Goal: Task Accomplishment & Management: Manage account settings

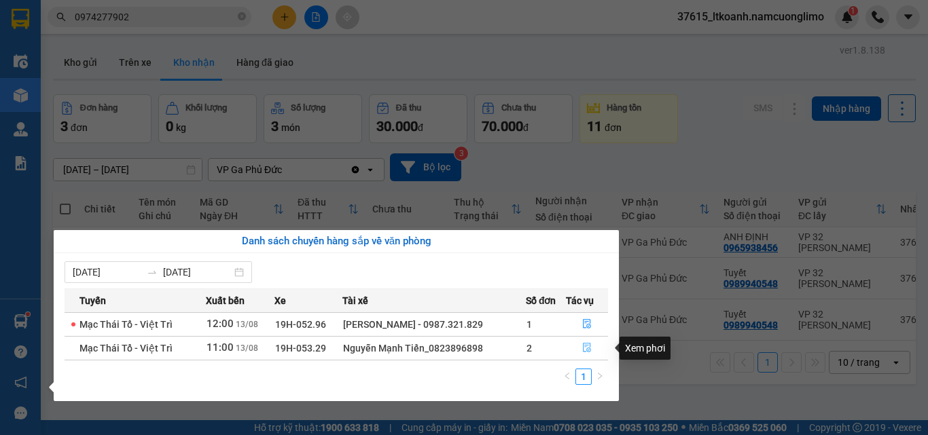
click at [586, 350] on icon "file-done" at bounding box center [587, 348] width 10 height 10
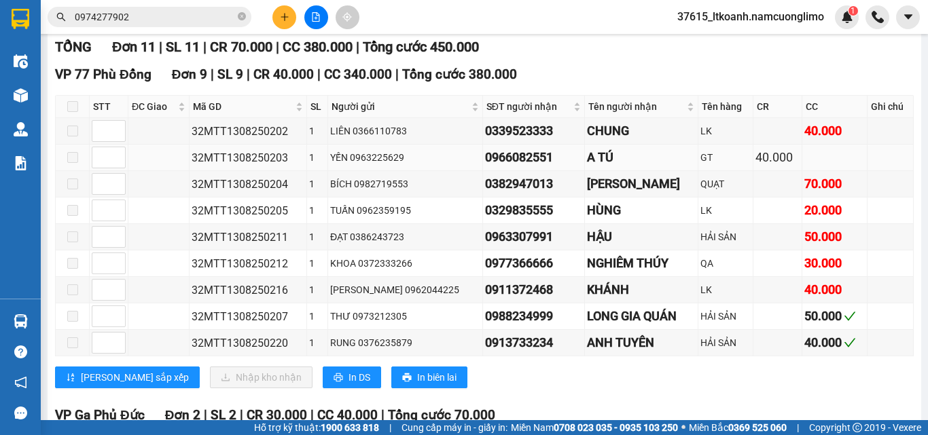
scroll to position [272, 0]
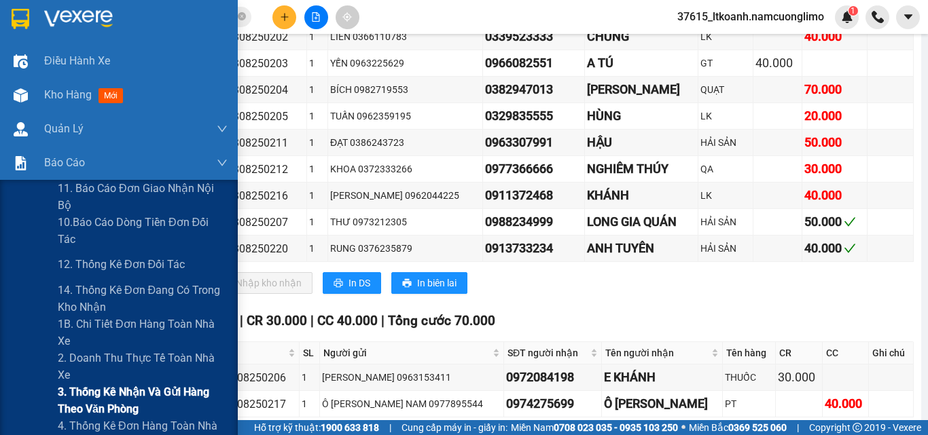
click at [105, 396] on span "3. Thống kê nhận và gửi hàng theo văn phòng" at bounding box center [143, 401] width 170 height 34
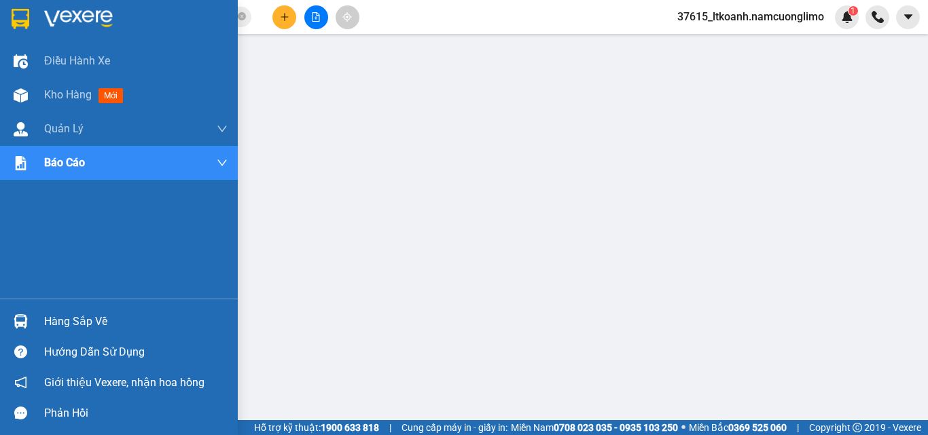
click at [23, 15] on img at bounding box center [21, 19] width 18 height 20
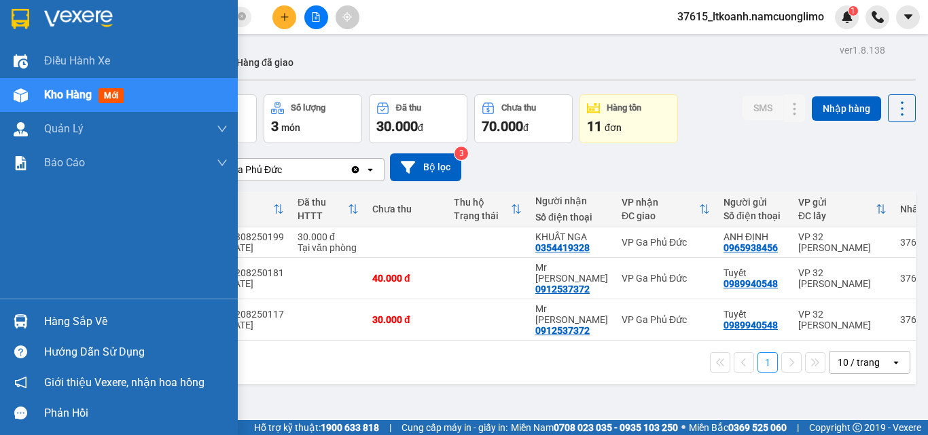
click at [79, 329] on div "Hàng sắp về" at bounding box center [135, 322] width 183 height 20
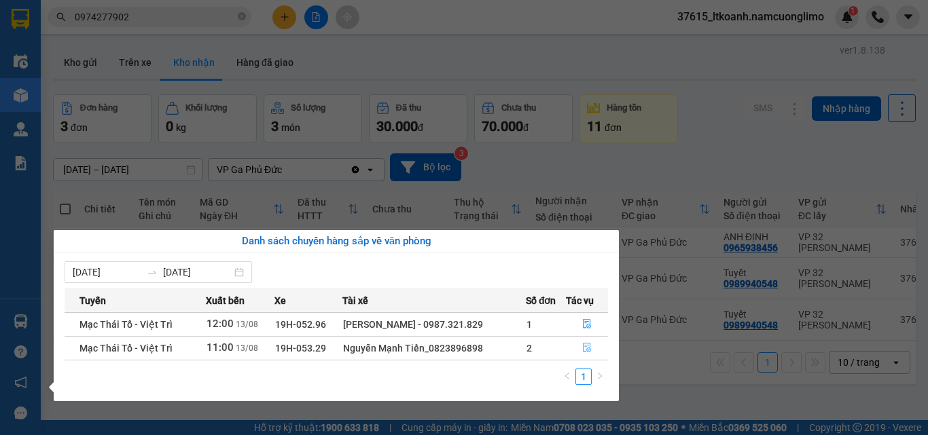
click at [584, 346] on icon "file-done" at bounding box center [587, 348] width 10 height 10
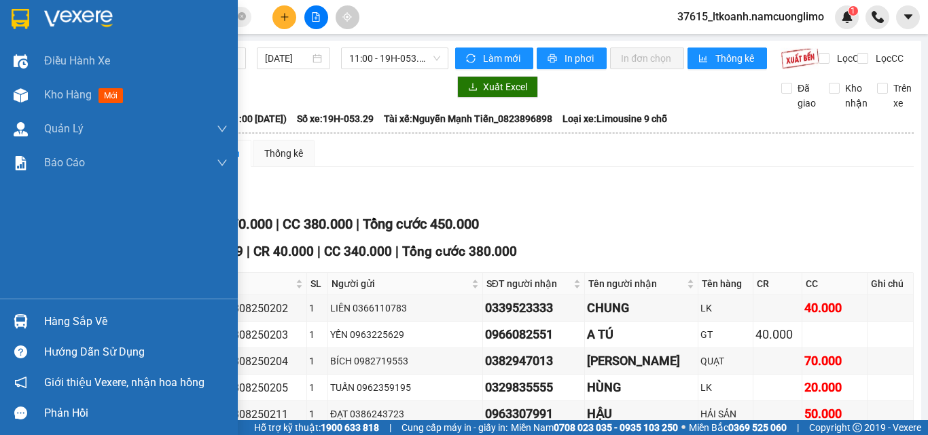
drag, startPoint x: 68, startPoint y: 323, endPoint x: 108, endPoint y: 342, distance: 44.4
click at [69, 323] on div "Hàng sắp về" at bounding box center [135, 322] width 183 height 20
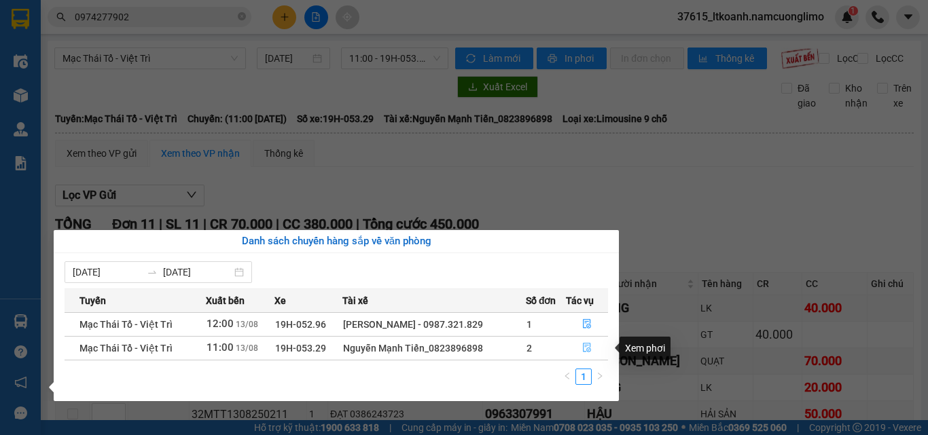
drag, startPoint x: 588, startPoint y: 352, endPoint x: 927, endPoint y: 77, distance: 436.2
click at [588, 347] on icon "file-done" at bounding box center [587, 348] width 10 height 10
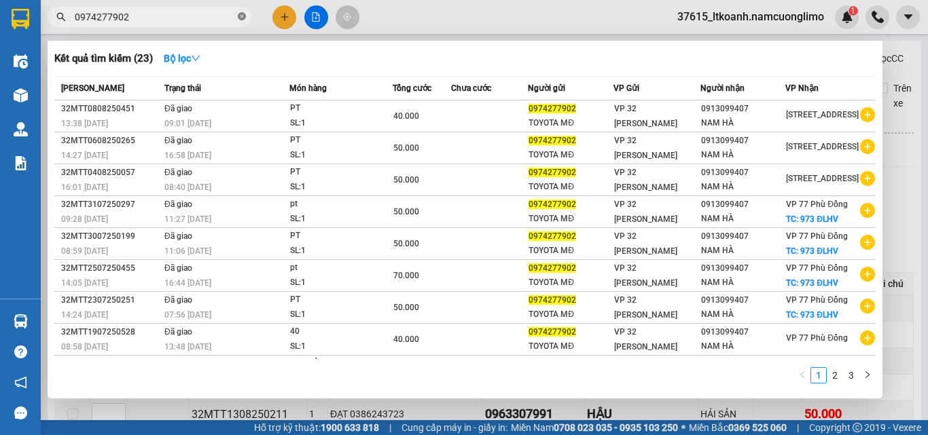
click at [245, 18] on icon "close-circle" at bounding box center [242, 16] width 8 height 8
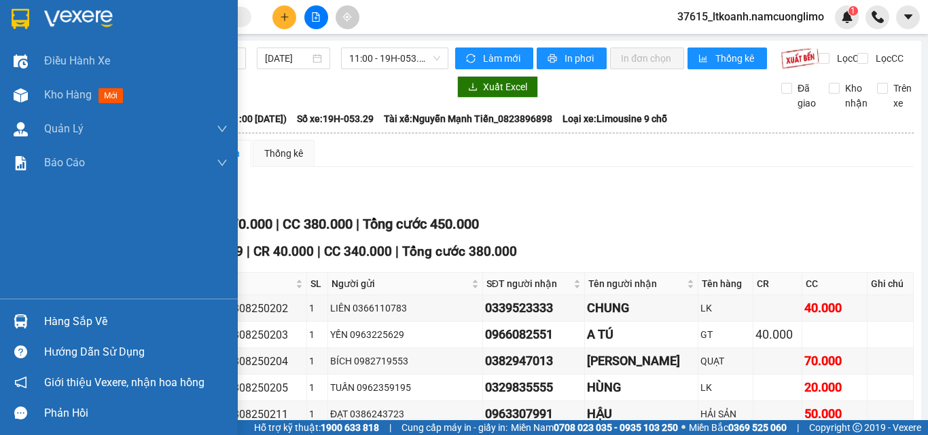
click at [23, 3] on div at bounding box center [119, 22] width 238 height 44
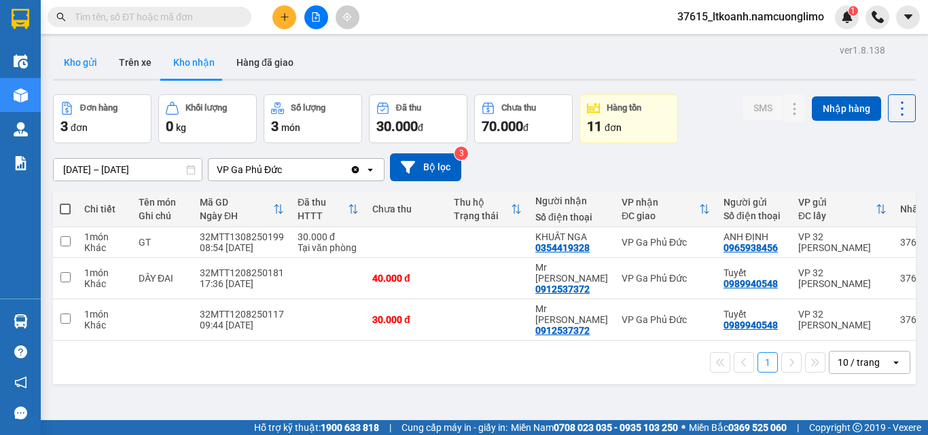
click at [82, 65] on button "Kho gửi" at bounding box center [80, 62] width 55 height 33
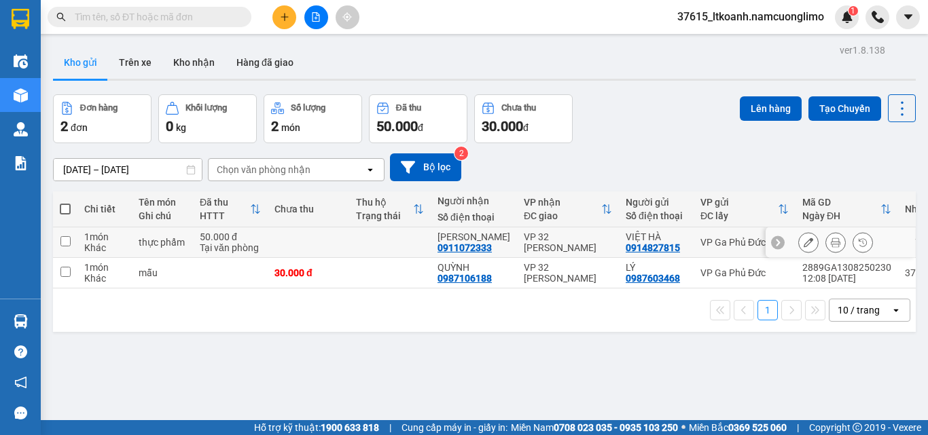
click at [69, 240] on input "checkbox" at bounding box center [65, 241] width 10 height 10
checkbox input "true"
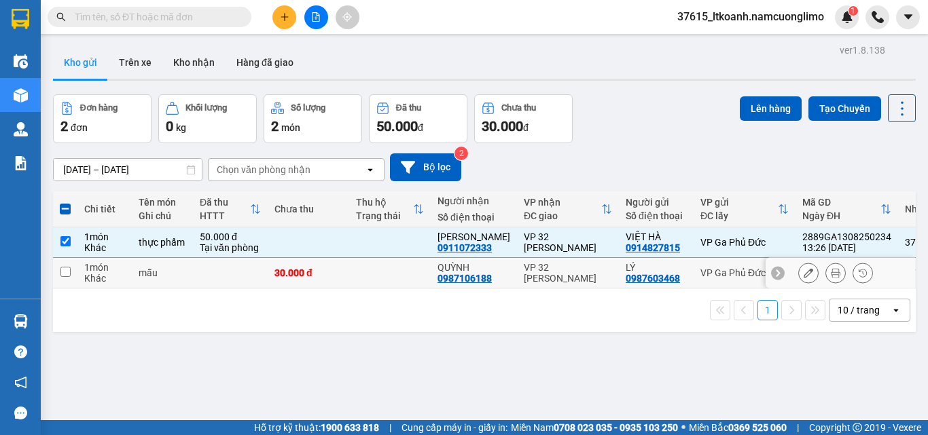
click at [63, 271] on input "checkbox" at bounding box center [65, 272] width 10 height 10
checkbox input "true"
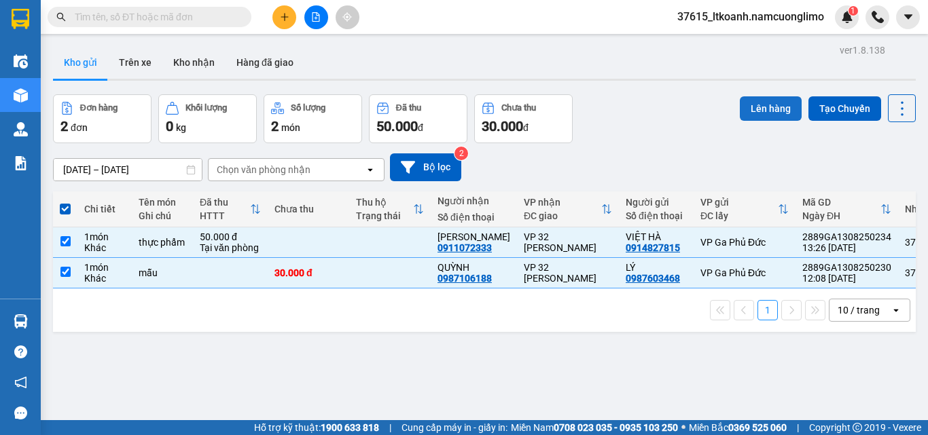
click at [750, 105] on button "Lên hàng" at bounding box center [771, 108] width 62 height 24
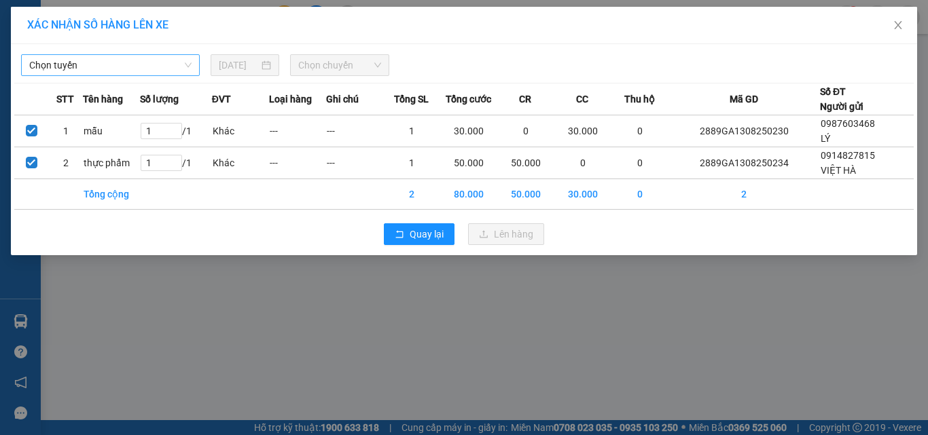
click at [104, 62] on span "Chọn tuyến" at bounding box center [110, 65] width 162 height 20
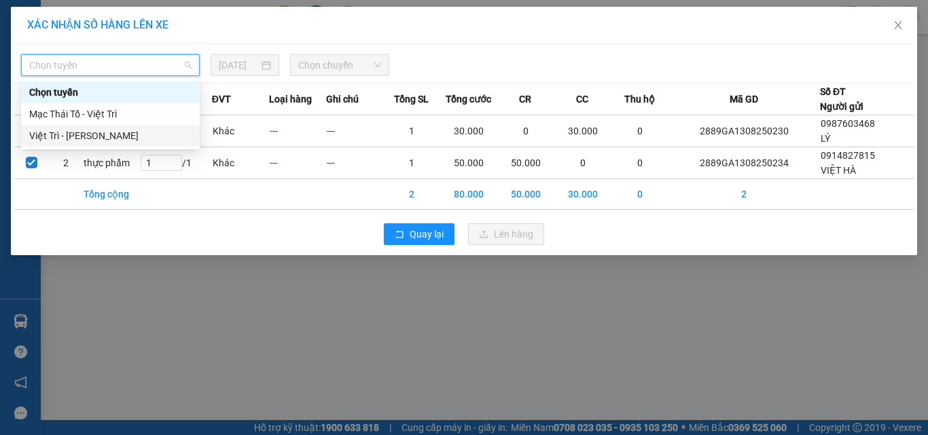
click at [124, 135] on div "Việt Trì - [PERSON_NAME]" at bounding box center [110, 135] width 162 height 15
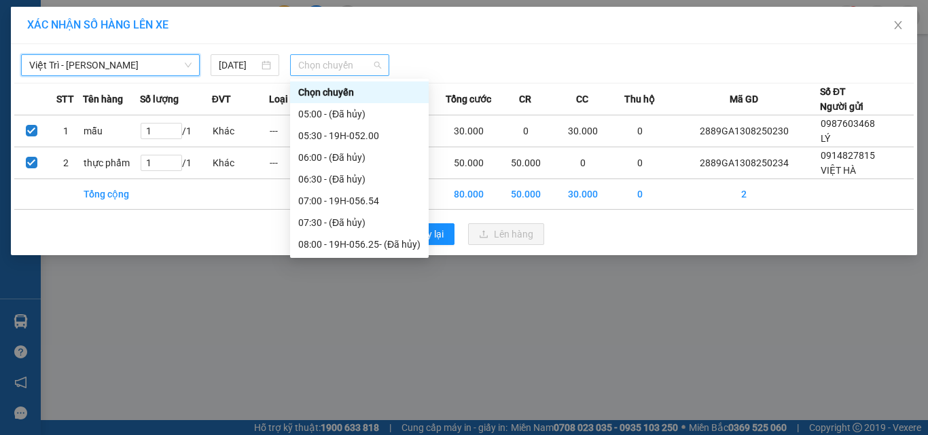
click at [348, 58] on span "Chọn chuyến" at bounding box center [340, 65] width 84 height 20
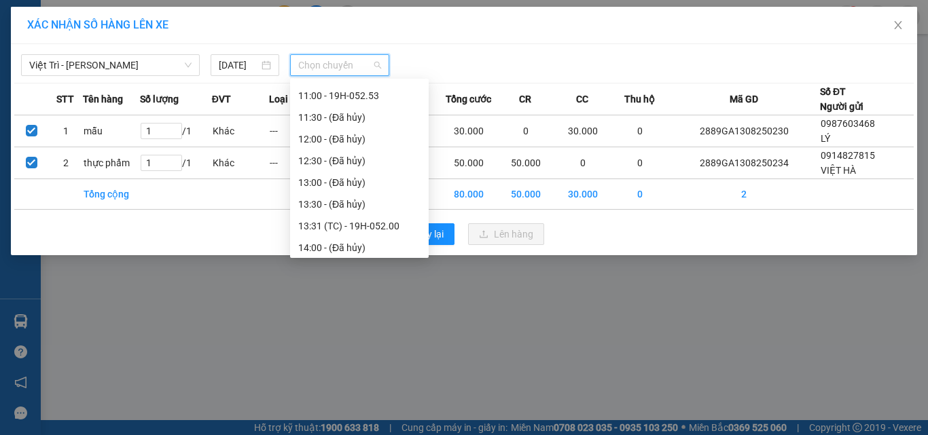
scroll to position [298, 0]
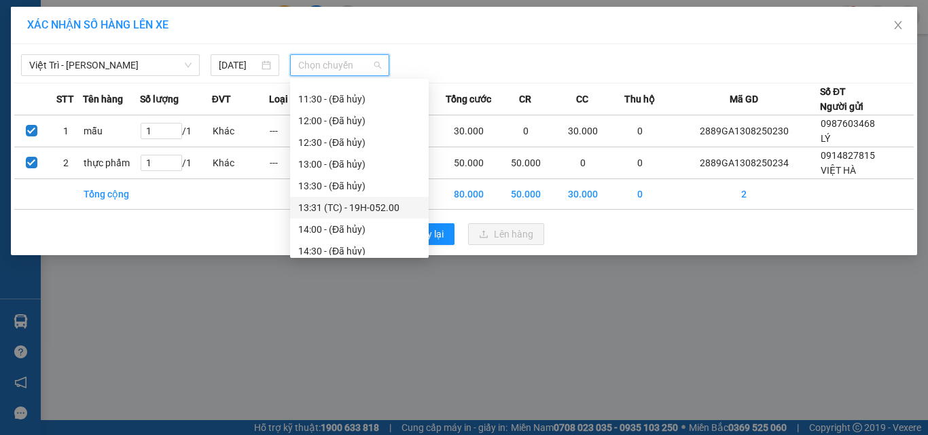
click at [388, 213] on div "13:31 (TC) - 19H-052.00" at bounding box center [359, 207] width 122 height 15
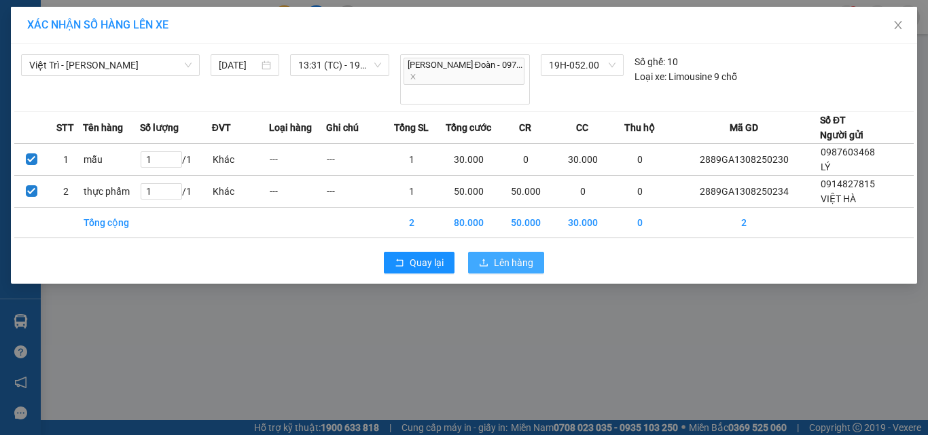
drag, startPoint x: 528, startPoint y: 240, endPoint x: 413, endPoint y: 75, distance: 201.1
click at [529, 255] on span "Lên hàng" at bounding box center [513, 262] width 39 height 15
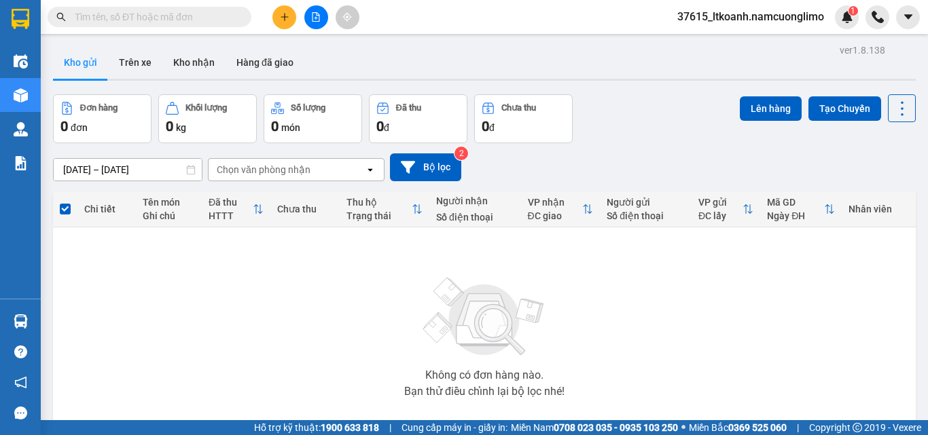
click at [622, 95] on div "Đơn hàng 0 đơn Khối lượng 0 kg Số lượng 0 món Đã thu 0 đ Chưa thu 0 đ Lên hàng …" at bounding box center [484, 118] width 863 height 49
click at [186, 63] on button "Kho nhận" at bounding box center [193, 62] width 63 height 33
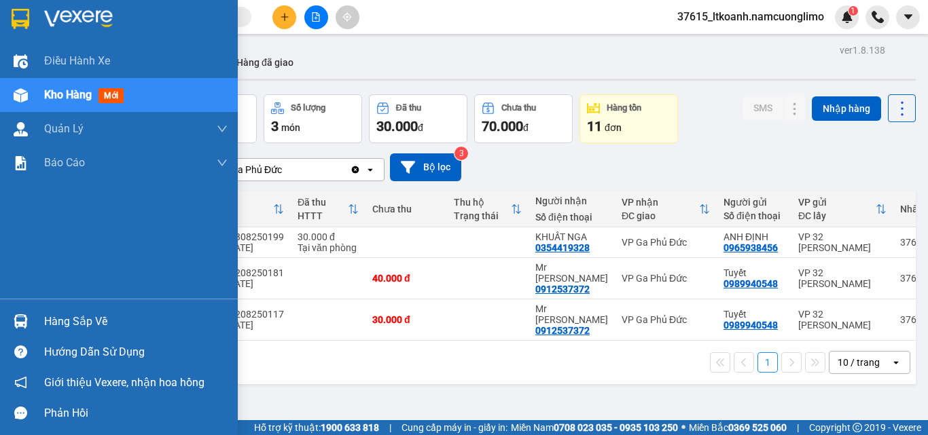
drag, startPoint x: 96, startPoint y: 323, endPoint x: 124, endPoint y: 332, distance: 29.0
click at [97, 322] on div "Hàng sắp về" at bounding box center [135, 322] width 183 height 20
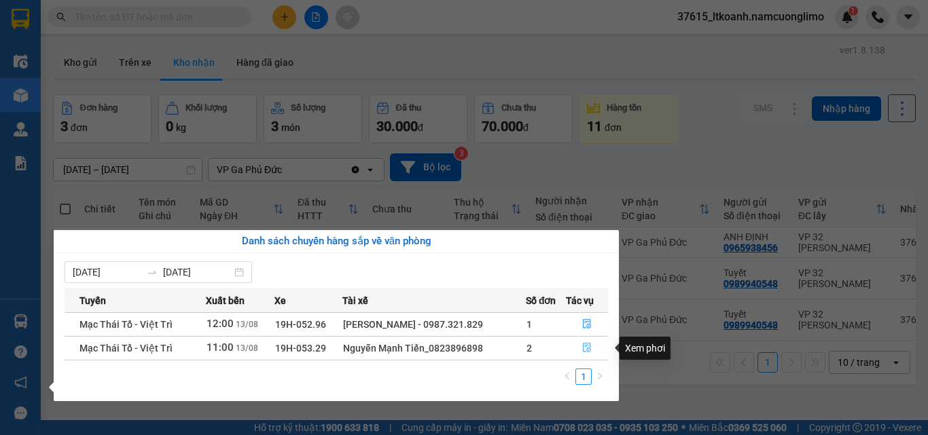
click at [591, 351] on icon "file-done" at bounding box center [587, 348] width 10 height 10
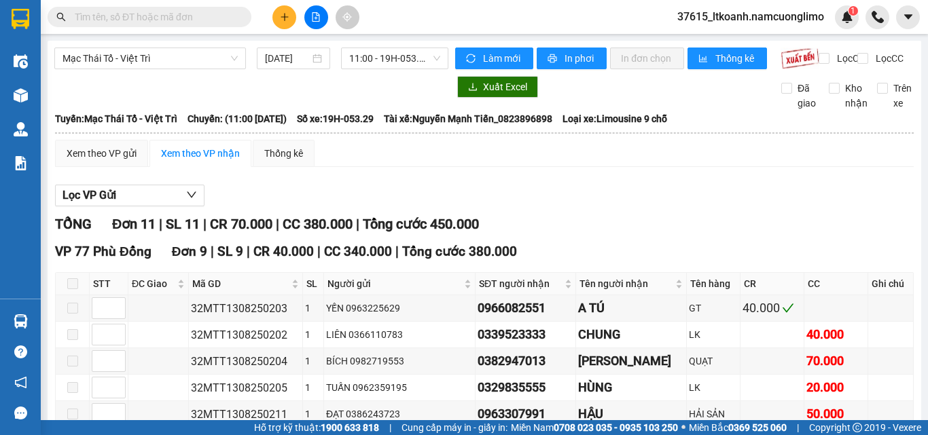
scroll to position [351, 0]
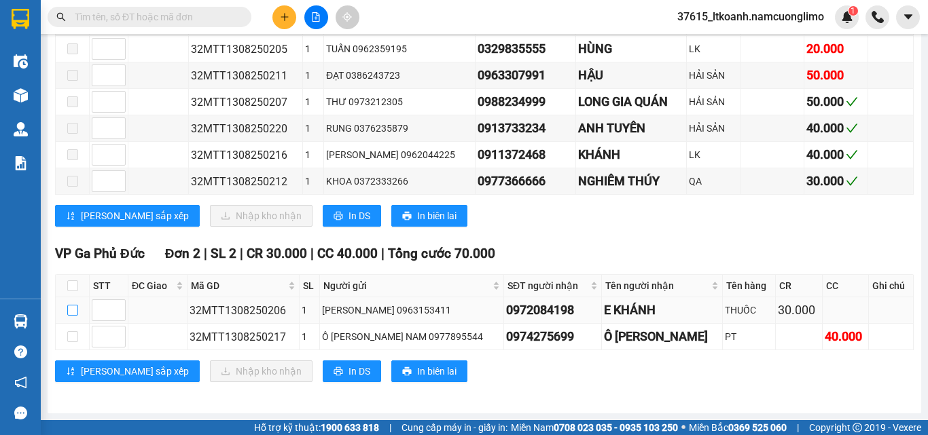
click at [72, 312] on input "checkbox" at bounding box center [72, 310] width 11 height 11
checkbox input "true"
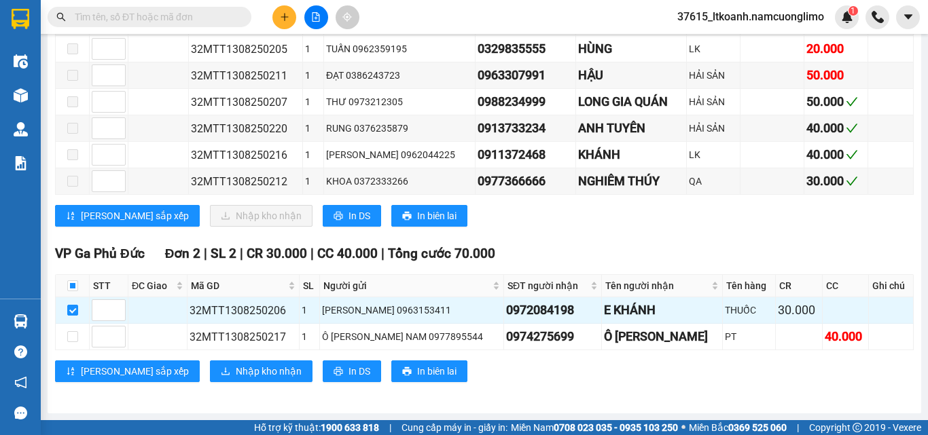
click at [666, 229] on div "VP 77 Phù Đổng Đơn 9 | SL 9 | CR 40.000 | CC 340.000 | Tổng cước 380.000 STT ĐC…" at bounding box center [484, 70] width 859 height 334
click at [70, 334] on input "checkbox" at bounding box center [72, 337] width 11 height 11
checkbox input "true"
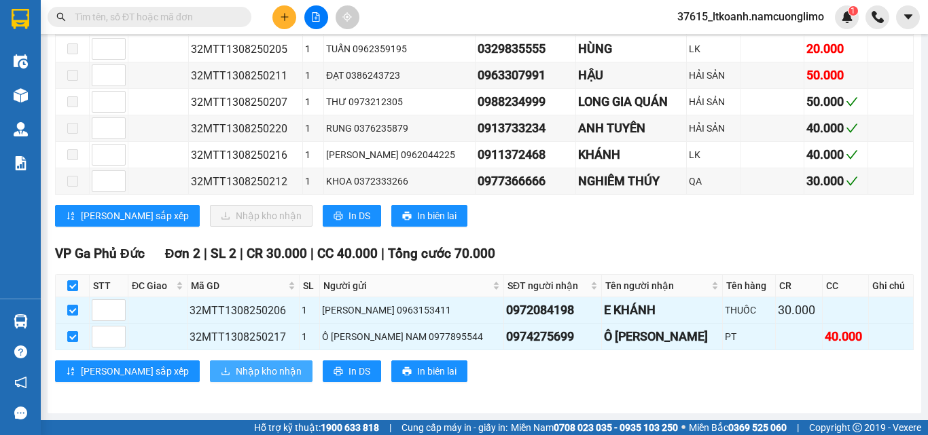
click at [236, 376] on span "Nhập kho nhận" at bounding box center [269, 371] width 66 height 15
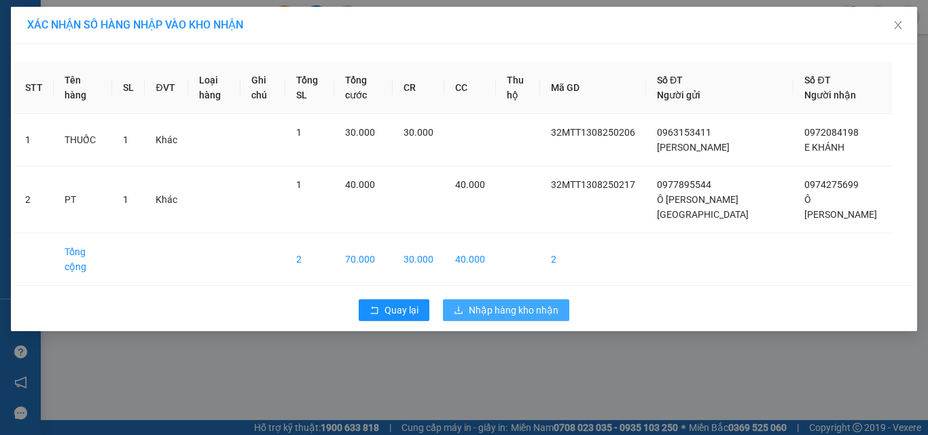
click at [525, 303] on span "Nhập hàng kho nhận" at bounding box center [514, 310] width 90 height 15
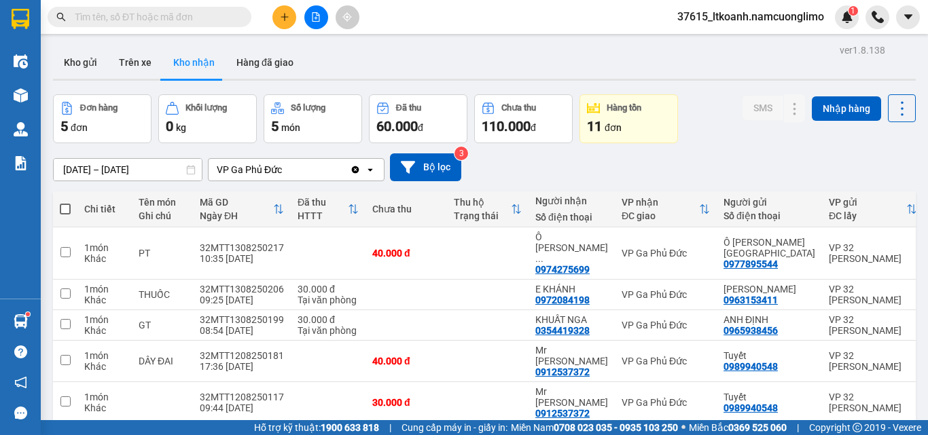
paste input "0973114978"
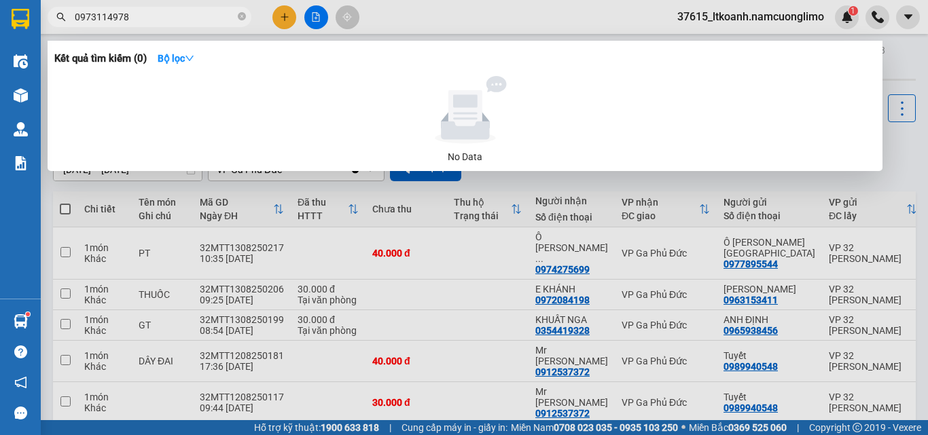
type input "0973114978"
click at [531, 12] on div at bounding box center [464, 217] width 928 height 435
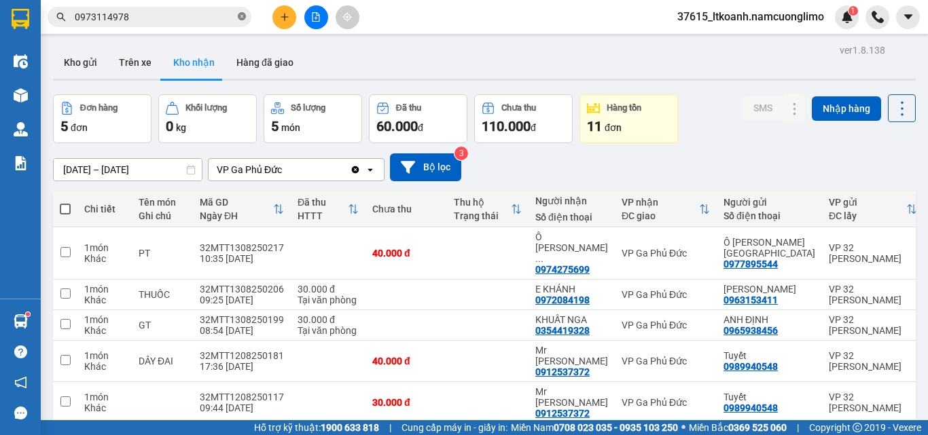
click at [239, 11] on span at bounding box center [242, 17] width 8 height 13
click at [164, 11] on input "text" at bounding box center [155, 17] width 160 height 15
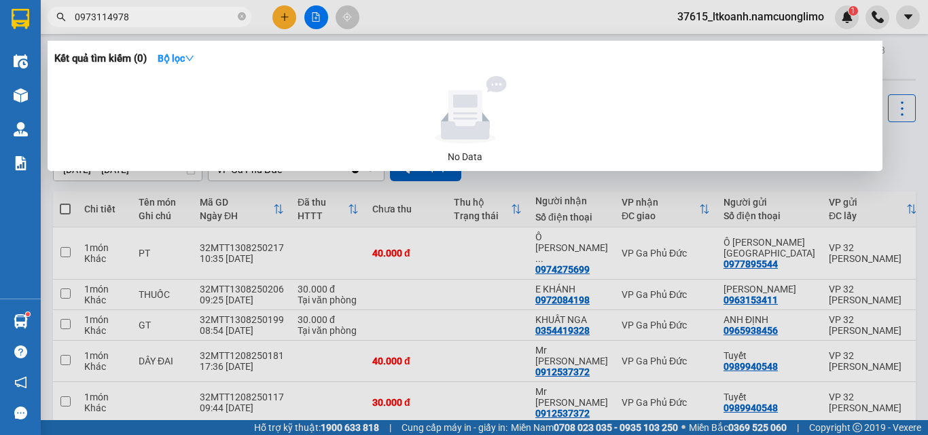
click at [180, 22] on input "0973114978" at bounding box center [155, 17] width 160 height 15
click at [190, 12] on input "0973114978" at bounding box center [155, 17] width 160 height 15
type input "0973114978"
click at [906, 39] on div at bounding box center [464, 217] width 928 height 435
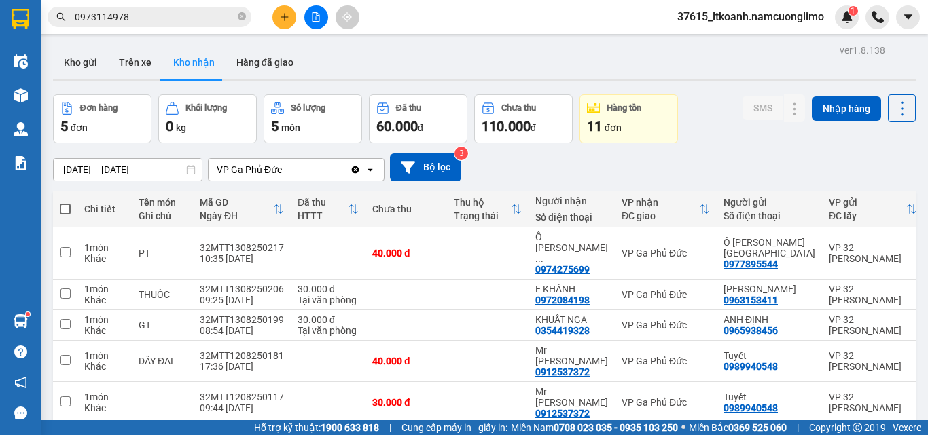
drag, startPoint x: 905, startPoint y: 38, endPoint x: 719, endPoint y: 118, distance: 202.7
click at [897, 38] on main "ver 1.8.138 Kho gửi Trên xe Kho nhận Hàng đã giao Đơn hàng 5 đơn Khối lượng 0 k…" at bounding box center [464, 210] width 928 height 421
click at [192, 65] on button "Kho nhận" at bounding box center [193, 62] width 63 height 33
drag, startPoint x: 730, startPoint y: 105, endPoint x: 306, endPoint y: 34, distance: 429.1
click at [715, 102] on div "Đơn hàng 5 đơn Khối lượng 0 kg Số lượng 5 món Đã thu 60.000 đ Chưa thu 110.000 …" at bounding box center [484, 118] width 863 height 49
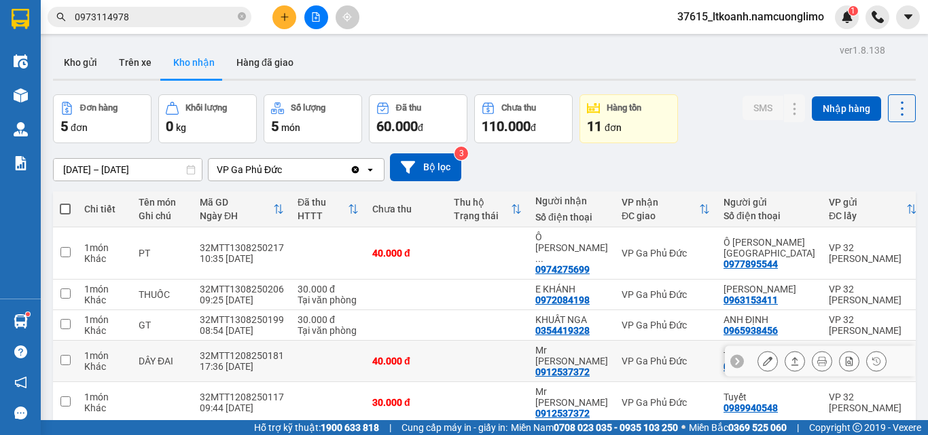
click at [65, 355] on input "checkbox" at bounding box center [65, 360] width 10 height 10
checkbox input "true"
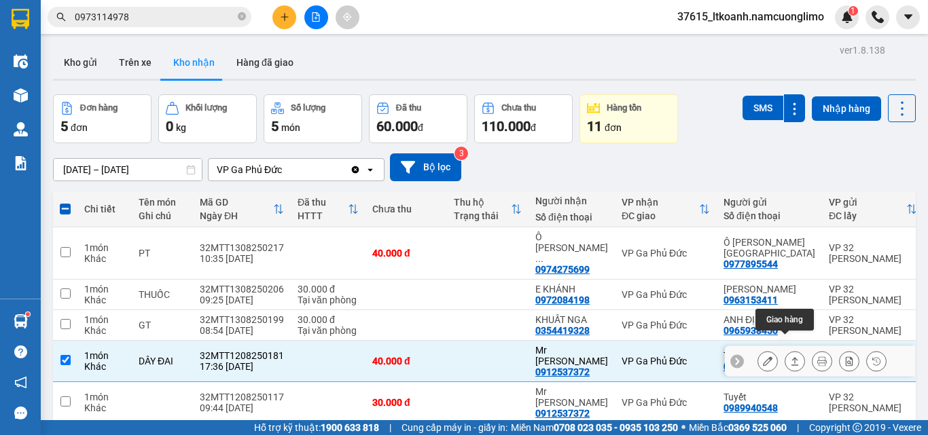
click at [763, 357] on icon at bounding box center [768, 362] width 10 height 10
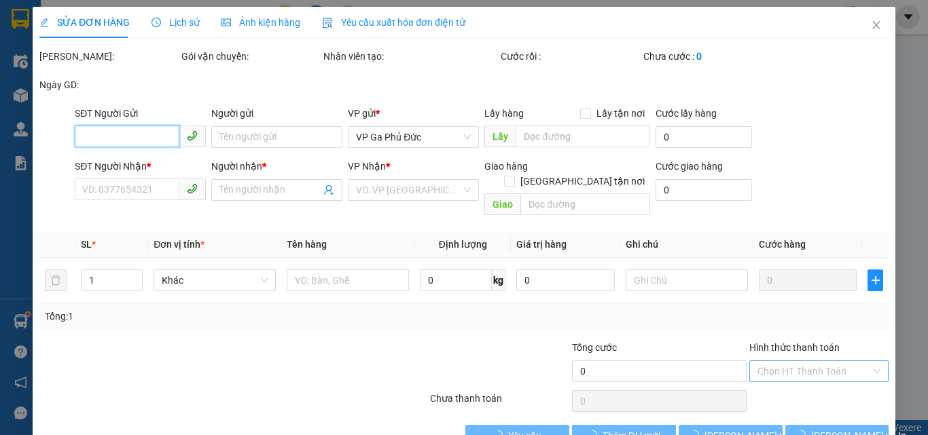
type input "0989940548"
type input "Tuyết"
type input "0912537372"
type input "Mr Phương"
type input "40.000"
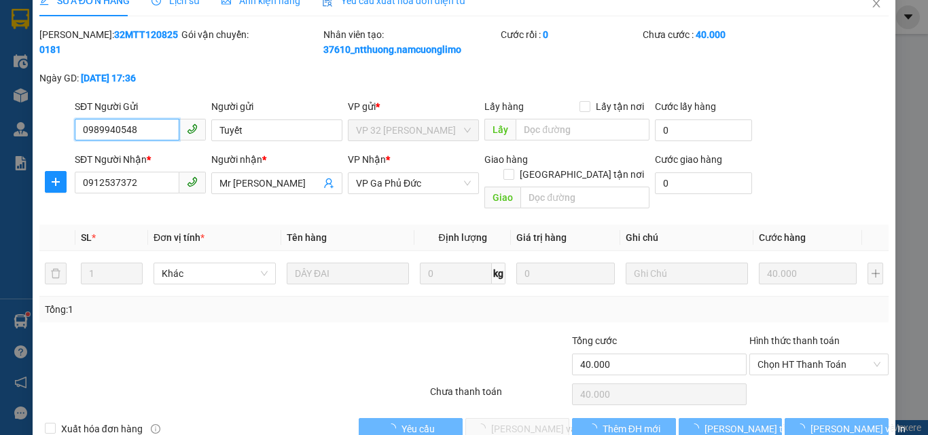
scroll to position [23, 0]
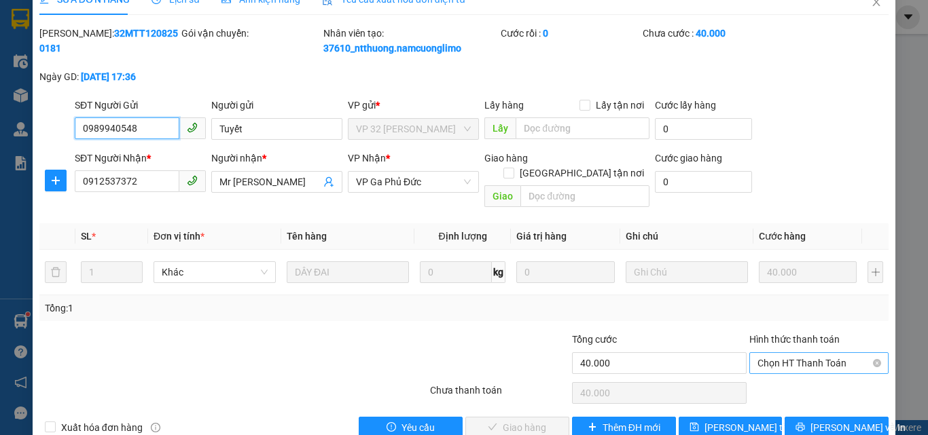
click at [789, 353] on span "Chọn HT Thanh Toán" at bounding box center [818, 363] width 123 height 20
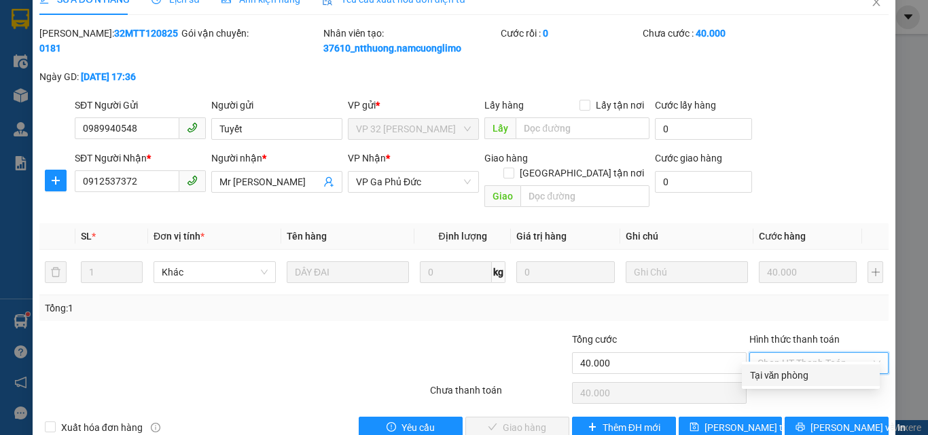
click at [777, 373] on div "Tại văn phòng" at bounding box center [811, 375] width 122 height 15
type input "0"
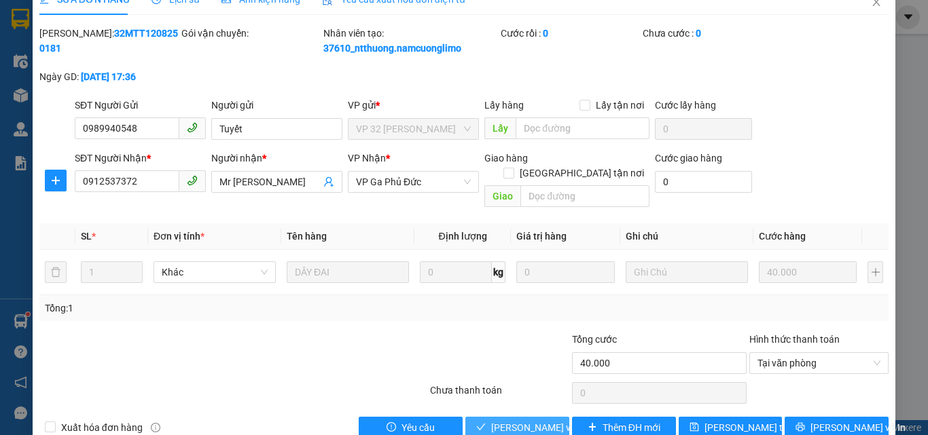
drag, startPoint x: 537, startPoint y: 408, endPoint x: 584, endPoint y: 435, distance: 53.8
click at [537, 421] on span "[PERSON_NAME] và Giao hàng" at bounding box center [556, 428] width 130 height 15
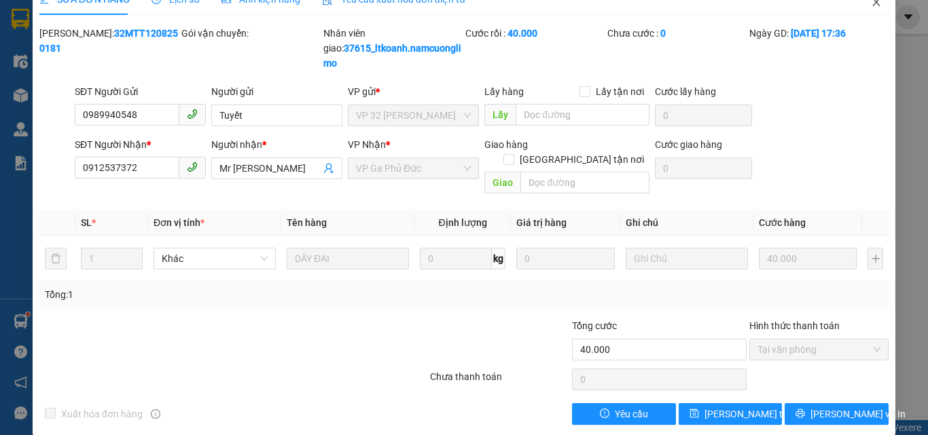
click at [871, 6] on icon "close" at bounding box center [876, 2] width 11 height 11
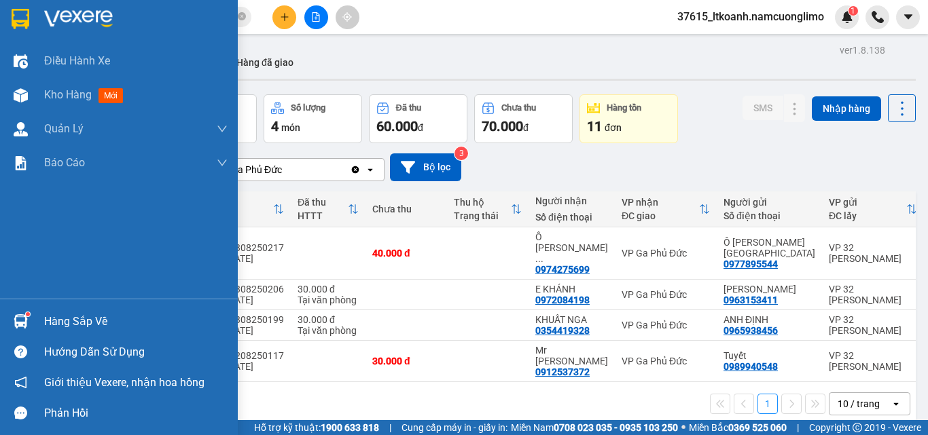
click at [93, 317] on div "Hàng sắp về" at bounding box center [135, 322] width 183 height 20
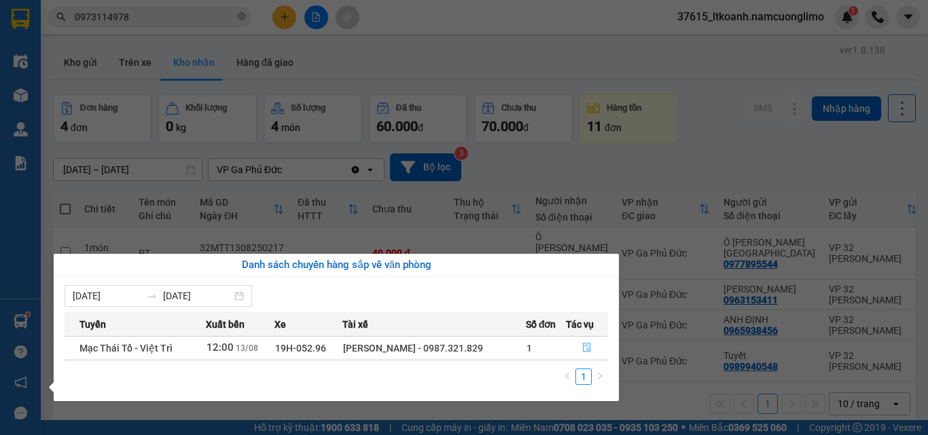
click at [595, 342] on button "button" at bounding box center [587, 349] width 41 height 22
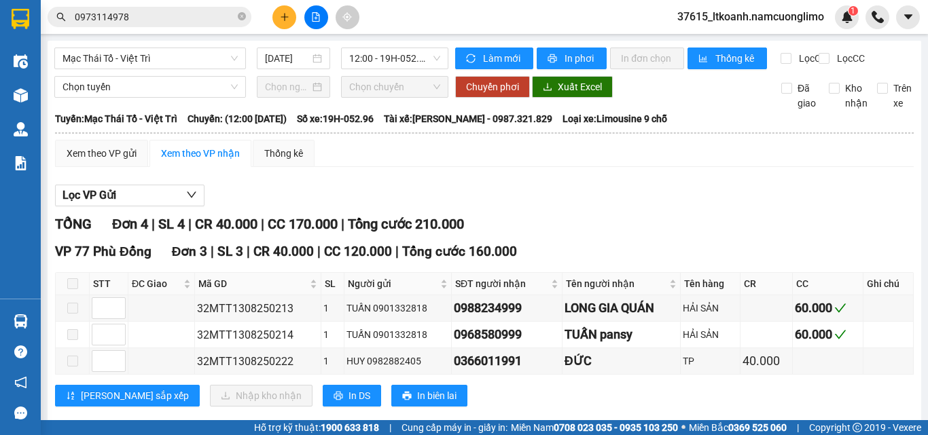
click at [665, 196] on div "Lọc VP Gửi" at bounding box center [484, 196] width 859 height 22
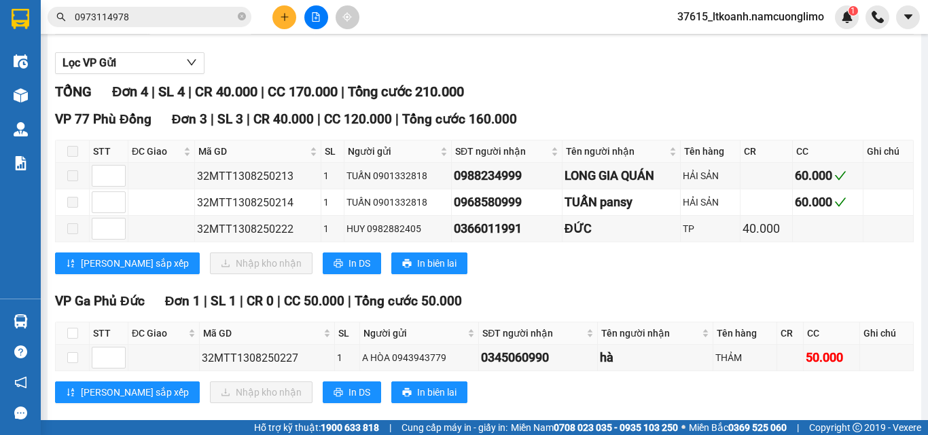
scroll to position [136, 0]
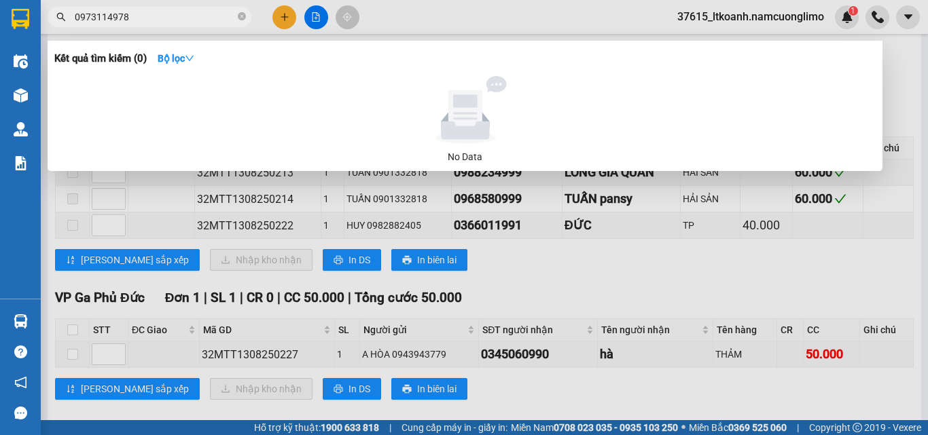
click at [243, 18] on icon "close-circle" at bounding box center [242, 16] width 8 height 8
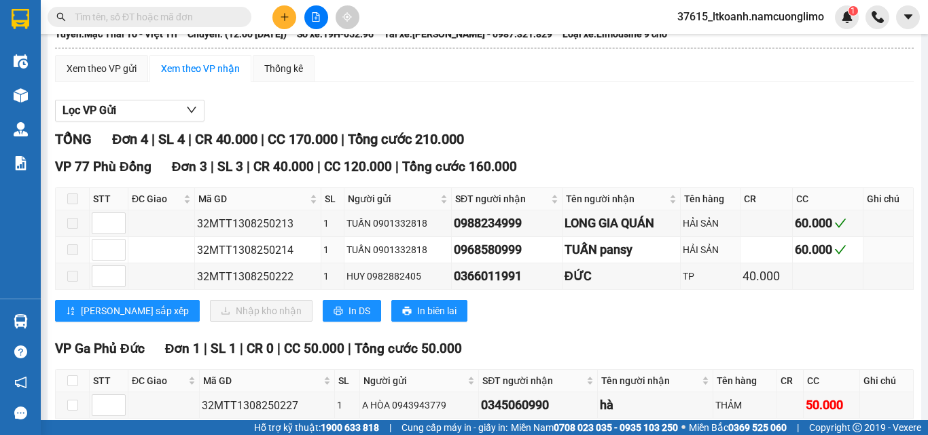
scroll to position [0, 0]
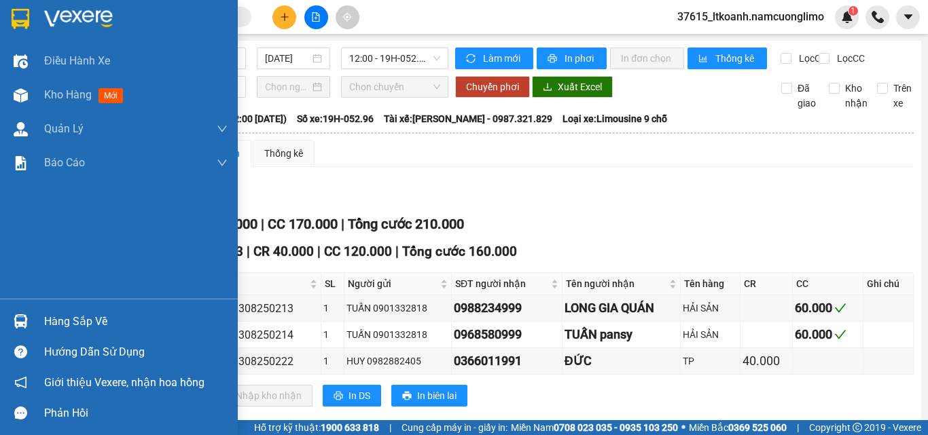
click at [22, 19] on img at bounding box center [21, 19] width 18 height 20
click at [22, 18] on img at bounding box center [21, 19] width 18 height 20
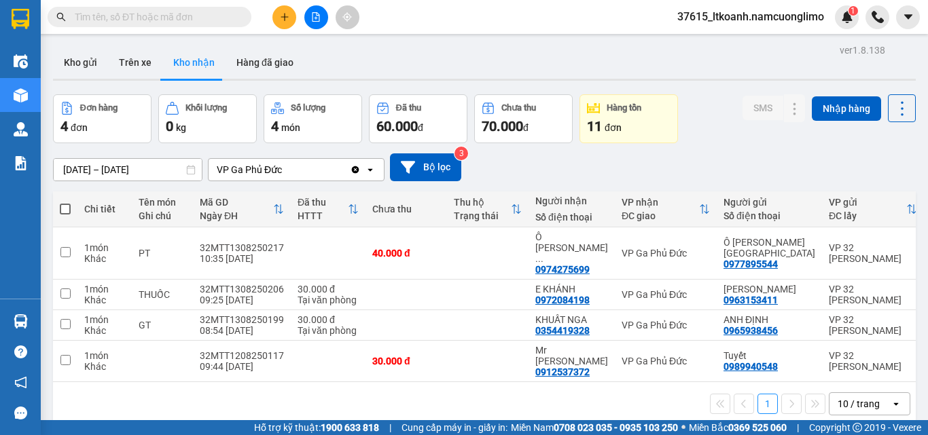
click at [767, 66] on div "Kho gửi Trên xe Kho nhận Hàng đã giao" at bounding box center [484, 64] width 863 height 36
paste input "0974275699"
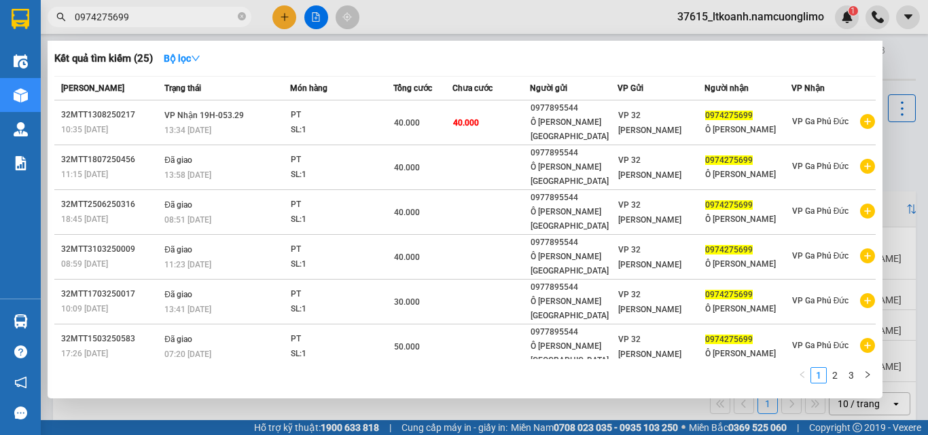
type input "0974275699"
click at [908, 46] on div at bounding box center [464, 217] width 928 height 435
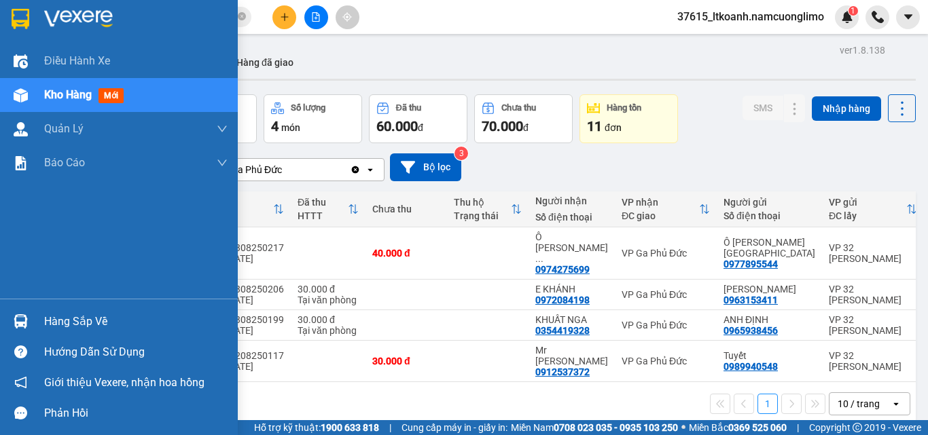
click at [82, 323] on div "Hàng sắp về" at bounding box center [135, 322] width 183 height 20
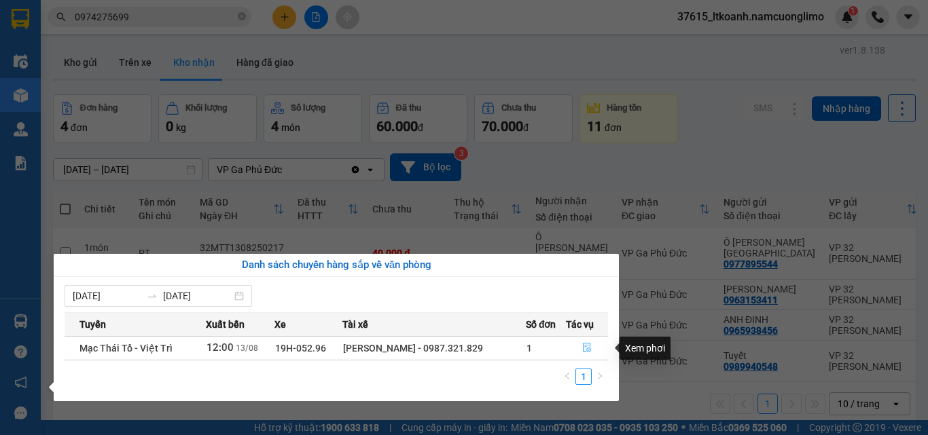
click at [588, 347] on icon "file-done" at bounding box center [587, 348] width 10 height 10
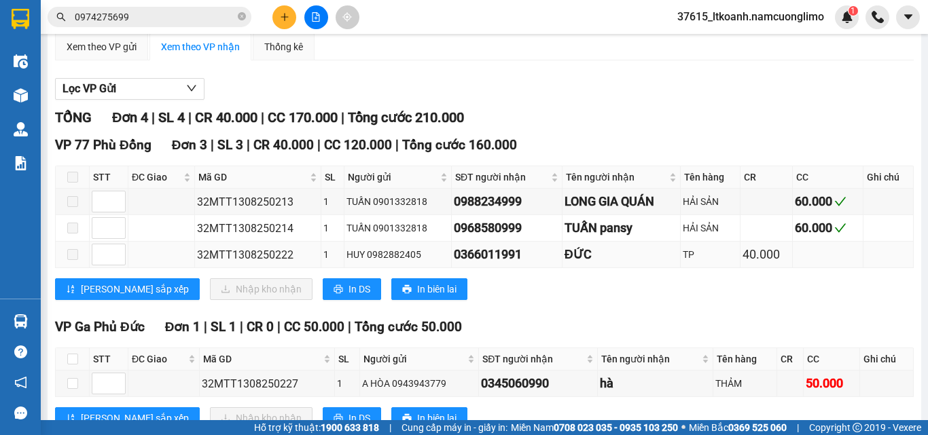
scroll to position [165, 0]
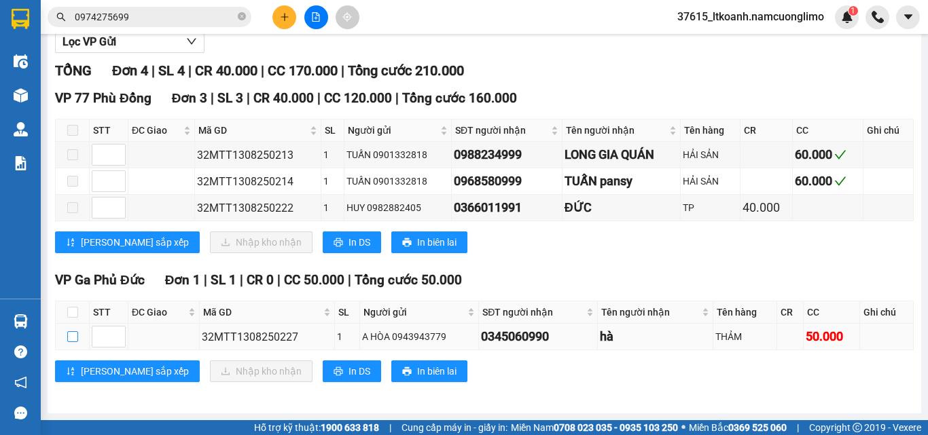
click at [73, 338] on input "checkbox" at bounding box center [72, 337] width 11 height 11
checkbox input "true"
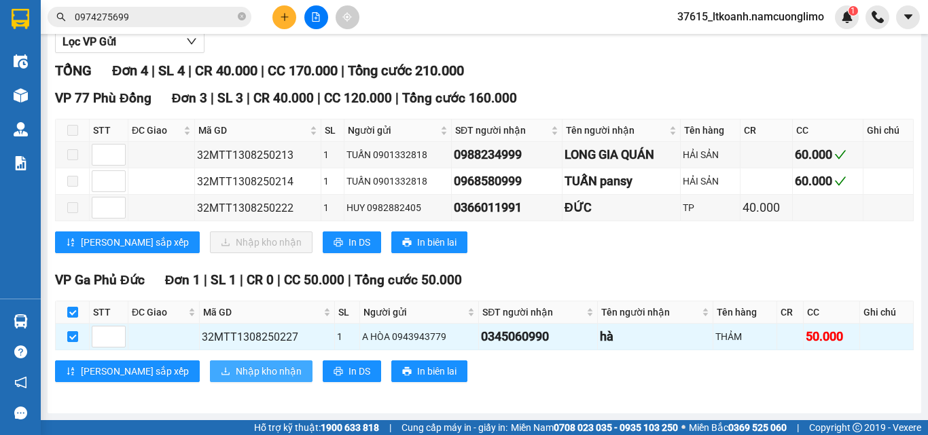
click at [236, 369] on span "Nhập kho nhận" at bounding box center [269, 371] width 66 height 15
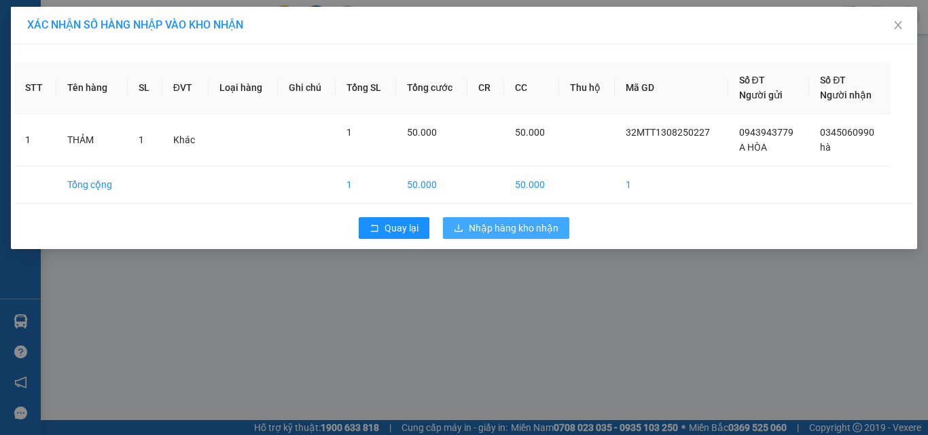
click at [536, 226] on span "Nhập hàng kho nhận" at bounding box center [514, 228] width 90 height 15
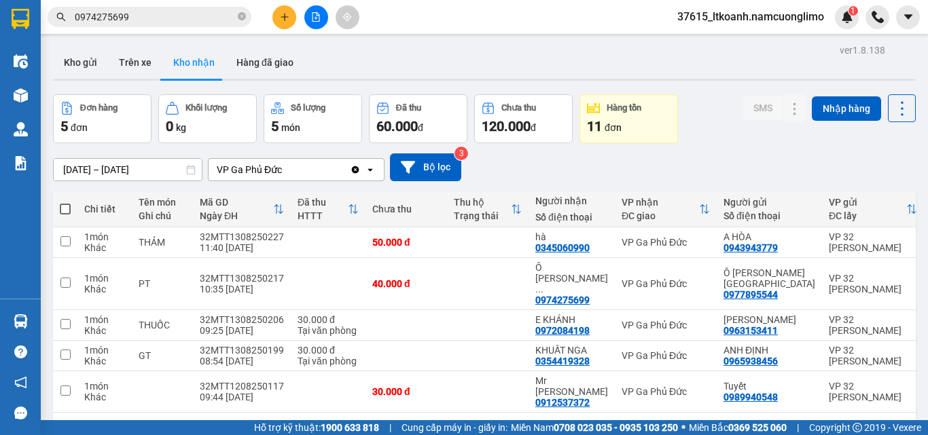
click at [732, 164] on div "[DATE] – [DATE] Press the down arrow key to interact with the calendar and sele…" at bounding box center [484, 168] width 863 height 28
click at [64, 279] on input "checkbox" at bounding box center [65, 283] width 10 height 10
checkbox input "true"
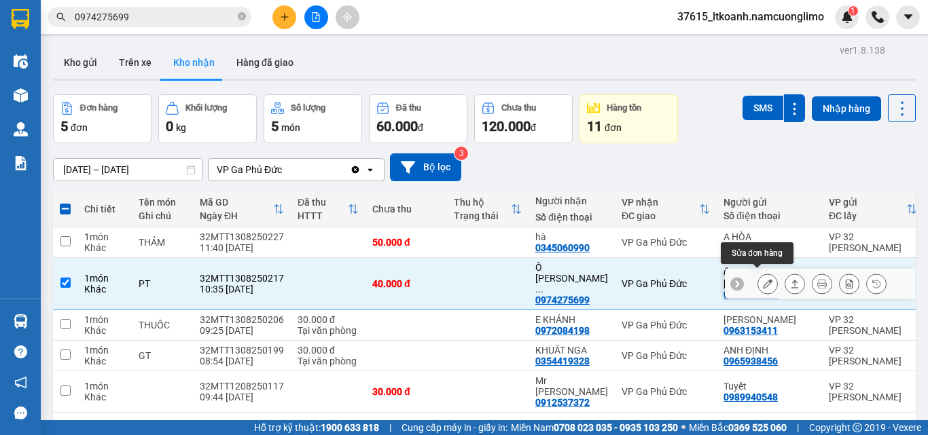
click at [763, 280] on icon at bounding box center [768, 284] width 10 height 10
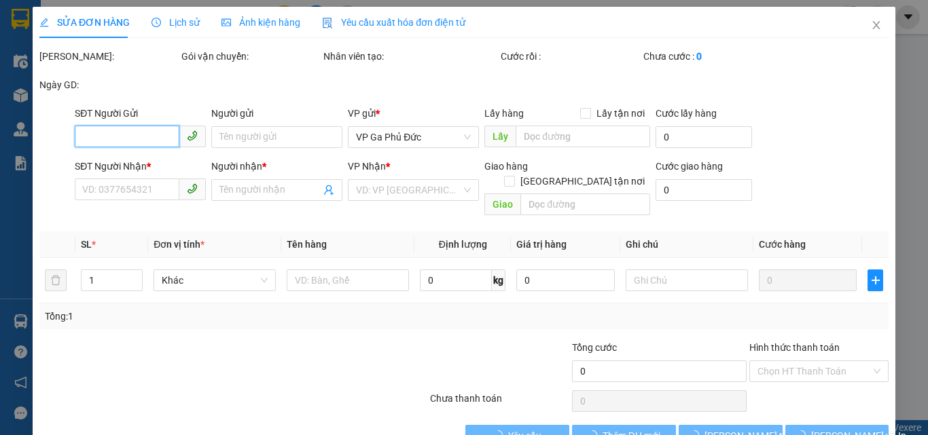
type input "0977895544"
type input "Ô TÔ GIANG NAM"
type input "0974275699"
type input "Ô TÔ HOÀNG ANH"
type input "40.000"
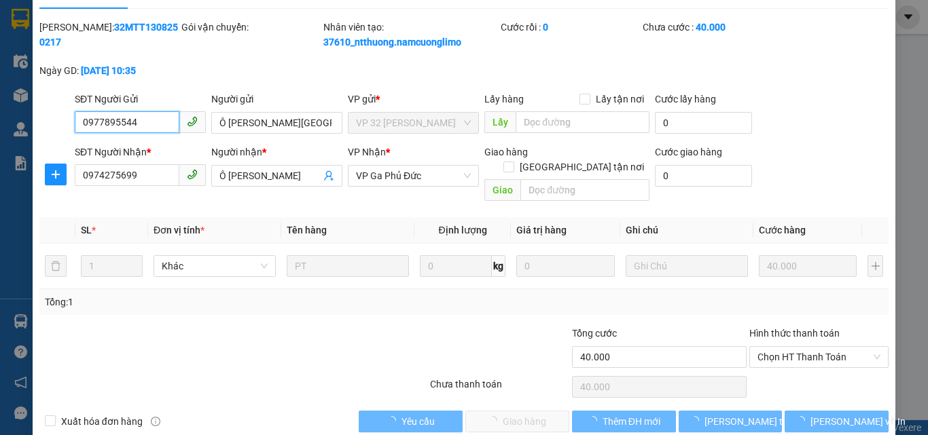
scroll to position [38, 0]
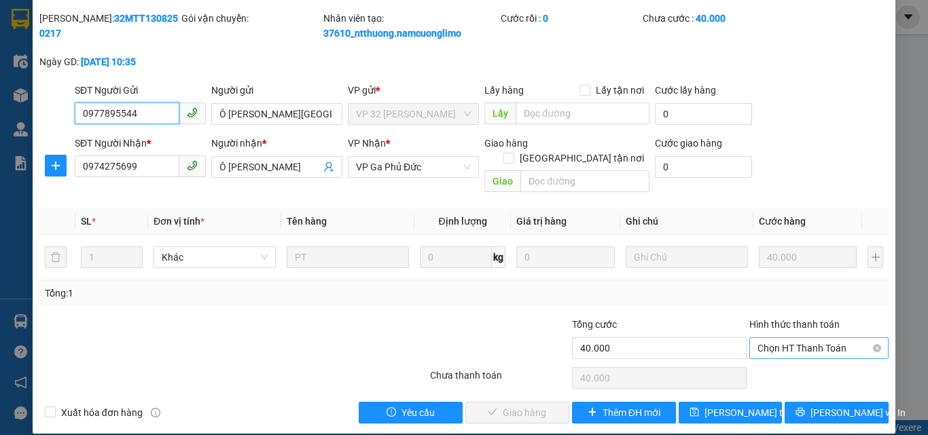
click at [784, 338] on span "Chọn HT Thanh Toán" at bounding box center [818, 348] width 123 height 20
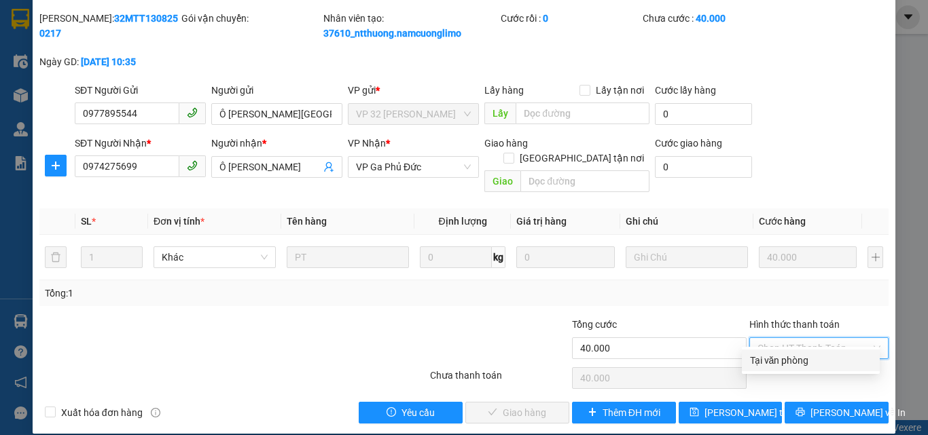
click at [779, 361] on div "Tại văn phòng" at bounding box center [811, 360] width 122 height 15
type input "0"
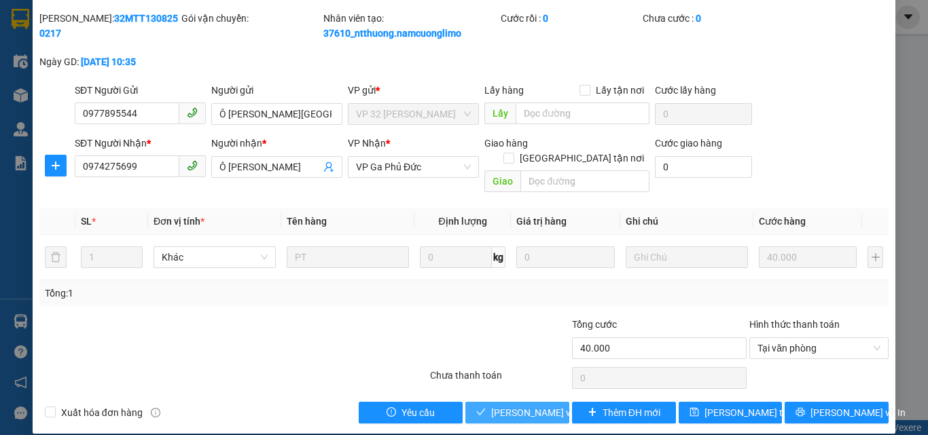
drag, startPoint x: 505, startPoint y: 399, endPoint x: 513, endPoint y: 380, distance: 21.1
click at [512, 406] on span "[PERSON_NAME] và Giao hàng" at bounding box center [556, 413] width 130 height 15
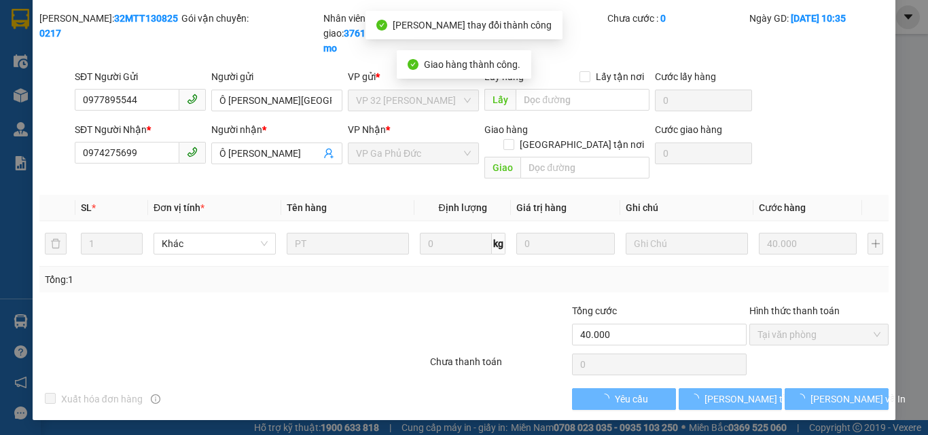
scroll to position [0, 0]
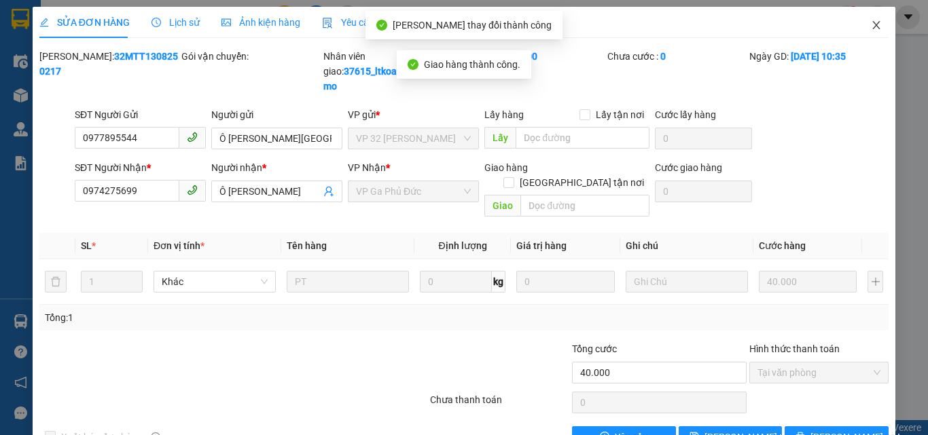
click at [873, 24] on icon "close" at bounding box center [876, 25] width 7 height 8
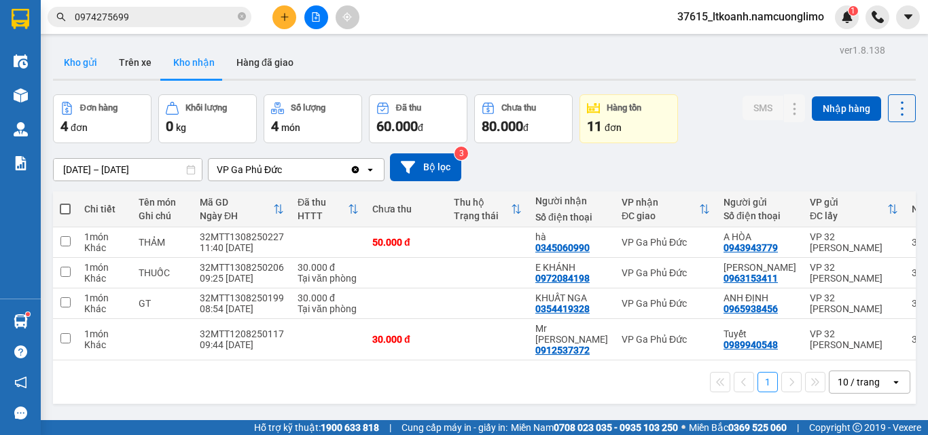
click at [71, 65] on button "Kho gửi" at bounding box center [80, 62] width 55 height 33
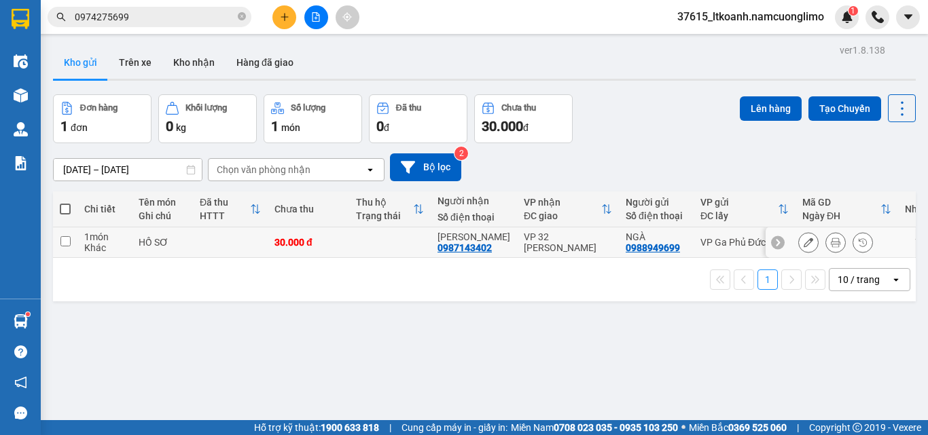
click at [62, 243] on input "checkbox" at bounding box center [65, 241] width 10 height 10
checkbox input "true"
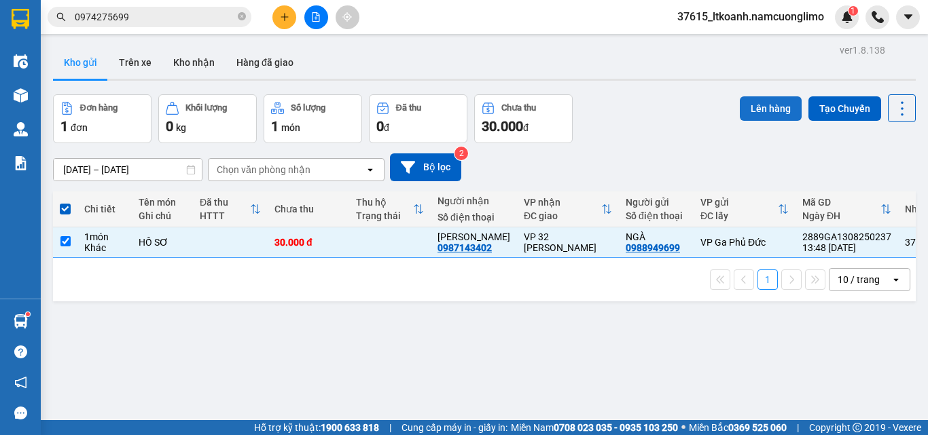
click at [766, 107] on button "Lên hàng" at bounding box center [771, 108] width 62 height 24
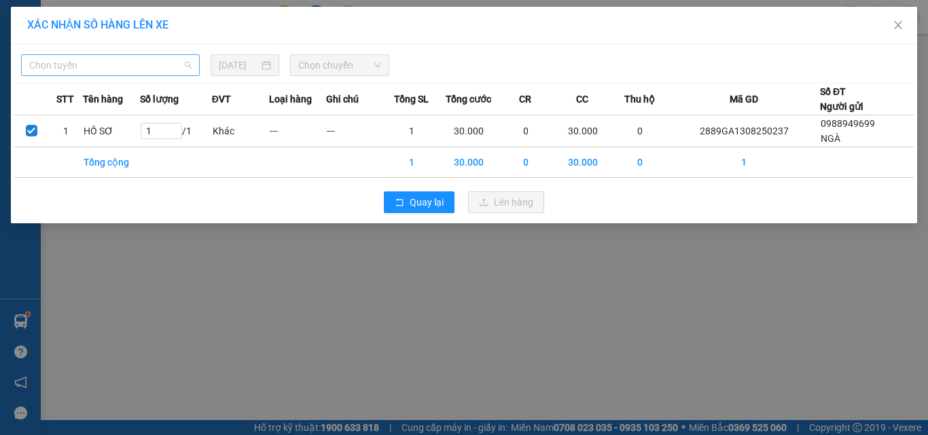
click at [109, 64] on span "Chọn tuyến" at bounding box center [110, 65] width 162 height 20
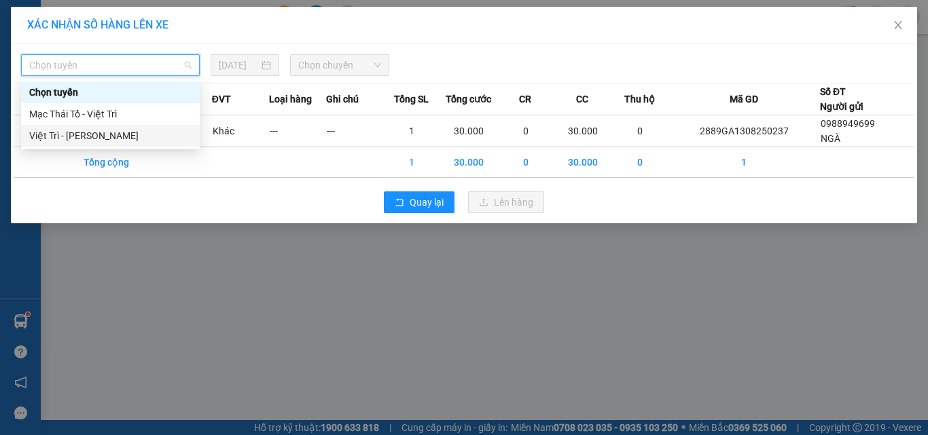
click at [84, 135] on div "Việt Trì - [PERSON_NAME]" at bounding box center [110, 135] width 162 height 15
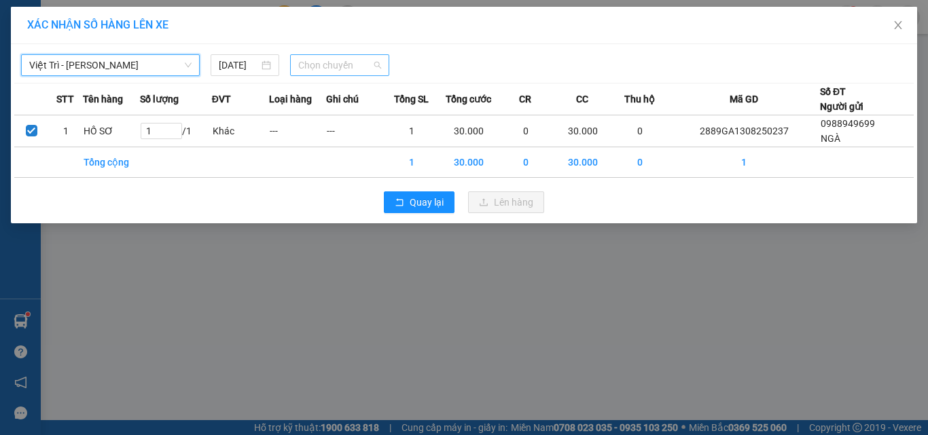
drag, startPoint x: 355, startPoint y: 61, endPoint x: 442, endPoint y: 141, distance: 117.3
click at [355, 60] on span "Chọn chuyến" at bounding box center [340, 65] width 84 height 20
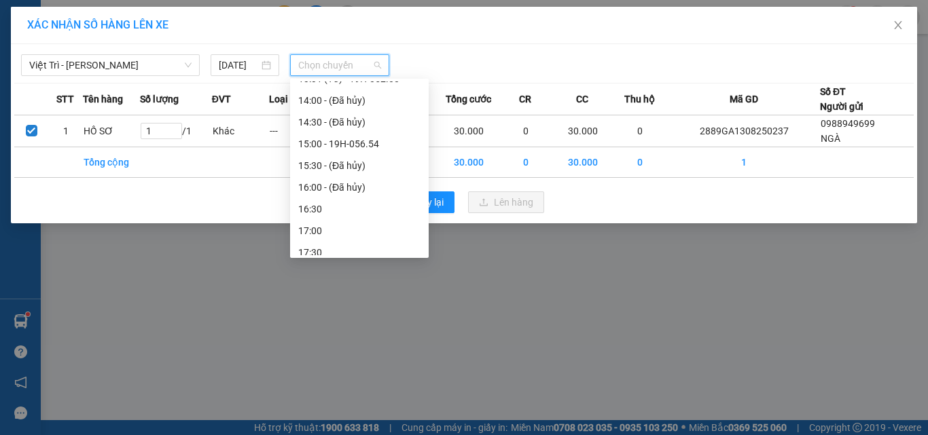
scroll to position [429, 0]
click at [383, 140] on div "15:00 - 19H-056.54" at bounding box center [359, 141] width 122 height 15
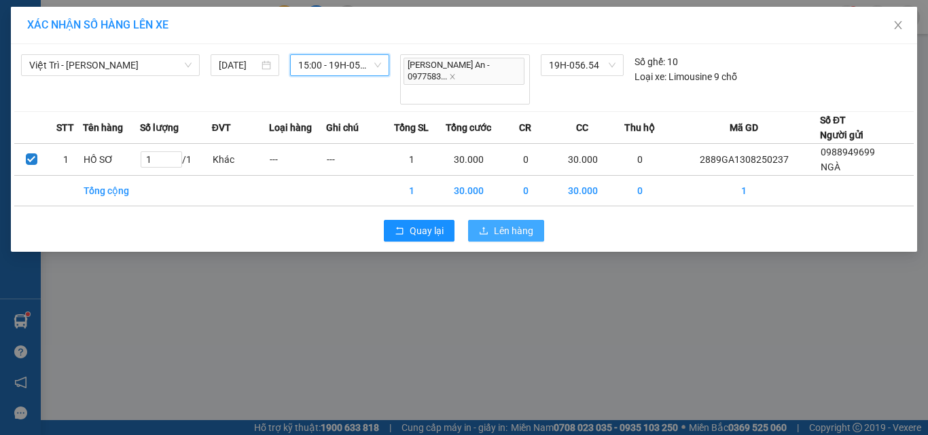
click at [518, 224] on span "Lên hàng" at bounding box center [513, 231] width 39 height 15
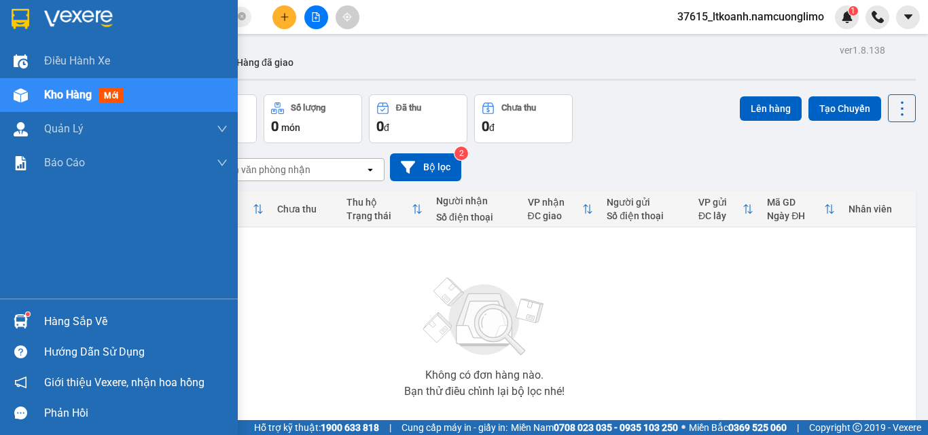
click at [86, 319] on div "Hàng sắp về" at bounding box center [135, 322] width 183 height 20
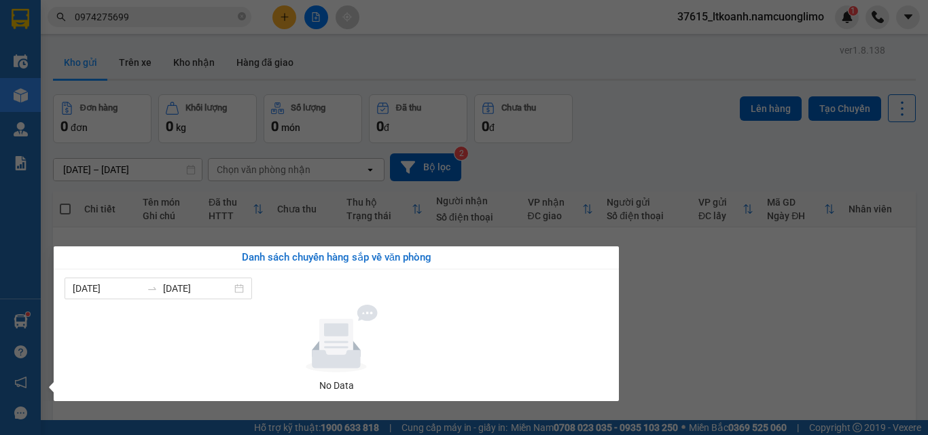
drag, startPoint x: 766, startPoint y: 271, endPoint x: 557, endPoint y: 108, distance: 265.3
click at [755, 268] on section "Kết quả tìm kiếm ( 25 ) Bộ lọc Mã ĐH Trạng thái Món hàng Tổng cước Chưa cước Ng…" at bounding box center [464, 217] width 928 height 435
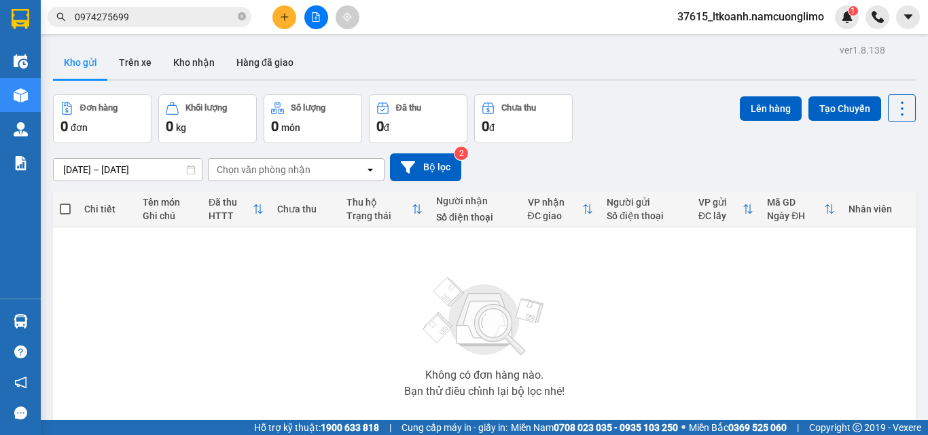
click at [678, 95] on div "Đơn hàng 0 đơn Khối lượng 0 kg Số lượng 0 món Đã thu 0 đ Chưa thu 0 đ Lên hàng …" at bounding box center [484, 118] width 863 height 49
click at [244, 17] on icon "close-circle" at bounding box center [242, 16] width 8 height 8
paste input "0973114978"
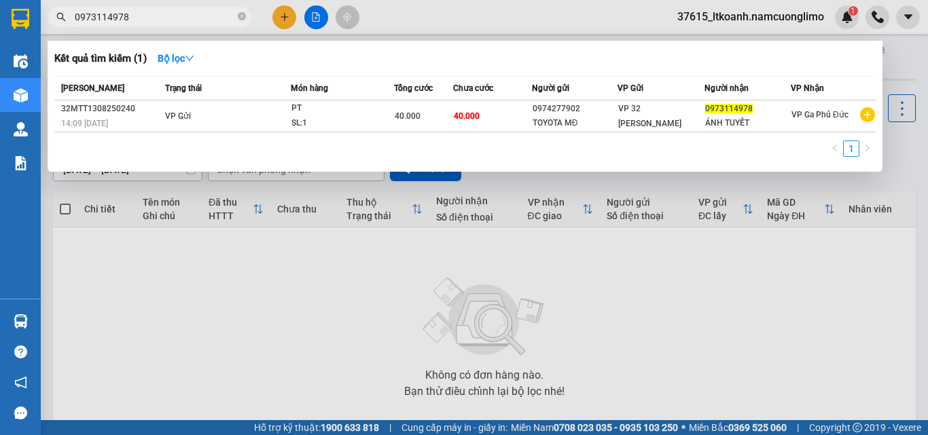
type input "0973114978"
drag, startPoint x: 916, startPoint y: 60, endPoint x: 910, endPoint y: 54, distance: 8.2
click at [914, 57] on div at bounding box center [464, 217] width 928 height 435
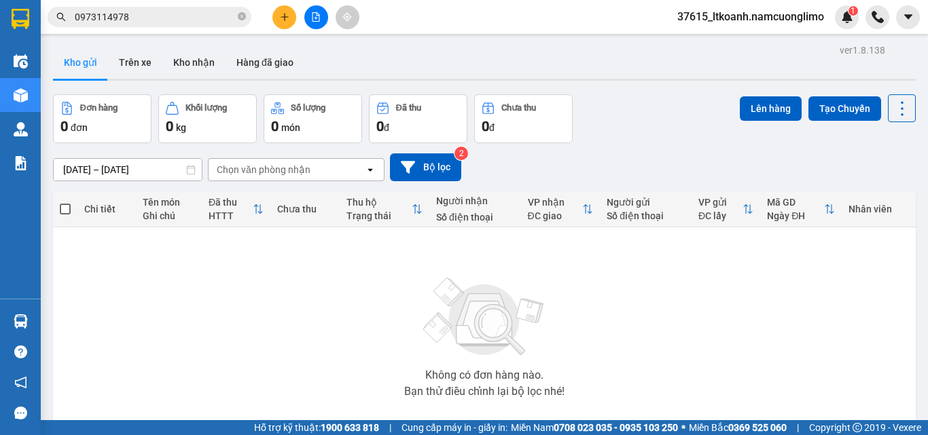
click at [907, 51] on div "ver 1.8.138 Kho gửi Trên xe Kho nhận Hàng đã giao Đơn hàng 0 đơn Khối lượng 0 k…" at bounding box center [485, 265] width 874 height 448
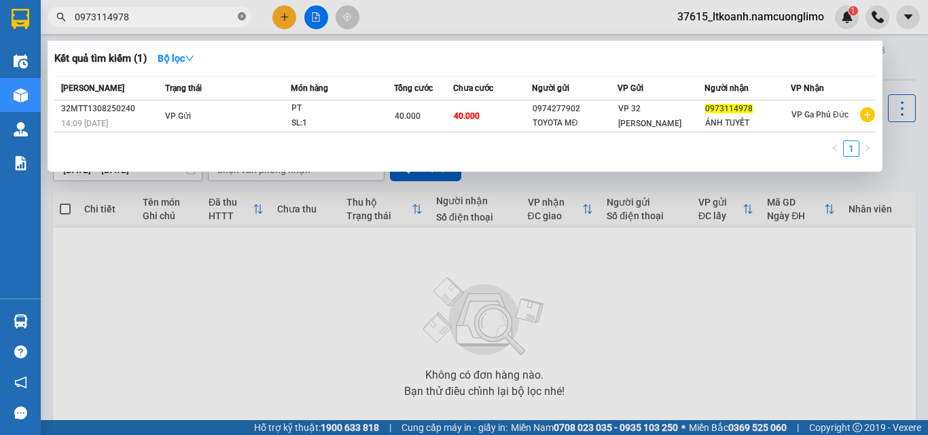
click at [239, 16] on icon "close-circle" at bounding box center [242, 16] width 8 height 8
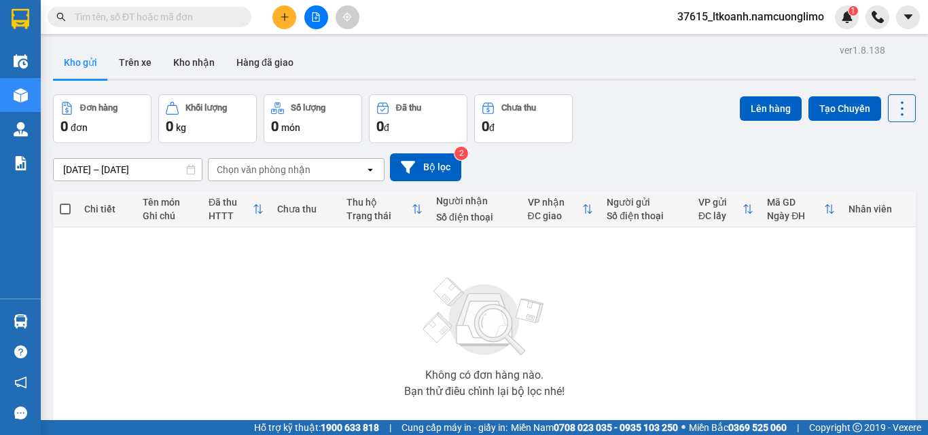
paste input "0868348796"
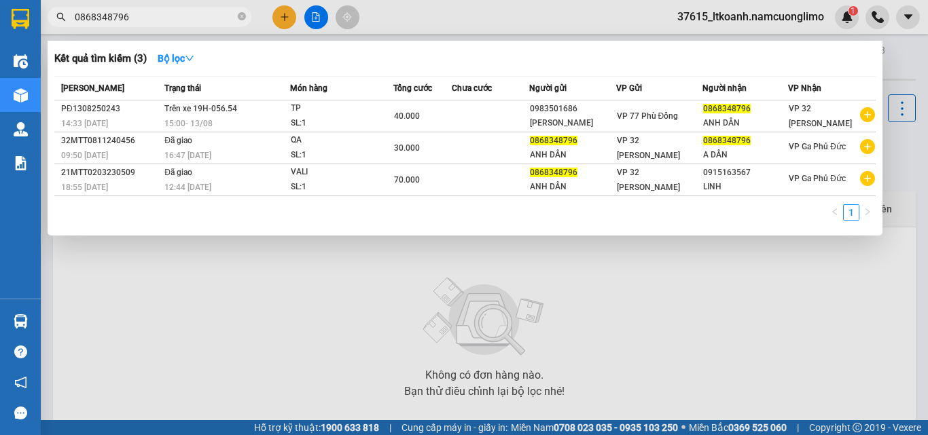
type input "0868348796"
click at [895, 49] on div at bounding box center [464, 217] width 928 height 435
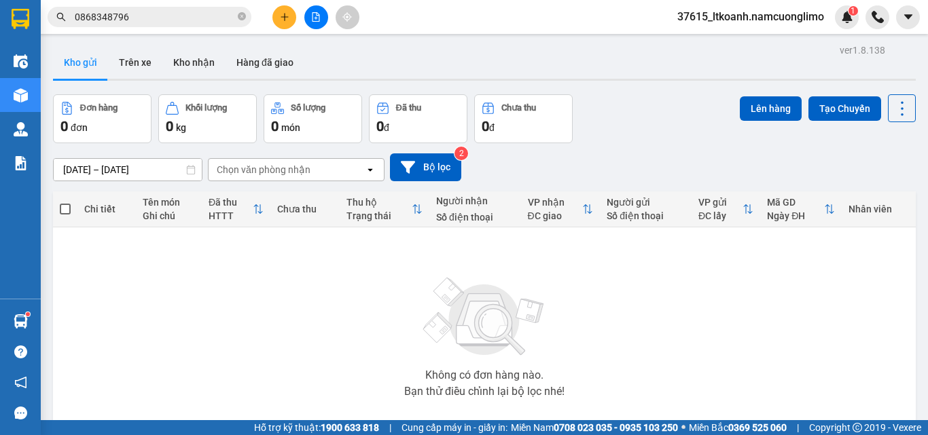
click at [894, 48] on div "Kho gửi Trên xe Kho nhận Hàng đã giao" at bounding box center [484, 64] width 863 height 36
click at [242, 18] on icon "close-circle" at bounding box center [242, 16] width 8 height 8
click at [629, 105] on div "Đơn hàng 0 đơn Khối lượng 0 kg Số lượng 0 món Đã thu 0 đ Chưa thu 0 đ Lên hàng …" at bounding box center [484, 118] width 863 height 49
click at [190, 63] on button "Kho nhận" at bounding box center [193, 62] width 63 height 33
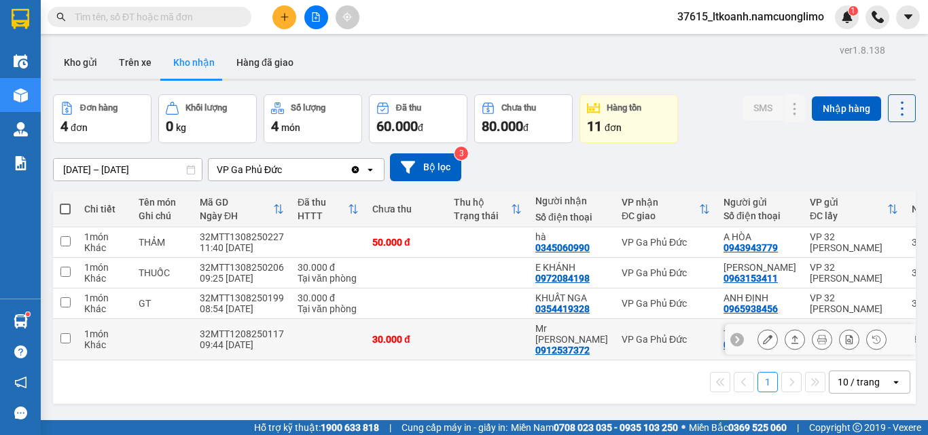
click at [60, 336] on input "checkbox" at bounding box center [65, 339] width 10 height 10
checkbox input "true"
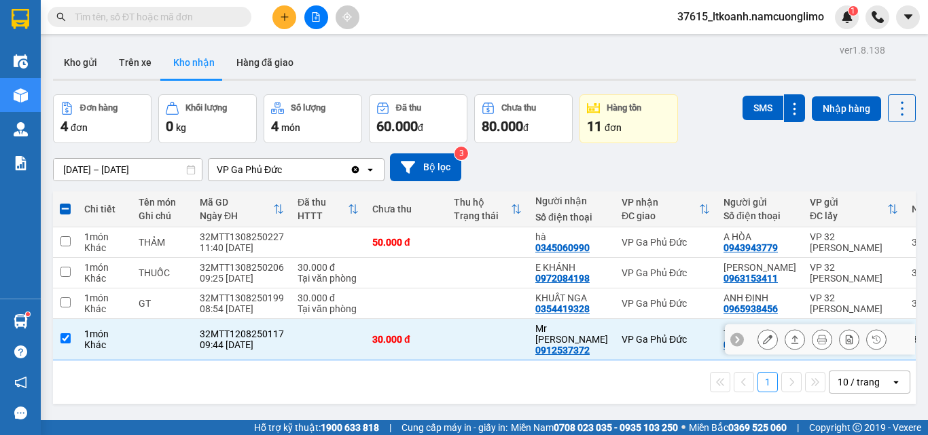
click at [763, 335] on icon at bounding box center [768, 340] width 10 height 10
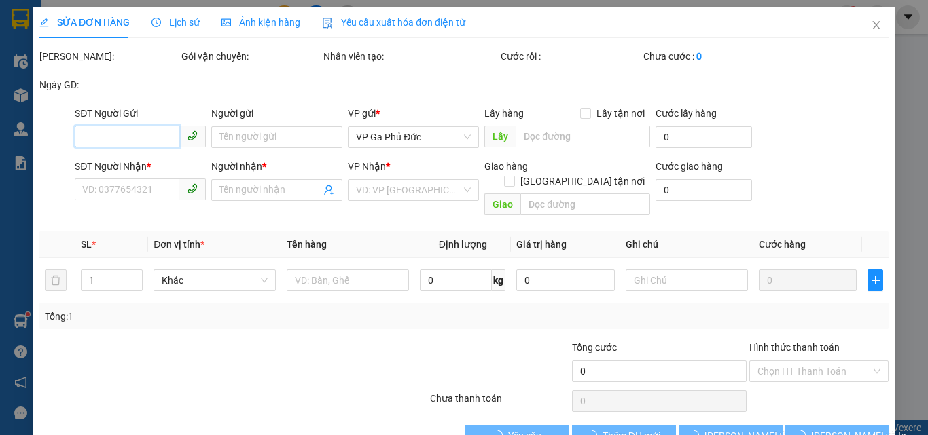
type input "0989940548"
type input "Tuyết"
type input "0912537372"
type input "Mr Phương"
type input "30.000"
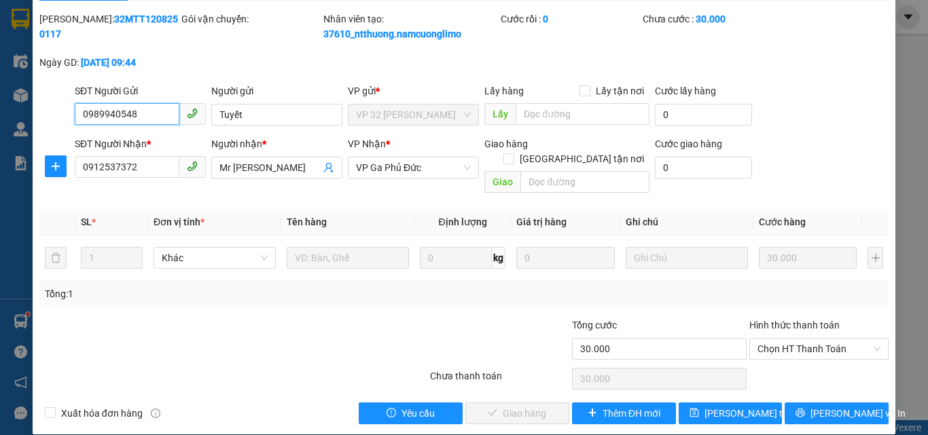
scroll to position [38, 0]
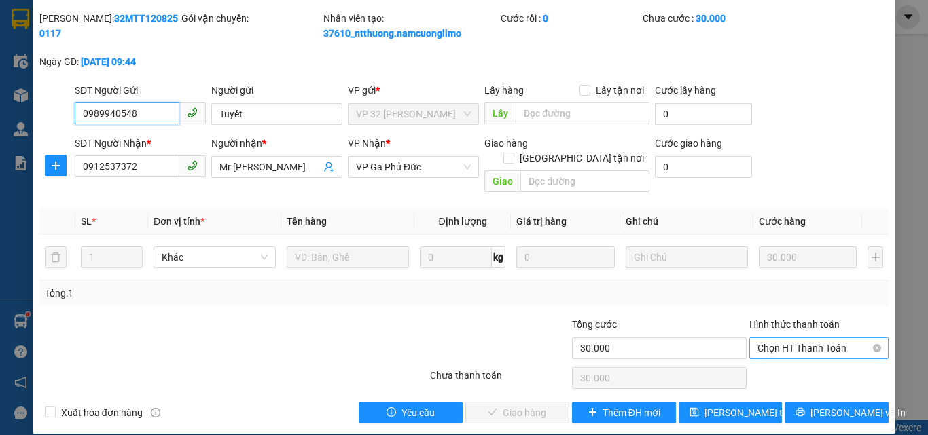
click at [782, 338] on span "Chọn HT Thanh Toán" at bounding box center [818, 348] width 123 height 20
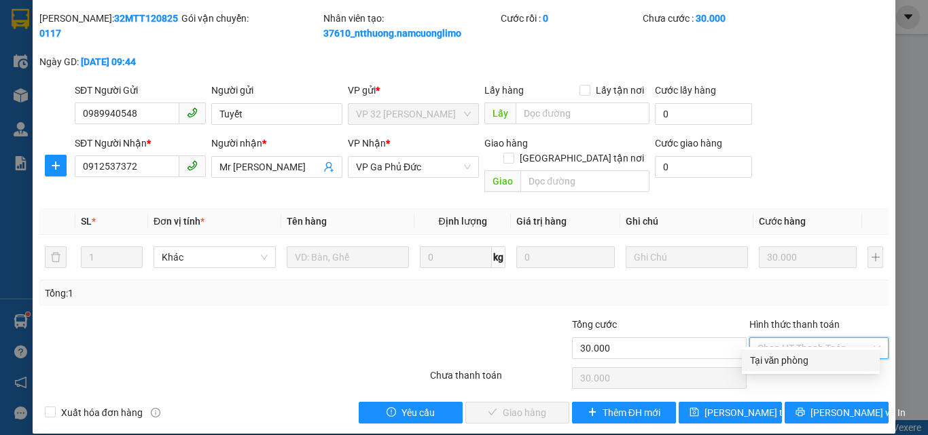
drag, startPoint x: 777, startPoint y: 361, endPoint x: 724, endPoint y: 385, distance: 57.2
click at [776, 361] on div "Tại văn phòng" at bounding box center [811, 360] width 122 height 15
type input "0"
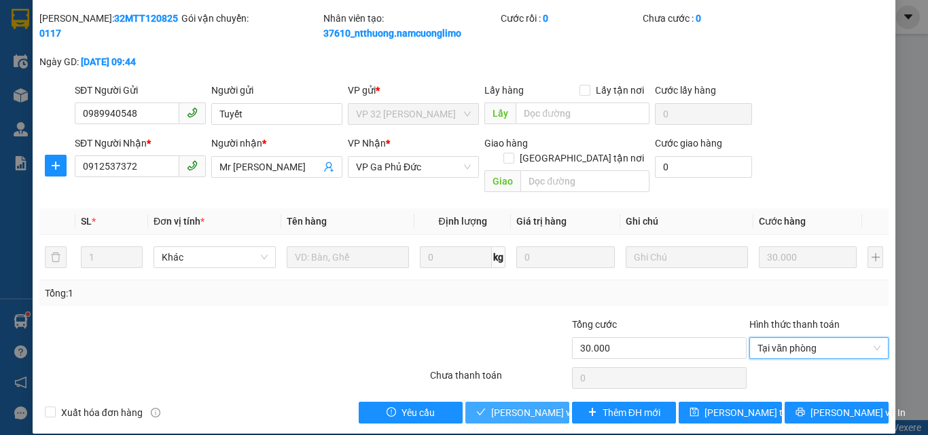
click at [544, 406] on span "[PERSON_NAME] và Giao hàng" at bounding box center [556, 413] width 130 height 15
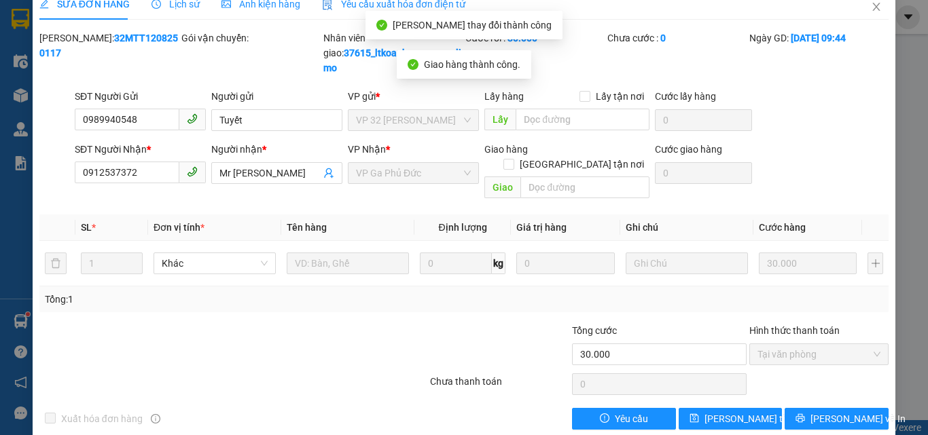
scroll to position [0, 0]
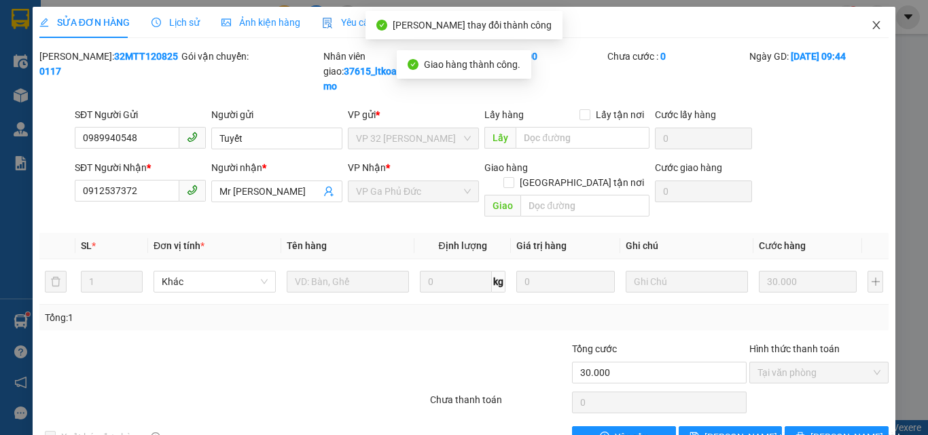
click at [871, 23] on icon "close" at bounding box center [876, 25] width 11 height 11
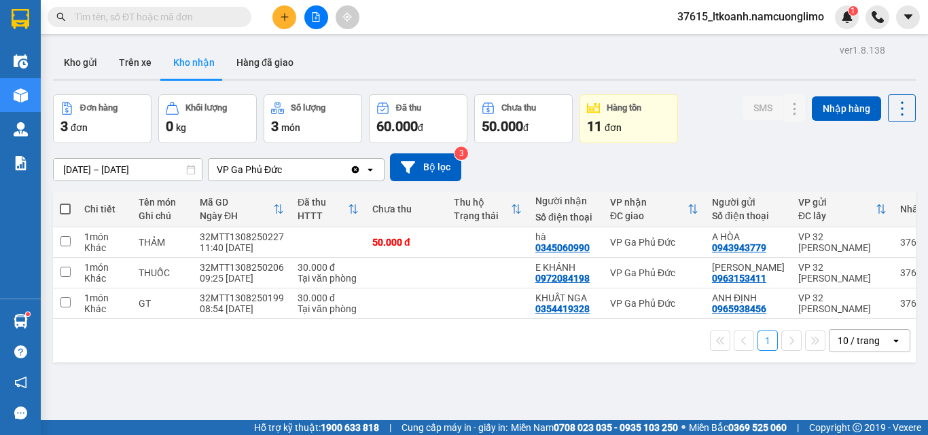
paste input "0838517586"
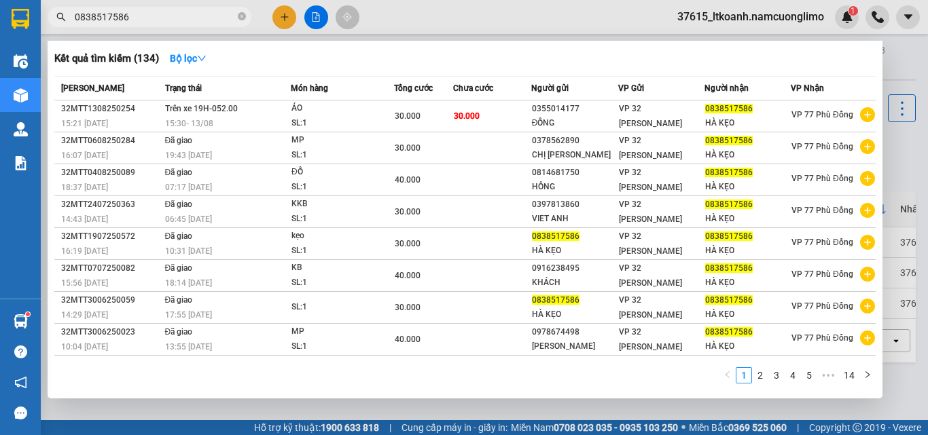
type input "0838517586"
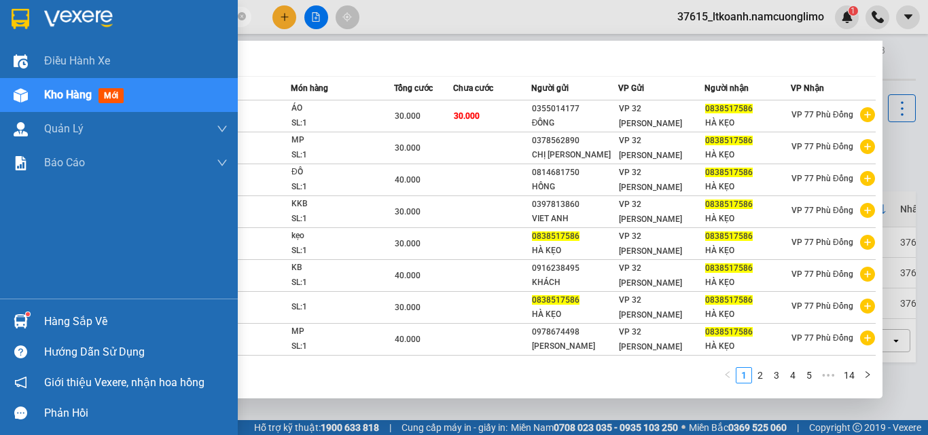
click at [77, 326] on div "Hàng sắp về" at bounding box center [135, 322] width 183 height 20
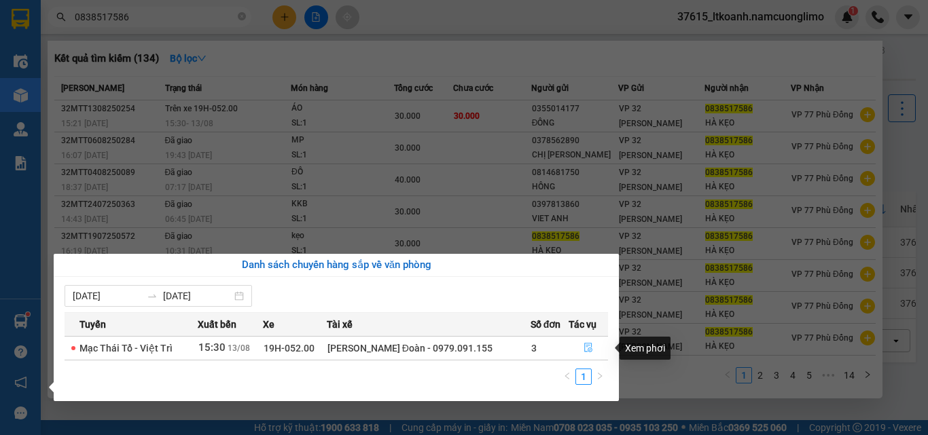
click at [588, 346] on icon "file-done" at bounding box center [589, 348] width 10 height 10
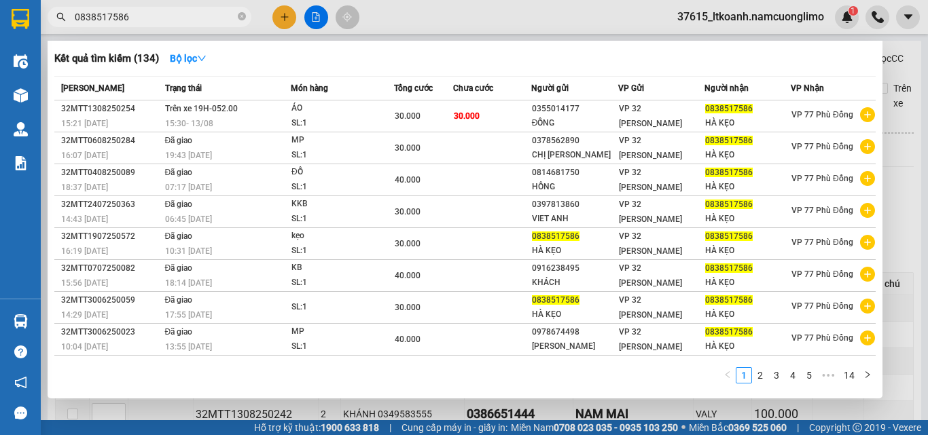
click at [895, 67] on div at bounding box center [464, 217] width 928 height 435
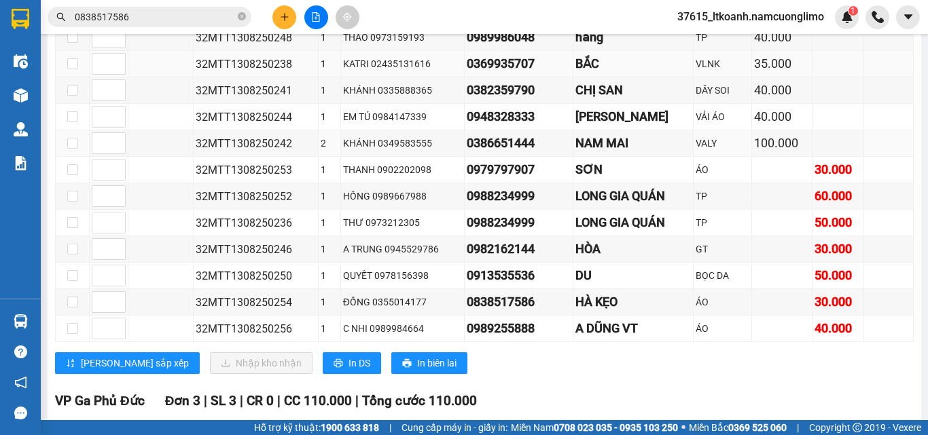
scroll to position [272, 0]
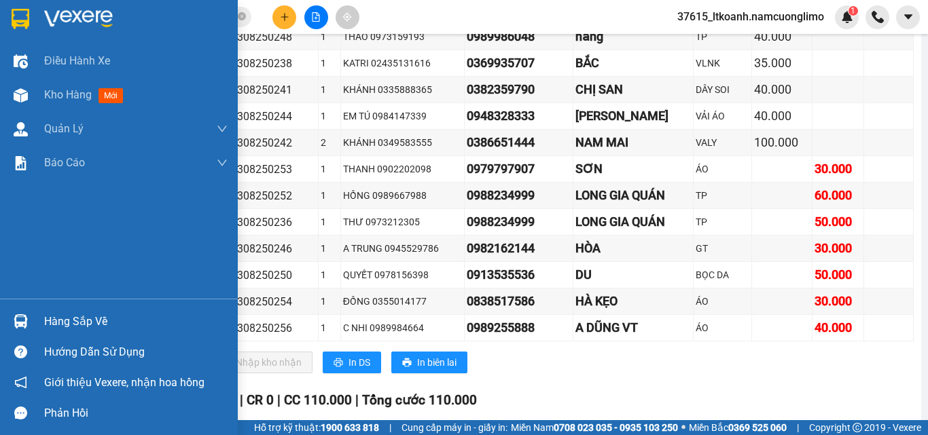
click at [25, 15] on img at bounding box center [21, 19] width 18 height 20
drag, startPoint x: 25, startPoint y: 15, endPoint x: 35, endPoint y: 1, distance: 17.0
click at [25, 16] on img at bounding box center [21, 19] width 18 height 20
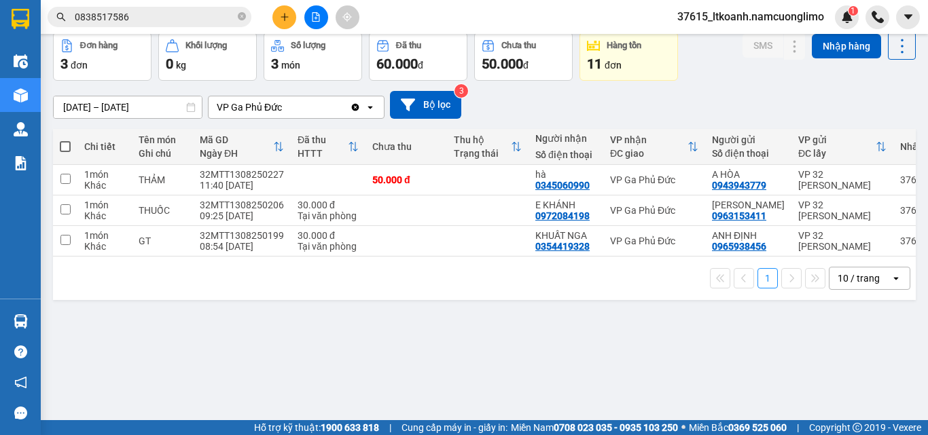
scroll to position [63, 0]
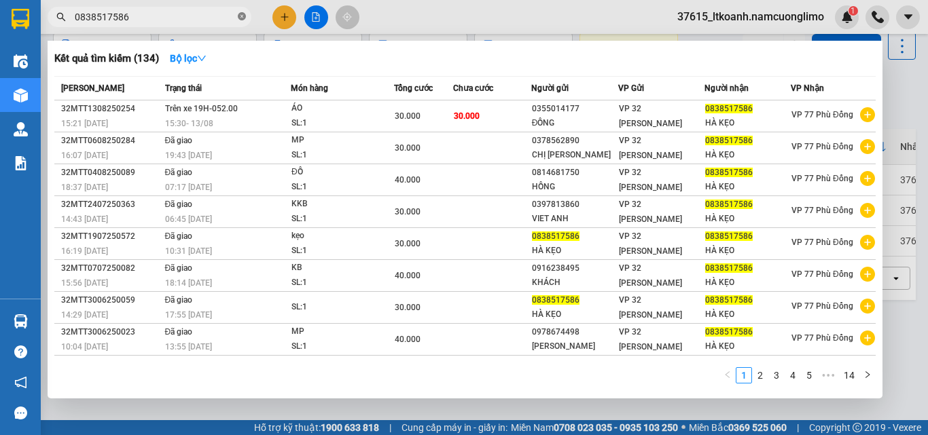
click at [244, 16] on icon "close-circle" at bounding box center [242, 16] width 8 height 8
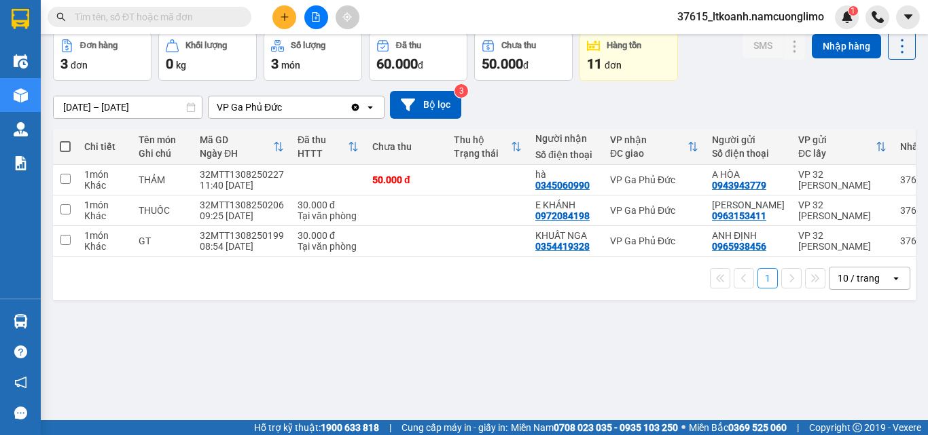
paste input "0977817285"
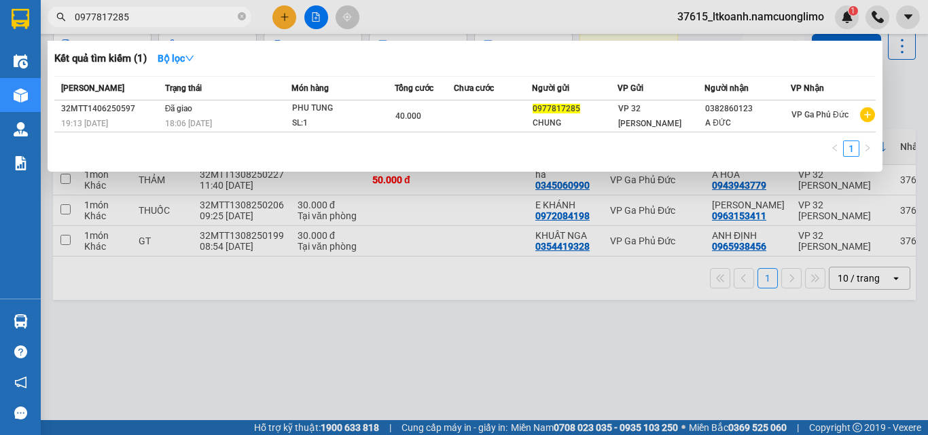
type input "0977817285"
click at [429, 1] on div at bounding box center [464, 217] width 928 height 435
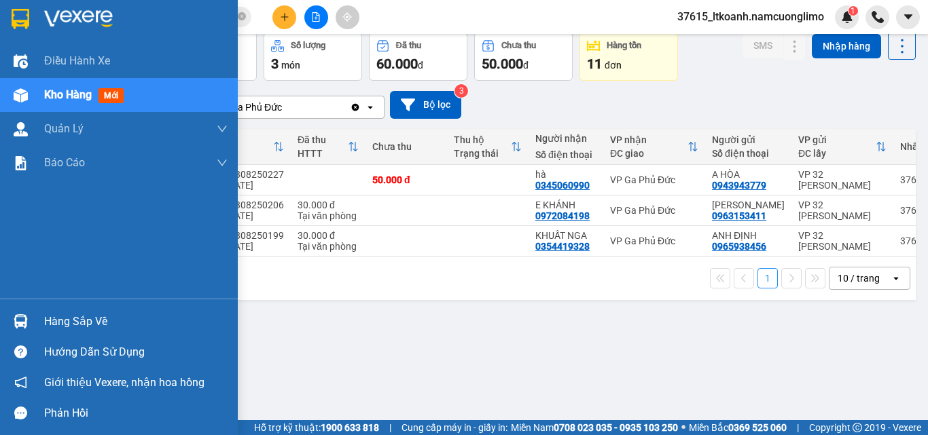
click at [63, 323] on div "Hàng sắp về" at bounding box center [135, 322] width 183 height 20
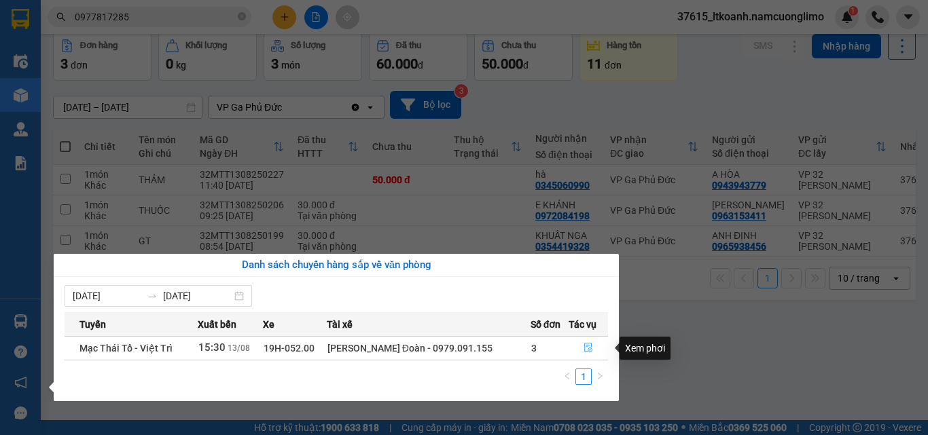
click at [581, 348] on button "button" at bounding box center [588, 349] width 39 height 22
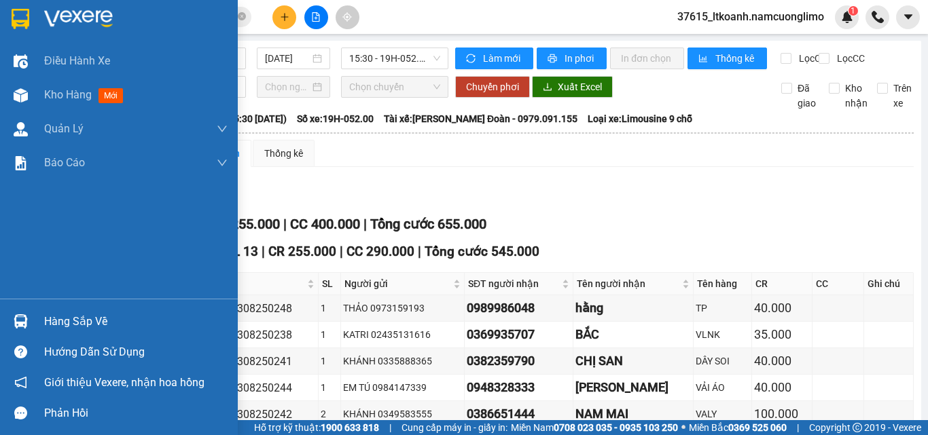
click at [23, 10] on img at bounding box center [21, 19] width 18 height 20
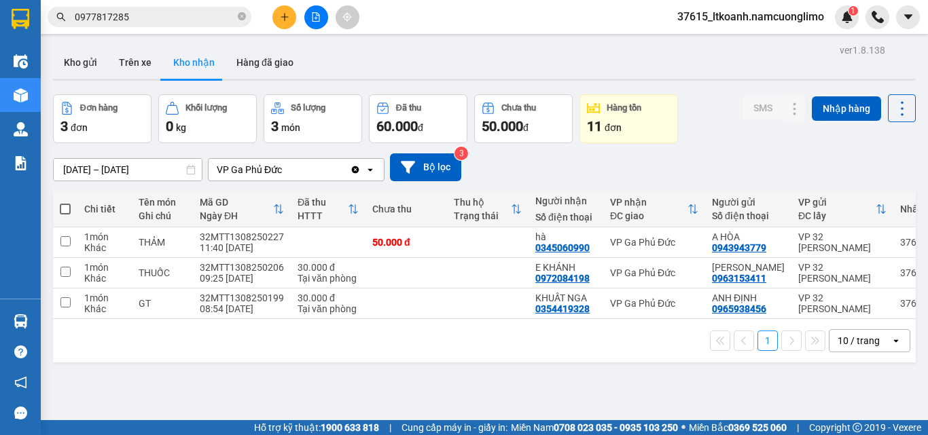
click at [719, 144] on div "[DATE] – [DATE] Press the down arrow key to interact with the calendar and sele…" at bounding box center [484, 167] width 863 height 48
click at [62, 241] on input "checkbox" at bounding box center [65, 241] width 10 height 10
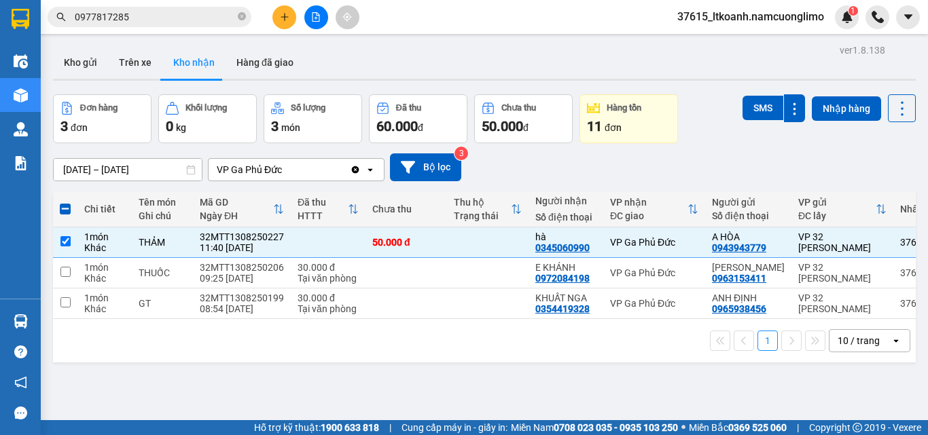
drag, startPoint x: 690, startPoint y: 149, endPoint x: 699, endPoint y: 193, distance: 45.2
click at [690, 150] on div "[DATE] – [DATE] Press the down arrow key to interact with the calendar and sele…" at bounding box center [484, 167] width 863 height 48
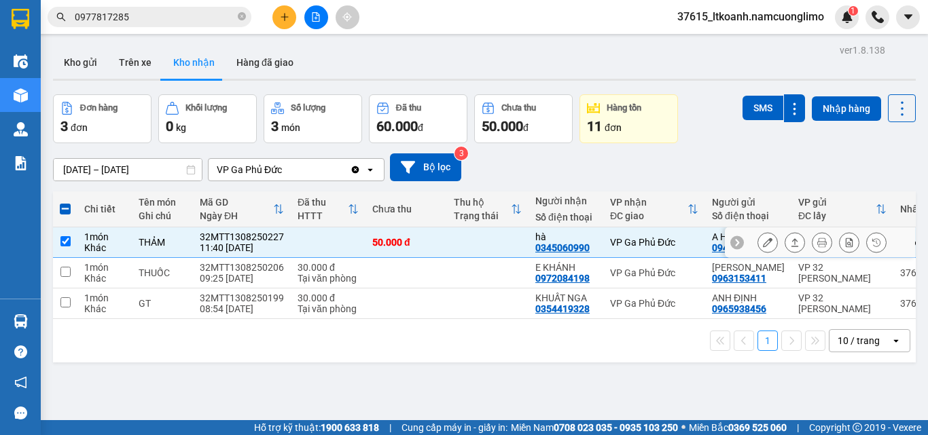
click at [69, 239] on input "checkbox" at bounding box center [65, 241] width 10 height 10
checkbox input "false"
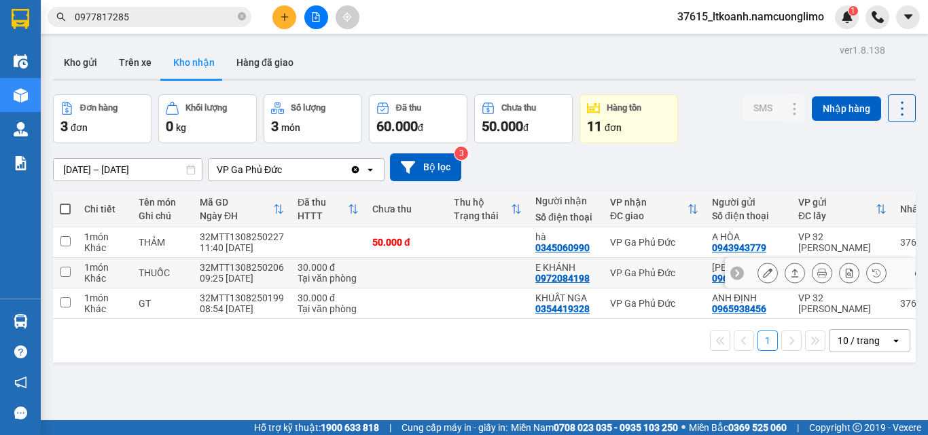
click at [65, 273] on input "checkbox" at bounding box center [65, 272] width 10 height 10
checkbox input "true"
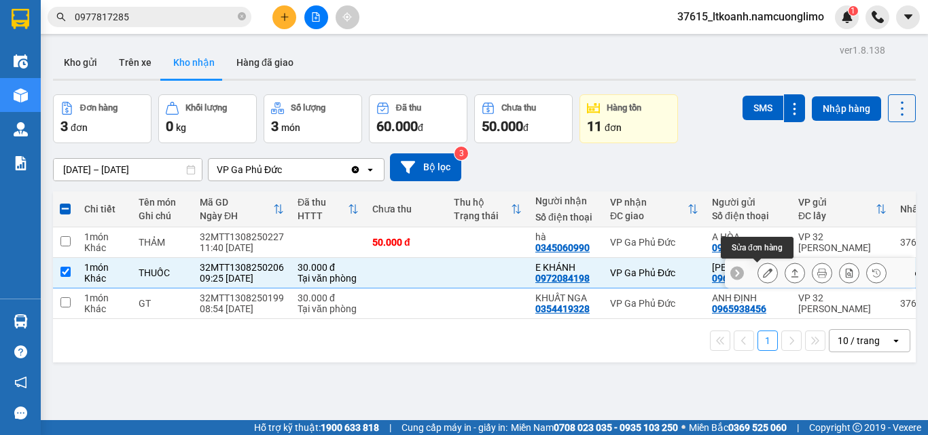
click at [763, 272] on icon at bounding box center [768, 273] width 10 height 10
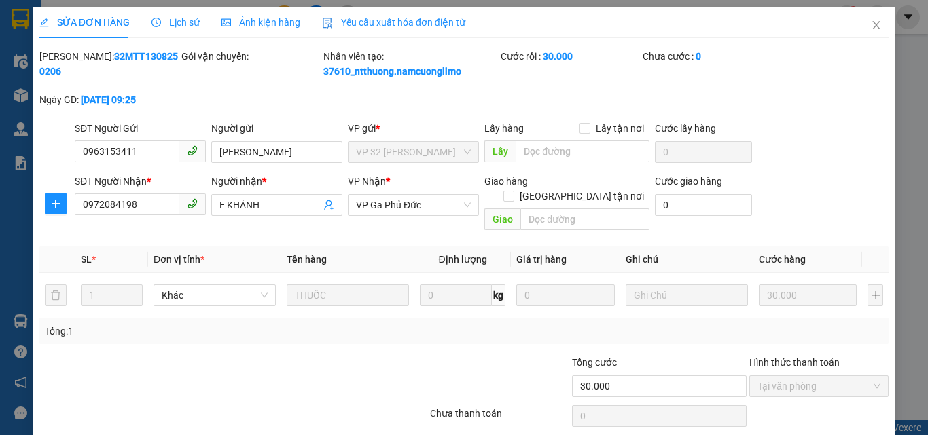
type input "0963153411"
type input "KIM ANH"
type input "0972084198"
type input "E KHÁNH"
type input "30.000"
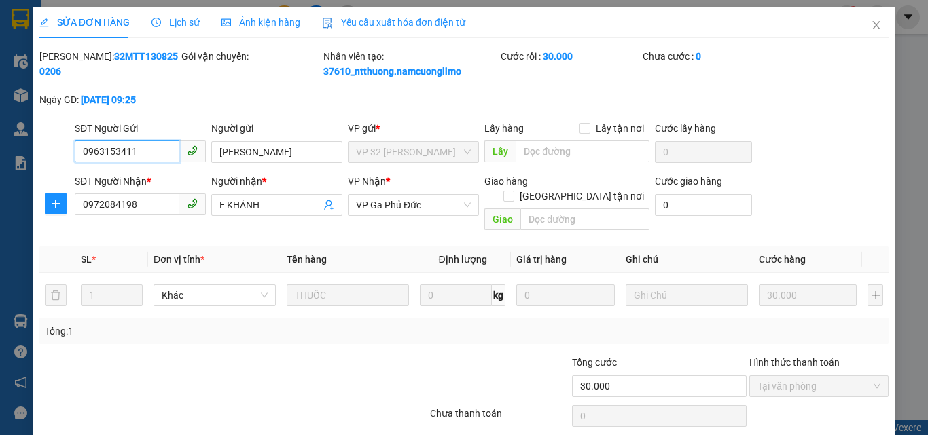
scroll to position [38, 0]
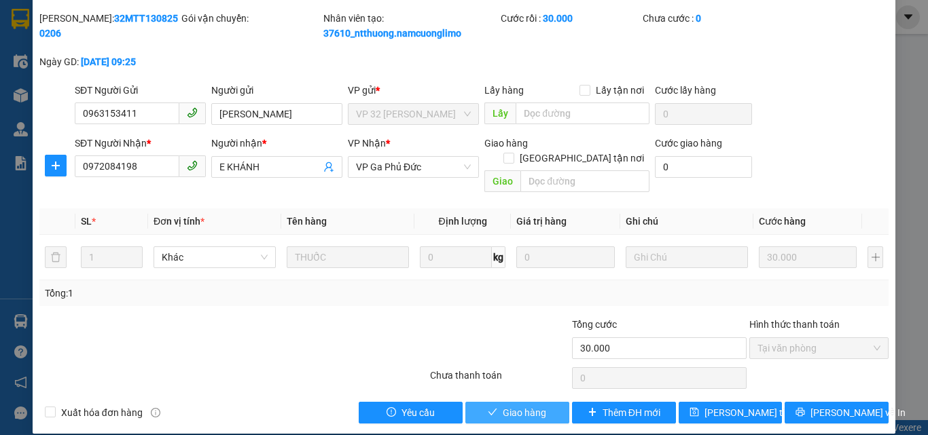
click at [503, 406] on span "Giao hàng" at bounding box center [524, 413] width 43 height 15
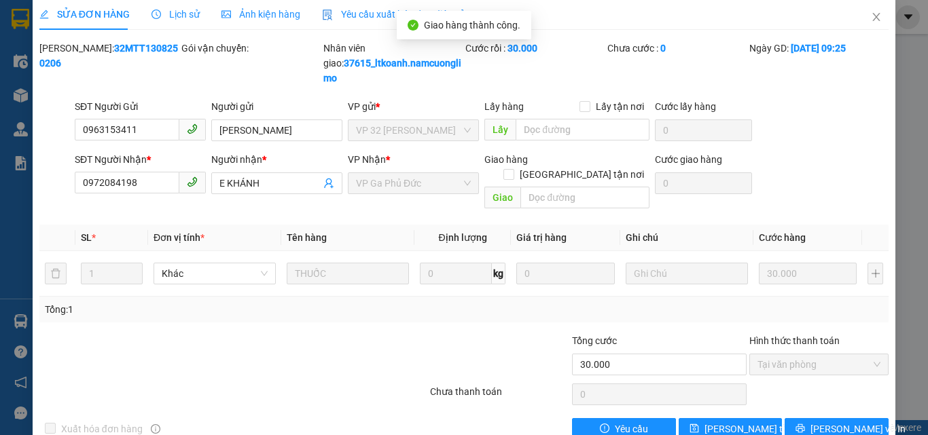
scroll to position [0, 0]
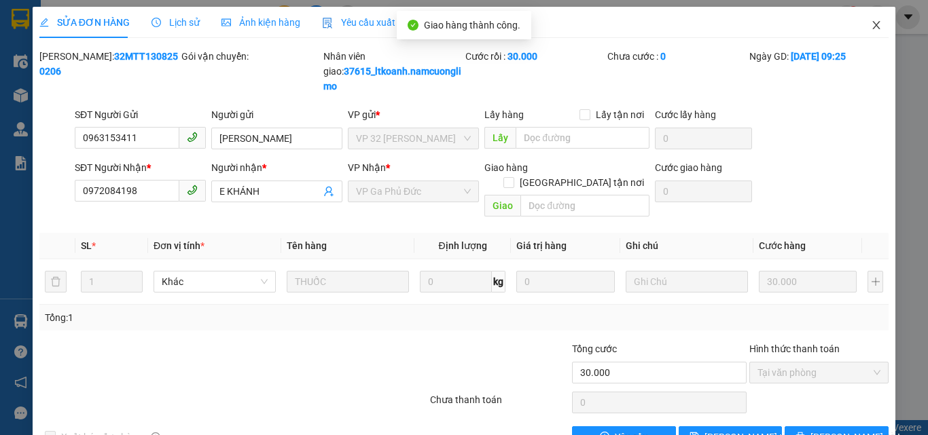
click at [871, 22] on icon "close" at bounding box center [876, 25] width 11 height 11
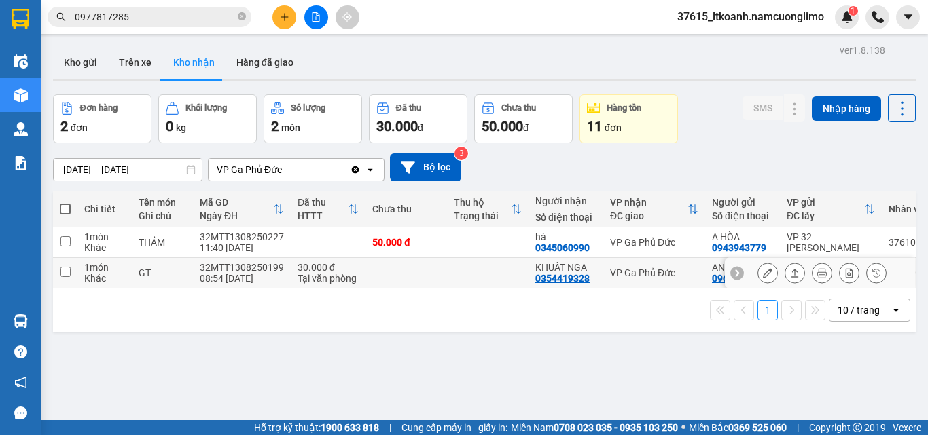
click at [65, 270] on input "checkbox" at bounding box center [65, 272] width 10 height 10
checkbox input "true"
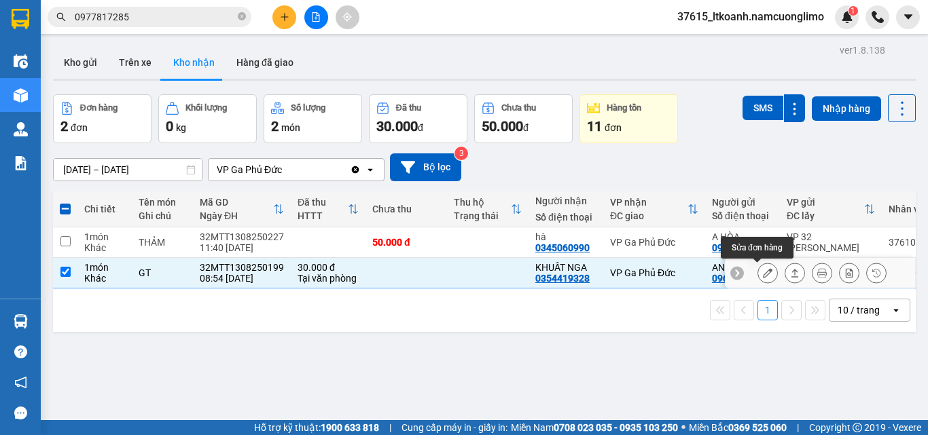
click at [762, 271] on button at bounding box center [767, 274] width 19 height 24
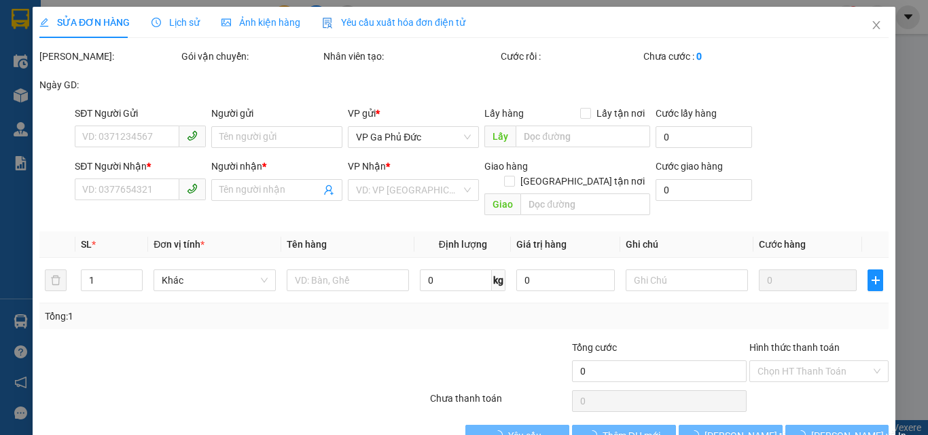
type input "0965938456"
type input "ANH ĐỊNH"
type input "0354419328"
type input "KHUẤT NGA"
type input "30.000"
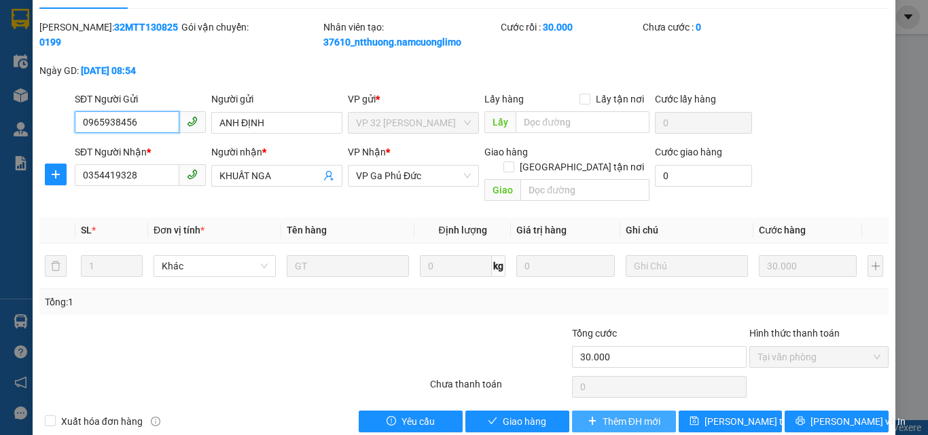
scroll to position [38, 0]
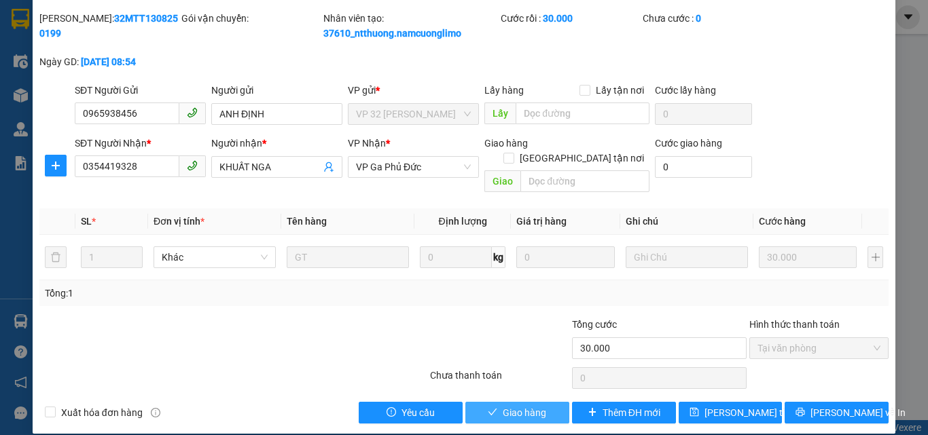
click at [540, 406] on span "Giao hàng" at bounding box center [524, 413] width 43 height 15
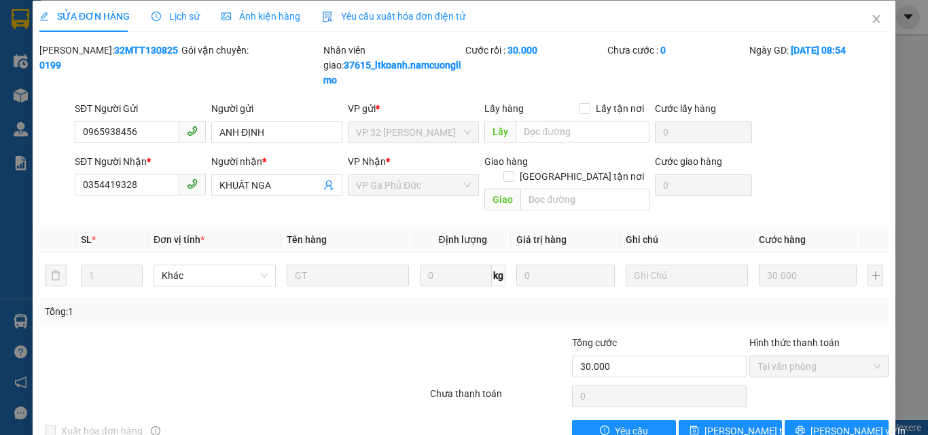
scroll to position [0, 0]
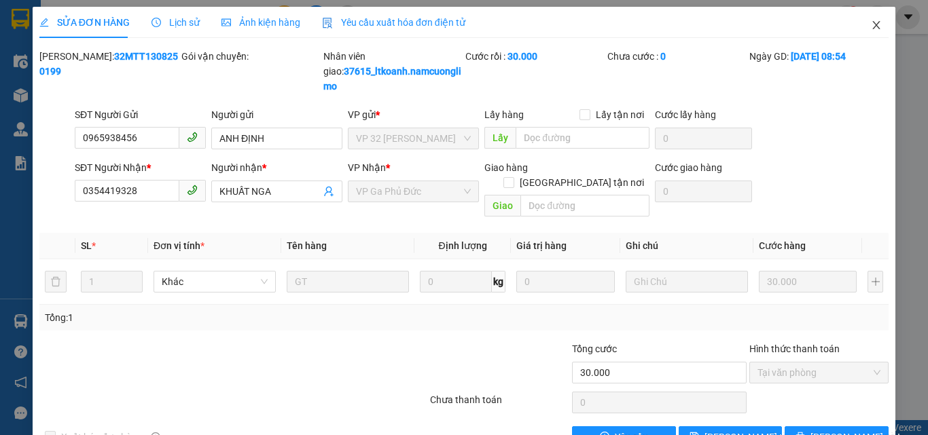
click at [873, 24] on icon "close" at bounding box center [876, 25] width 7 height 8
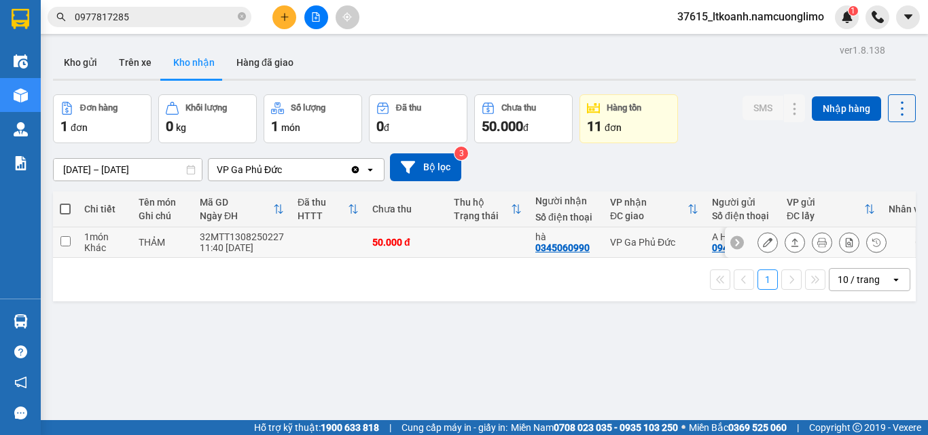
click at [67, 243] on input "checkbox" at bounding box center [65, 241] width 10 height 10
checkbox input "true"
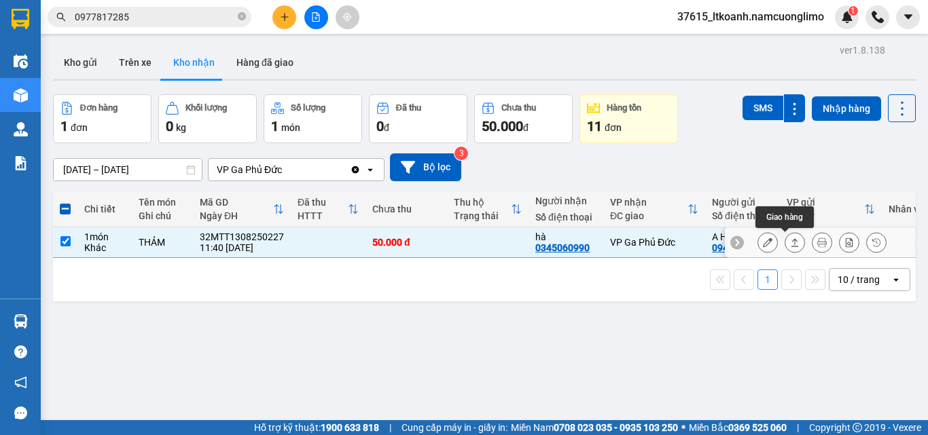
click at [763, 240] on icon at bounding box center [768, 243] width 10 height 10
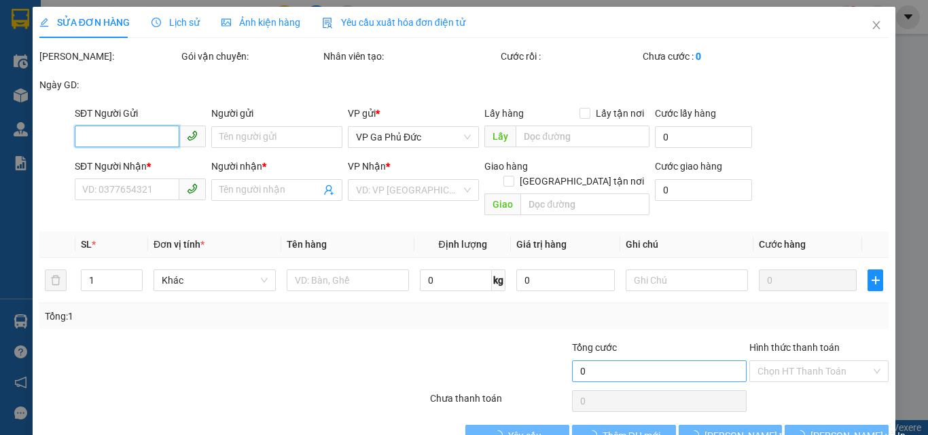
type input "0943943779"
type input "A HÒA"
type input "0345060990"
type input "hà"
type input "50.000"
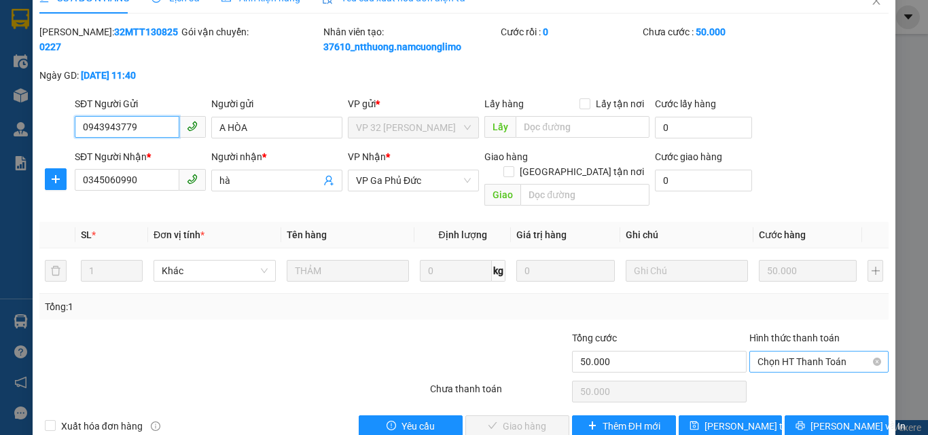
scroll to position [38, 0]
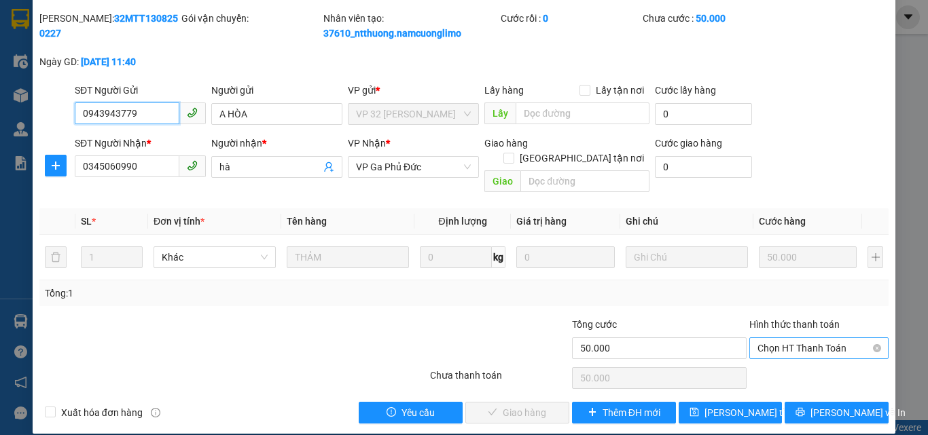
click at [793, 338] on span "Chọn HT Thanh Toán" at bounding box center [818, 348] width 123 height 20
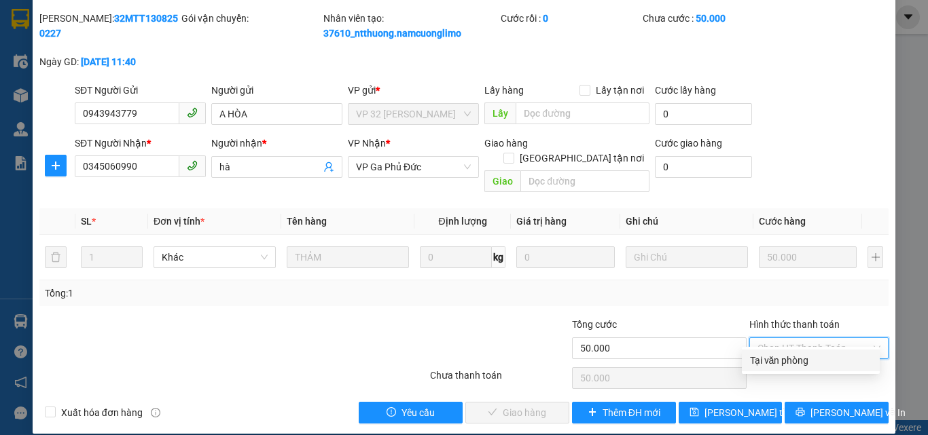
click at [788, 365] on div "Tại văn phòng" at bounding box center [811, 360] width 122 height 15
type input "0"
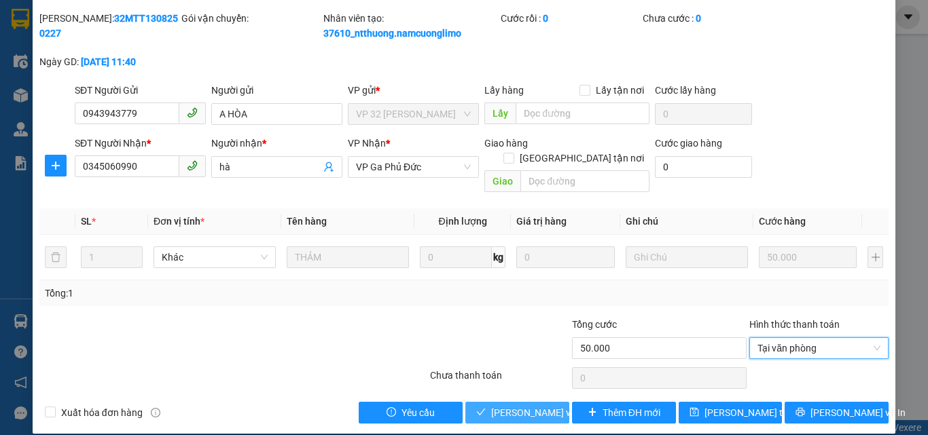
click at [545, 406] on span "[PERSON_NAME] và Giao hàng" at bounding box center [556, 413] width 130 height 15
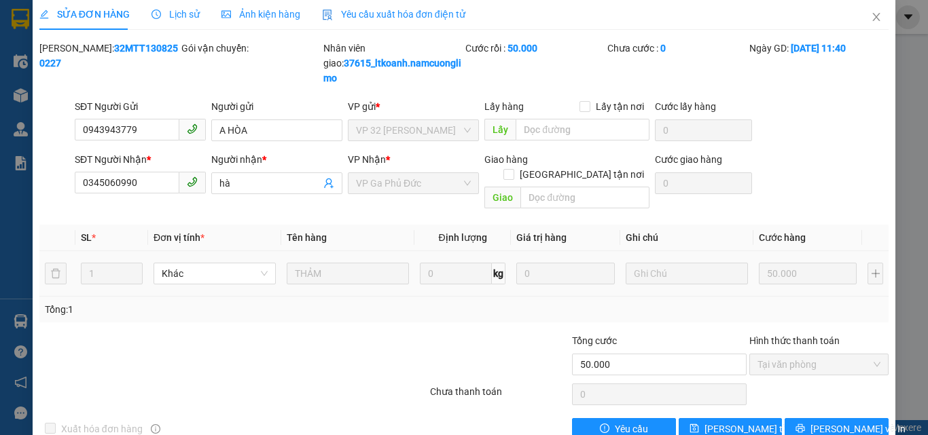
scroll to position [0, 0]
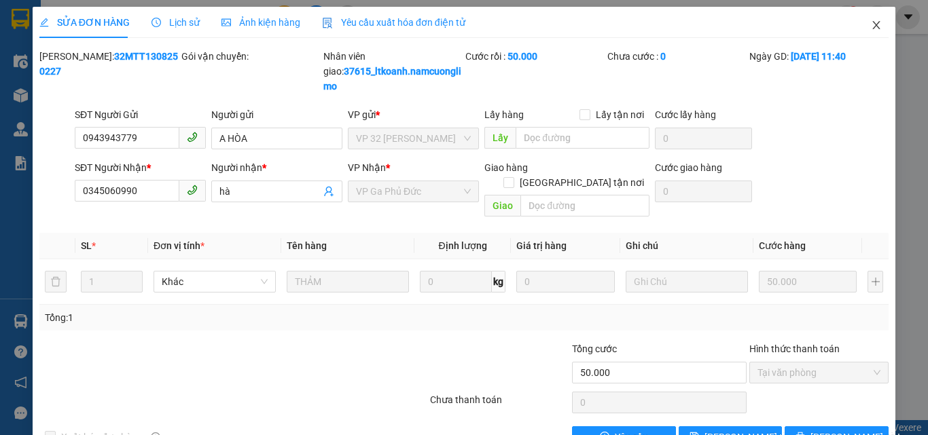
click at [871, 26] on icon "close" at bounding box center [876, 25] width 11 height 11
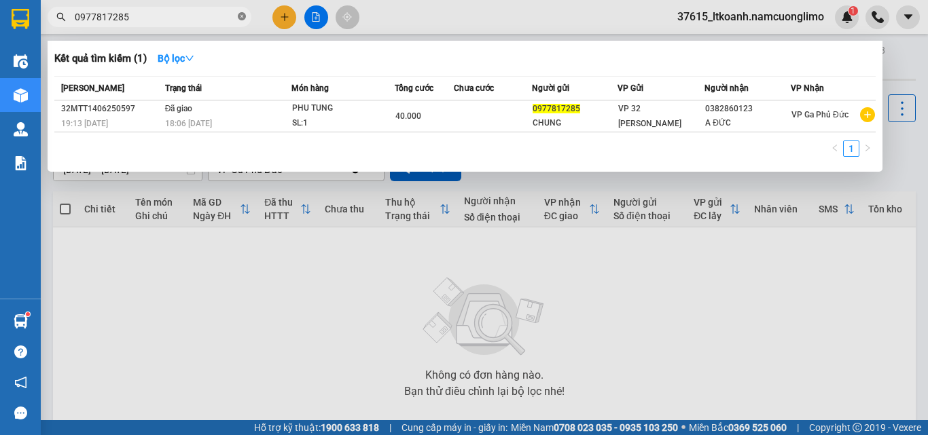
click at [238, 16] on icon "close-circle" at bounding box center [242, 16] width 8 height 8
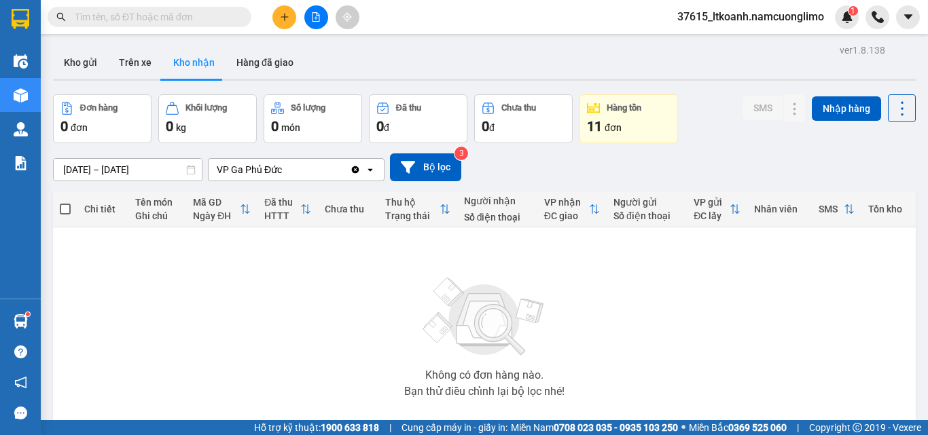
paste input "0963179766"
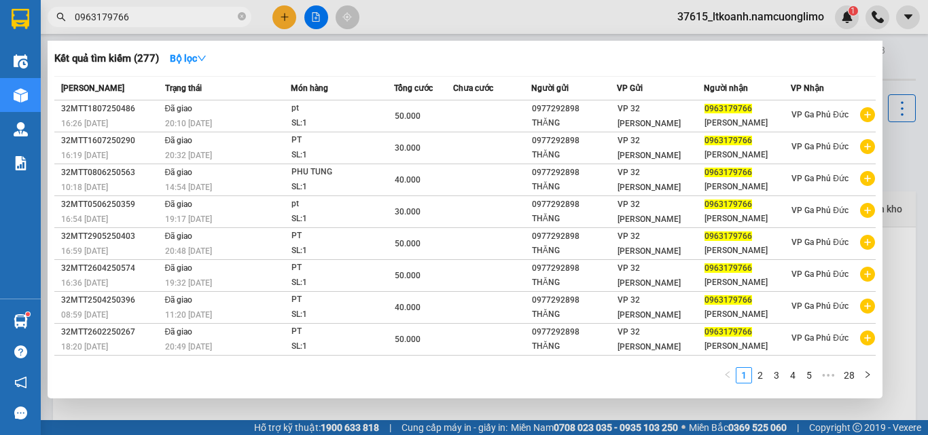
type input "0963179766"
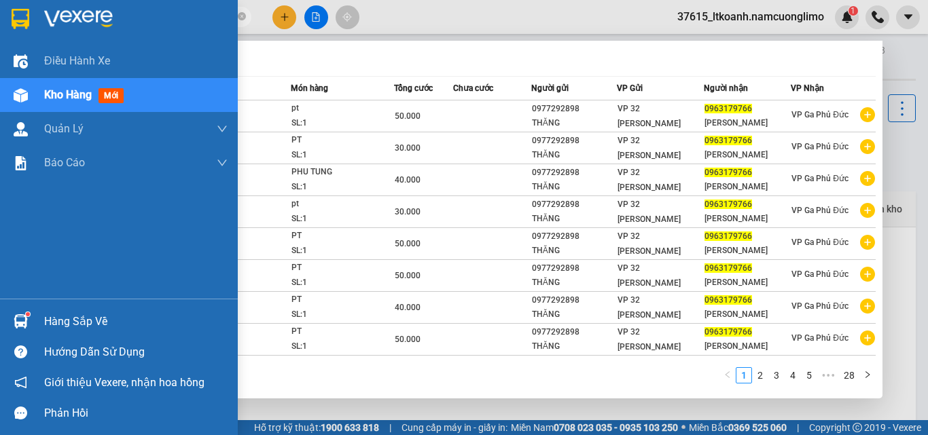
drag, startPoint x: 78, startPoint y: 325, endPoint x: 217, endPoint y: 348, distance: 140.4
click at [79, 325] on div "Hàng sắp về" at bounding box center [135, 322] width 183 height 20
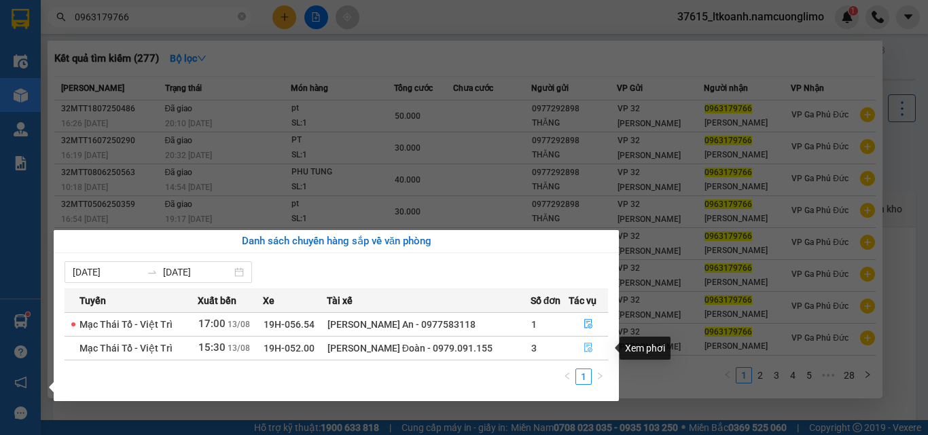
click at [588, 349] on icon "file-done" at bounding box center [589, 348] width 10 height 10
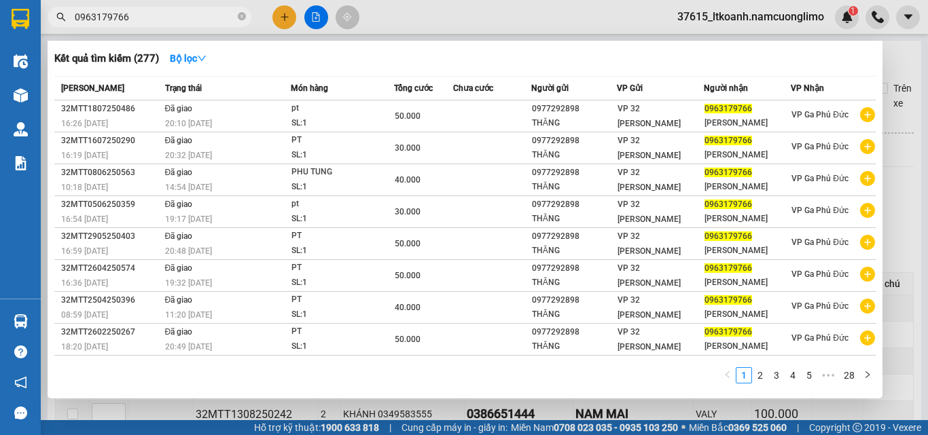
click at [921, 141] on div at bounding box center [464, 217] width 928 height 435
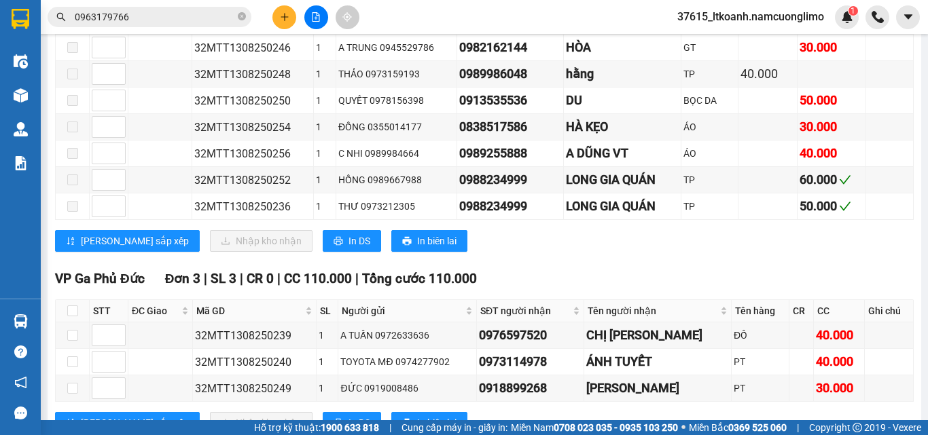
scroll to position [457, 0]
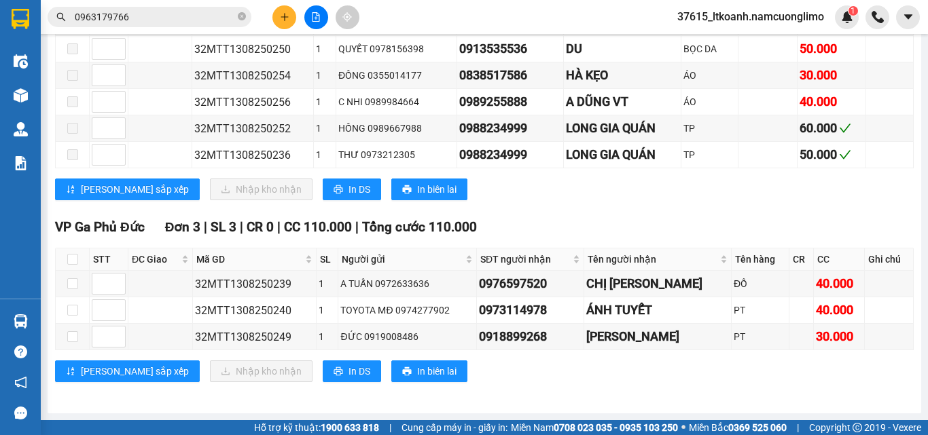
click at [698, 193] on div "Lưu sắp xếp Nhập kho nhận In DS In biên lai" at bounding box center [484, 190] width 859 height 22
drag, startPoint x: 75, startPoint y: 285, endPoint x: 75, endPoint y: 298, distance: 13.6
click at [74, 284] on input "checkbox" at bounding box center [72, 284] width 11 height 11
checkbox input "true"
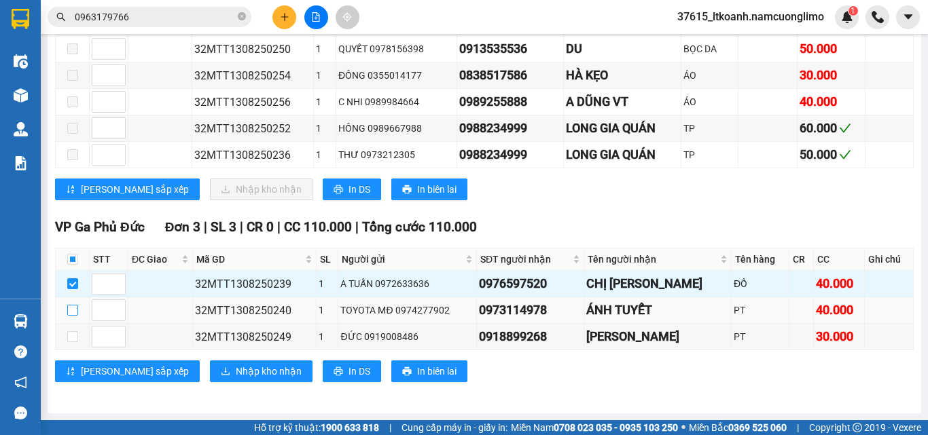
click at [69, 311] on input "checkbox" at bounding box center [72, 310] width 11 height 11
checkbox input "true"
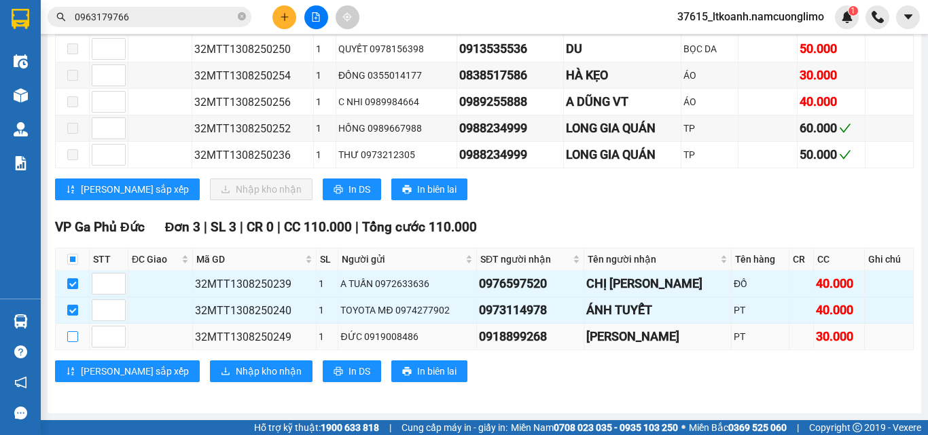
click at [70, 338] on input "checkbox" at bounding box center [72, 337] width 11 height 11
checkbox input "true"
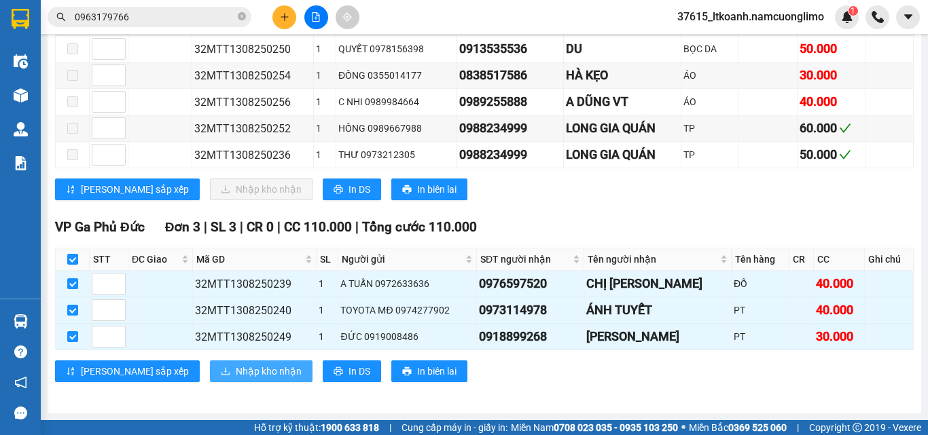
click at [236, 376] on span "Nhập kho nhận" at bounding box center [269, 371] width 66 height 15
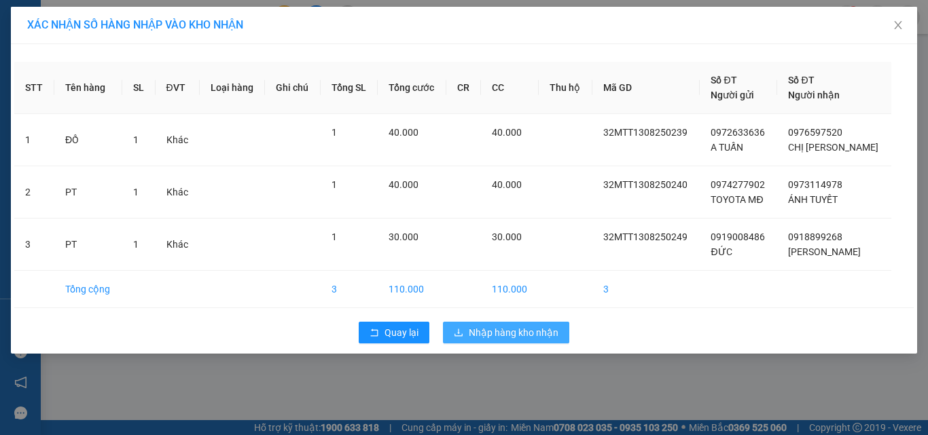
click at [537, 334] on span "Nhập hàng kho nhận" at bounding box center [514, 332] width 90 height 15
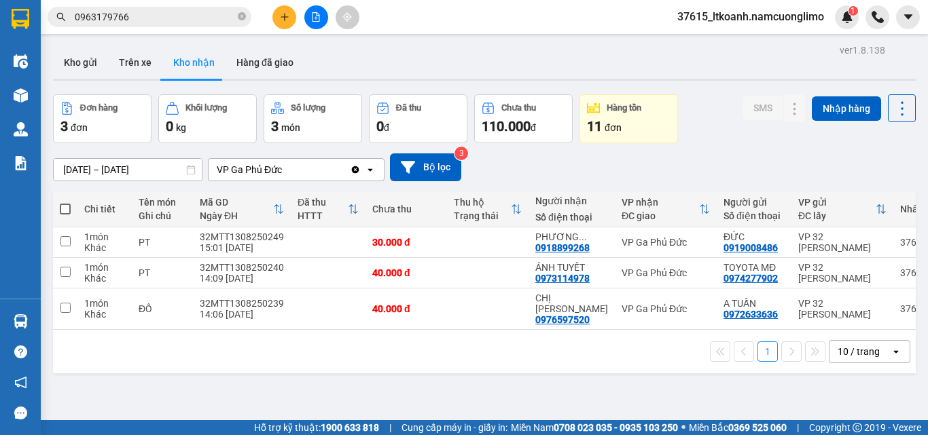
click at [721, 122] on div "Đơn hàng 3 đơn Khối lượng 0 kg Số lượng 3 món Đã thu 0 đ Chưa thu 110.000 đ Hàn…" at bounding box center [484, 118] width 863 height 49
click at [63, 244] on input "checkbox" at bounding box center [65, 241] width 10 height 10
checkbox input "true"
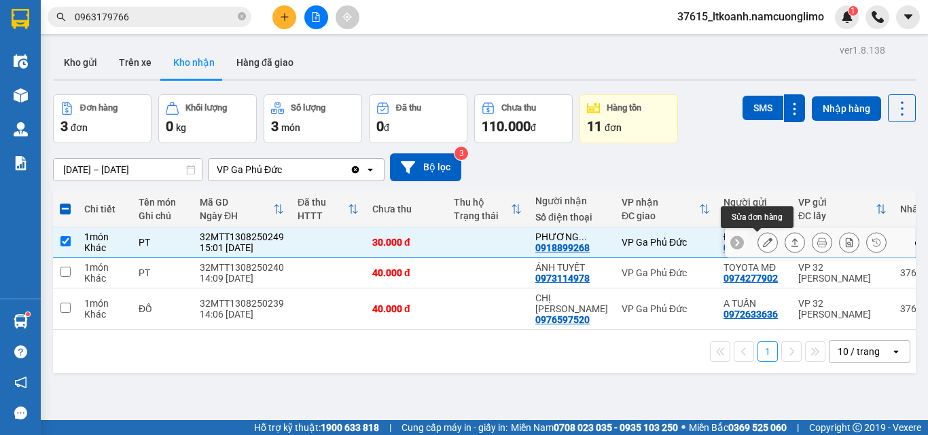
click at [763, 246] on icon at bounding box center [768, 243] width 10 height 10
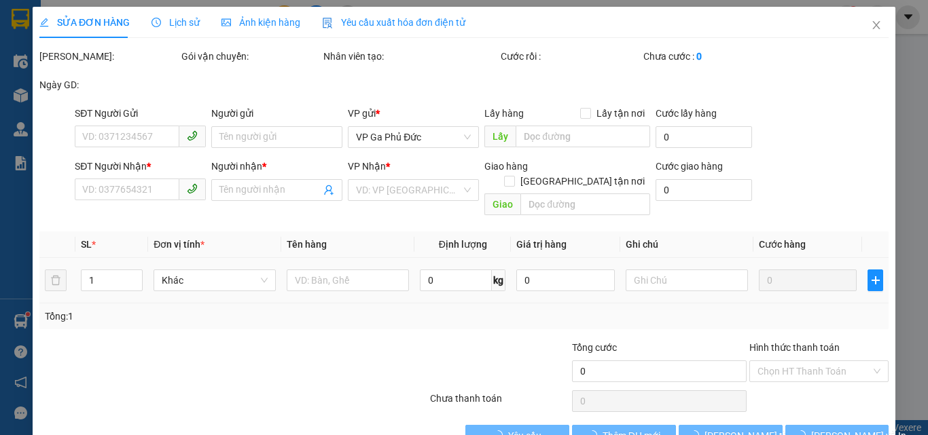
type input "0919008486"
type input "ĐỨC"
type input "0918899268"
type input "[PERSON_NAME]"
type input "30.000"
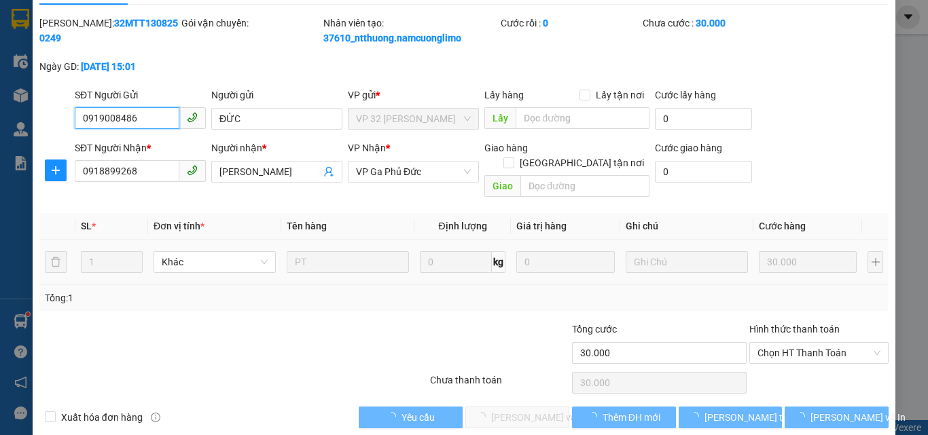
scroll to position [38, 0]
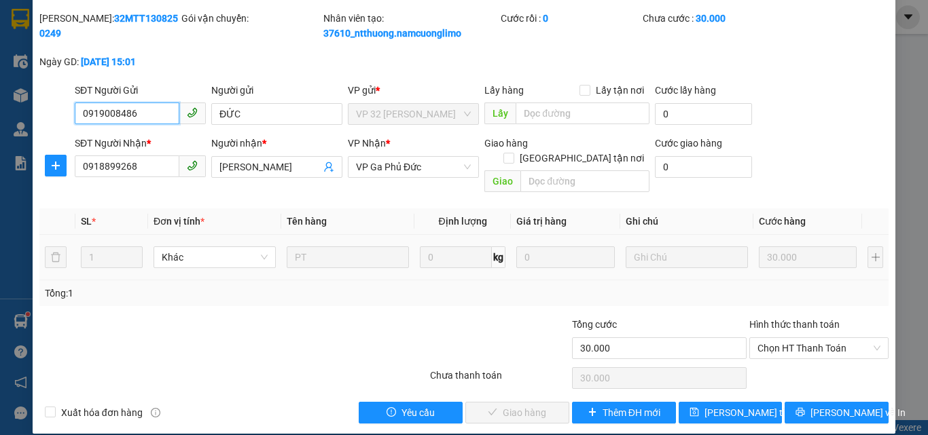
drag, startPoint x: 793, startPoint y: 328, endPoint x: 799, endPoint y: 347, distance: 20.0
click at [793, 338] on span "Chọn HT Thanh Toán" at bounding box center [818, 348] width 123 height 20
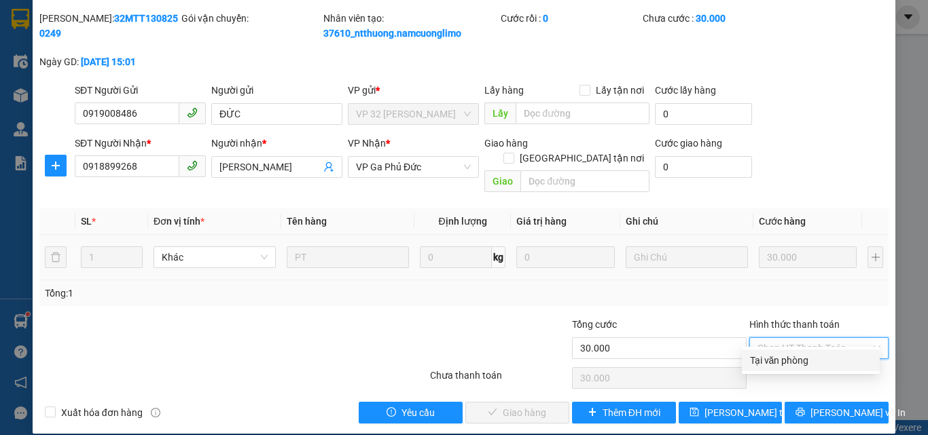
click at [783, 361] on div "Tại văn phòng" at bounding box center [811, 360] width 122 height 15
type input "0"
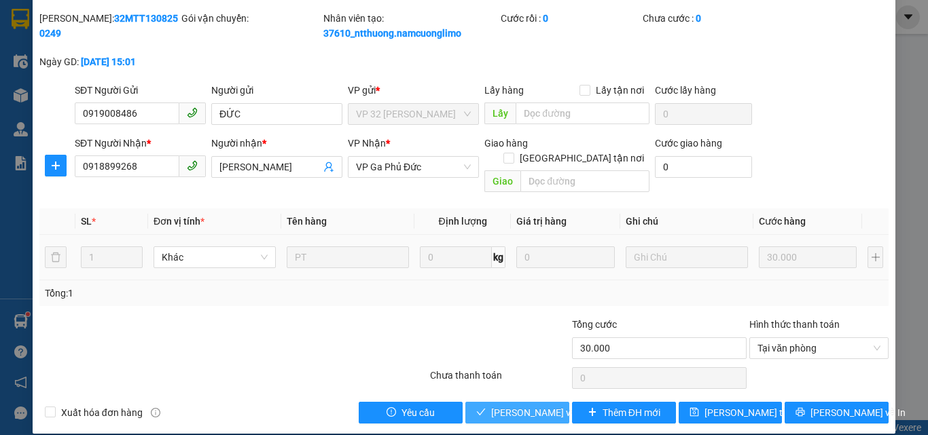
click at [484, 402] on button "[PERSON_NAME] và Giao hàng" at bounding box center [517, 413] width 104 height 22
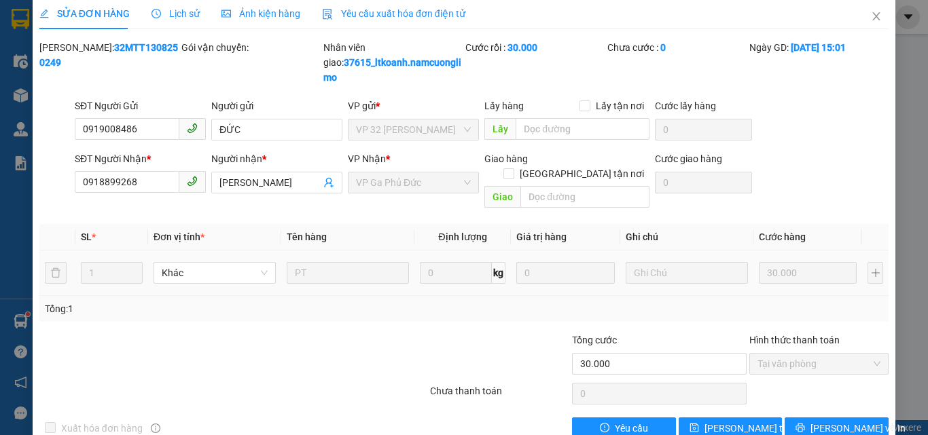
scroll to position [0, 0]
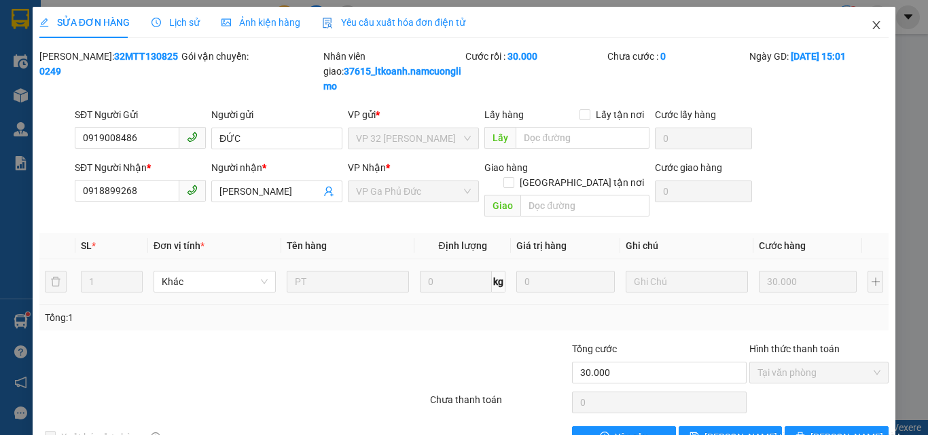
drag, startPoint x: 869, startPoint y: 30, endPoint x: 853, endPoint y: 26, distance: 16.8
click at [871, 28] on icon "close" at bounding box center [876, 25] width 11 height 11
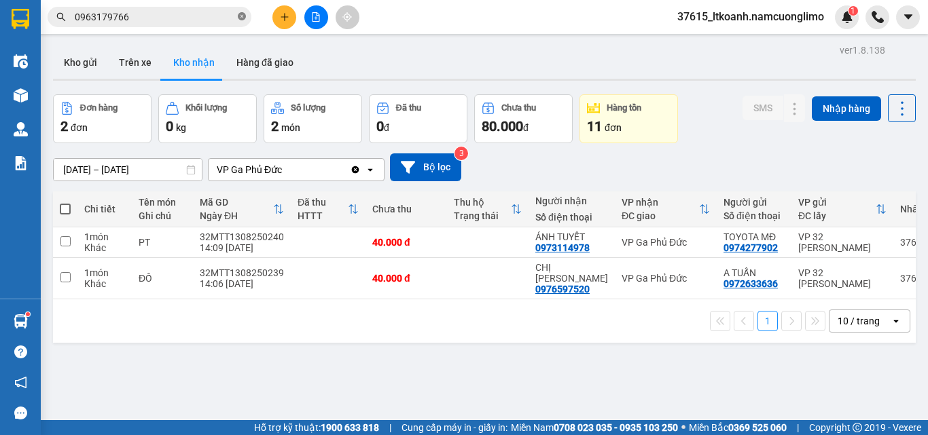
click at [242, 19] on icon "close-circle" at bounding box center [242, 16] width 8 height 8
paste input "0346428174"
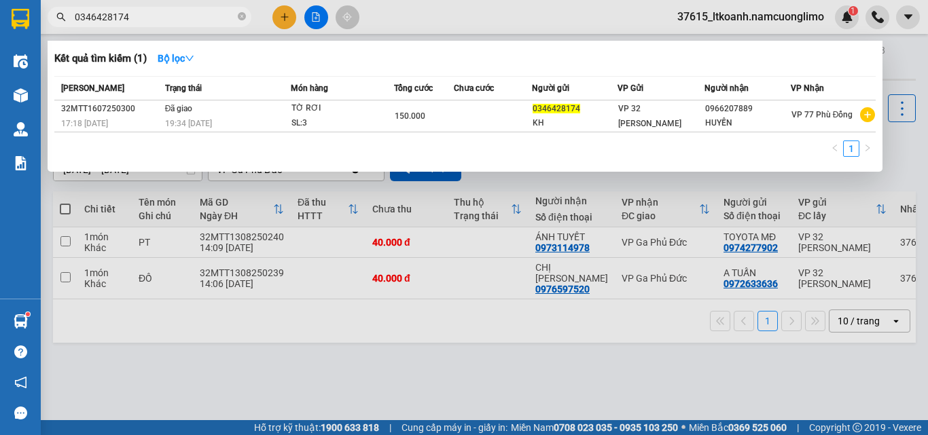
type input "0346428174"
click at [899, 149] on div at bounding box center [464, 217] width 928 height 435
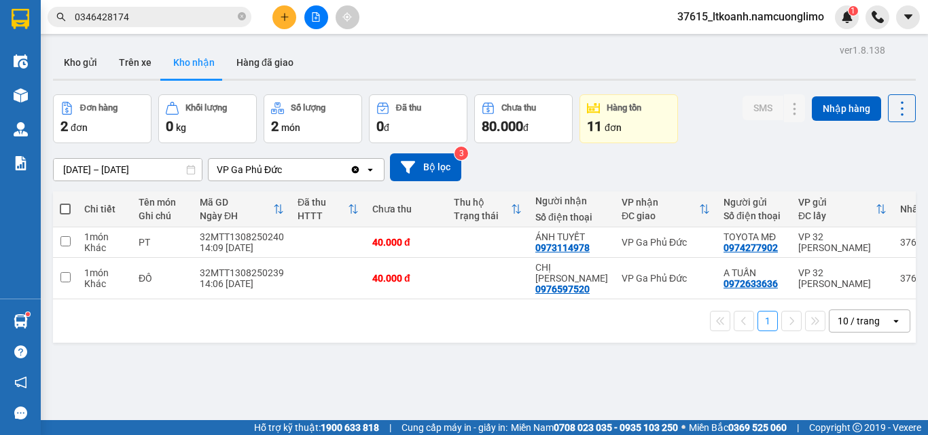
click at [898, 149] on div "[DATE] – [DATE] Press the down arrow key to interact with the calendar and sele…" at bounding box center [484, 167] width 863 height 48
click at [59, 245] on td at bounding box center [65, 243] width 24 height 31
checkbox input "true"
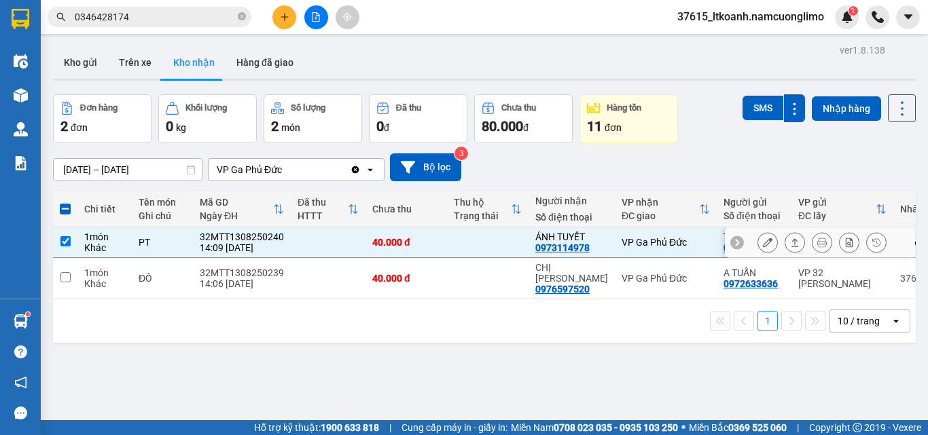
drag, startPoint x: 757, startPoint y: 242, endPoint x: 751, endPoint y: 243, distance: 6.8
click at [758, 242] on button at bounding box center [767, 243] width 19 height 24
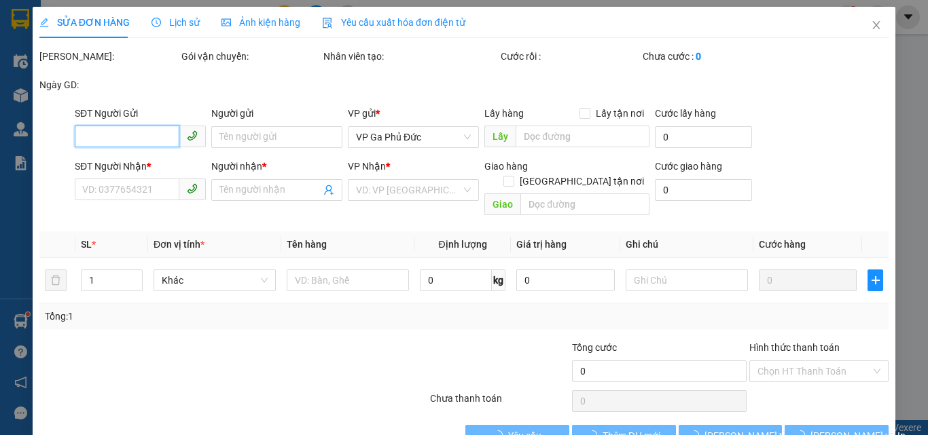
type input "0974277902"
type input "TOYOTA MĐ"
type input "0973114978"
type input "ÁNH TUYẾT"
type input "40.000"
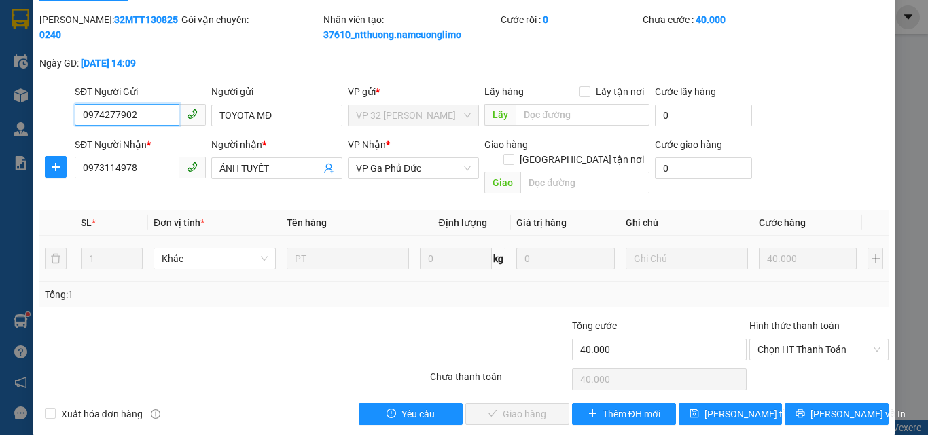
scroll to position [38, 0]
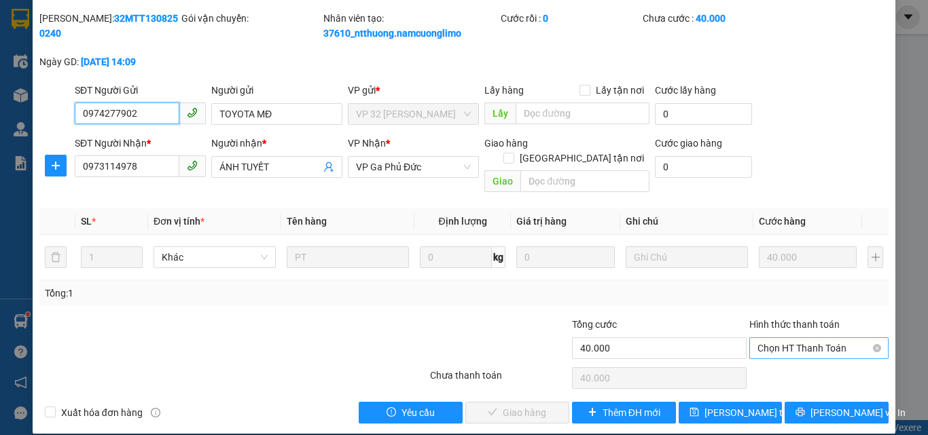
click at [770, 338] on span "Chọn HT Thanh Toán" at bounding box center [818, 348] width 123 height 20
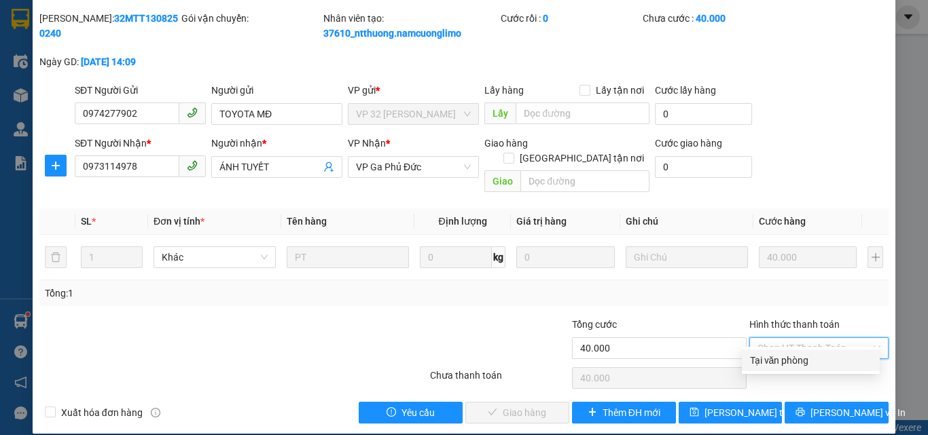
click at [769, 360] on div "Tại văn phòng" at bounding box center [811, 360] width 122 height 15
type input "0"
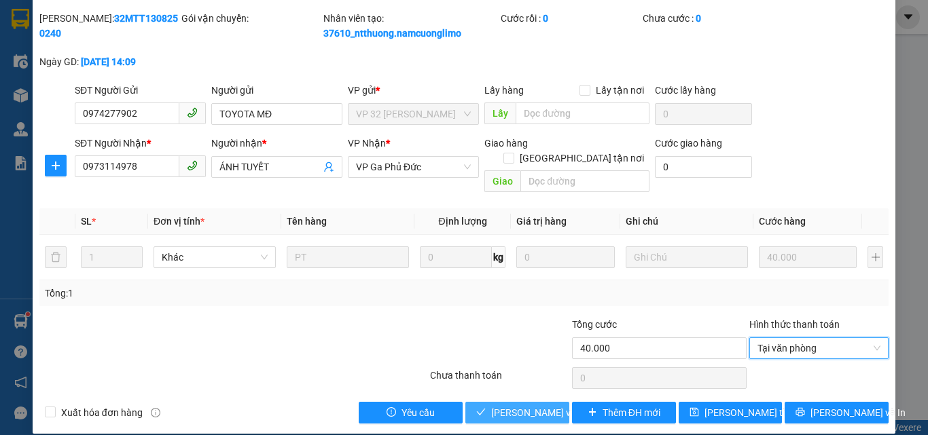
click at [546, 406] on span "[PERSON_NAME] và Giao hàng" at bounding box center [556, 413] width 130 height 15
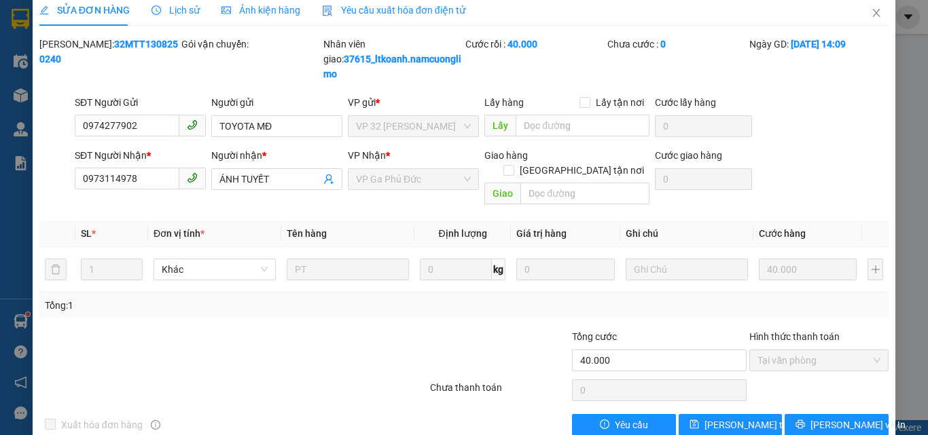
scroll to position [0, 0]
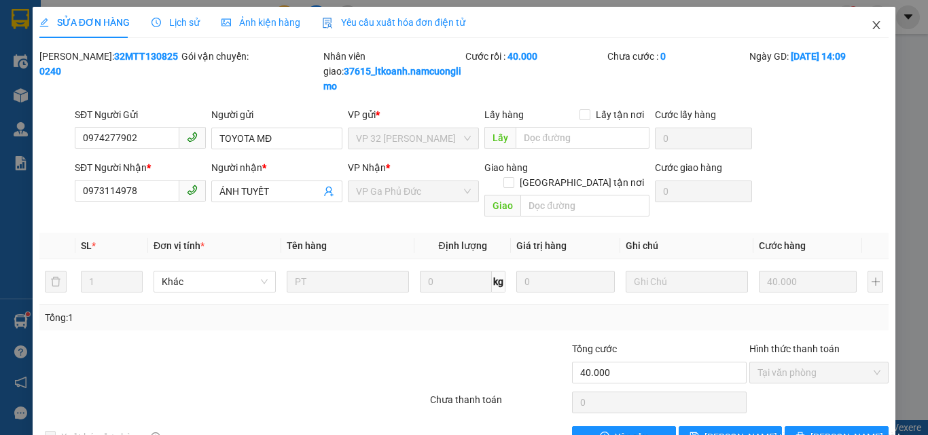
click at [871, 29] on icon "close" at bounding box center [876, 25] width 11 height 11
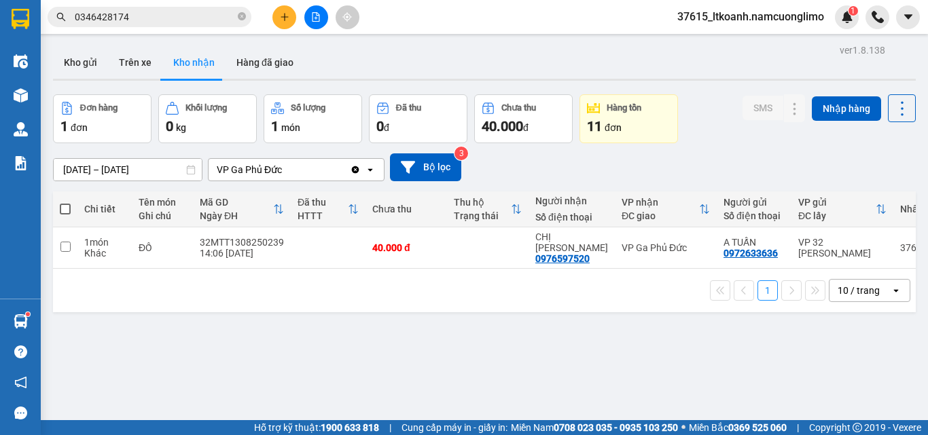
click at [190, 58] on button "Kho nhận" at bounding box center [193, 62] width 63 height 33
drag, startPoint x: 80, startPoint y: 63, endPoint x: 106, endPoint y: 74, distance: 28.0
click at [79, 63] on button "Kho gửi" at bounding box center [80, 62] width 55 height 33
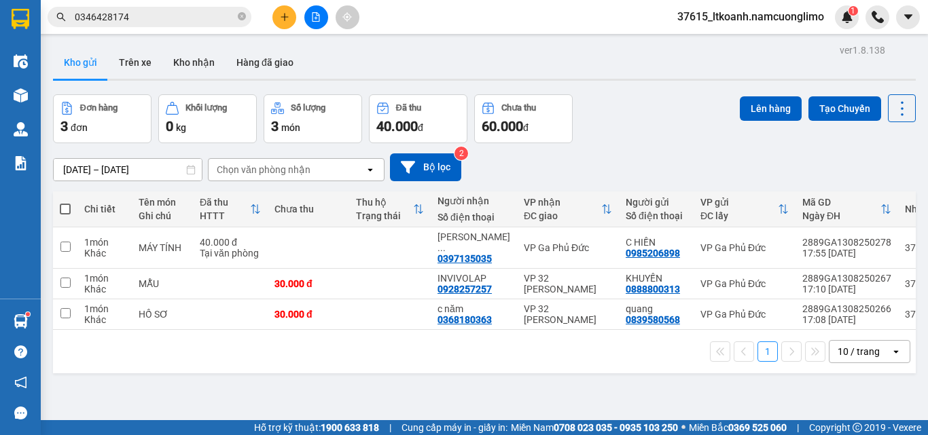
click at [647, 123] on div "Đơn hàng 3 đơn Khối lượng 0 kg Số lượng 3 món Đã thu 40.000 đ Chưa thu 60.000 đ…" at bounding box center [484, 118] width 863 height 49
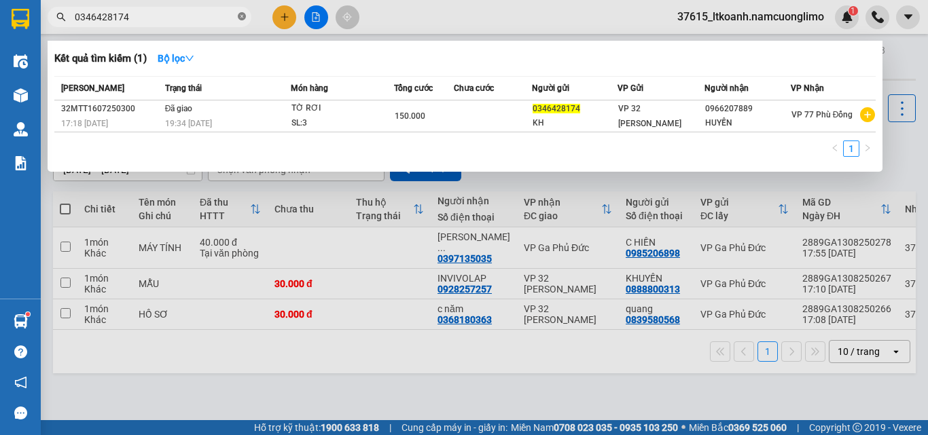
click at [238, 17] on icon "close-circle" at bounding box center [242, 16] width 8 height 8
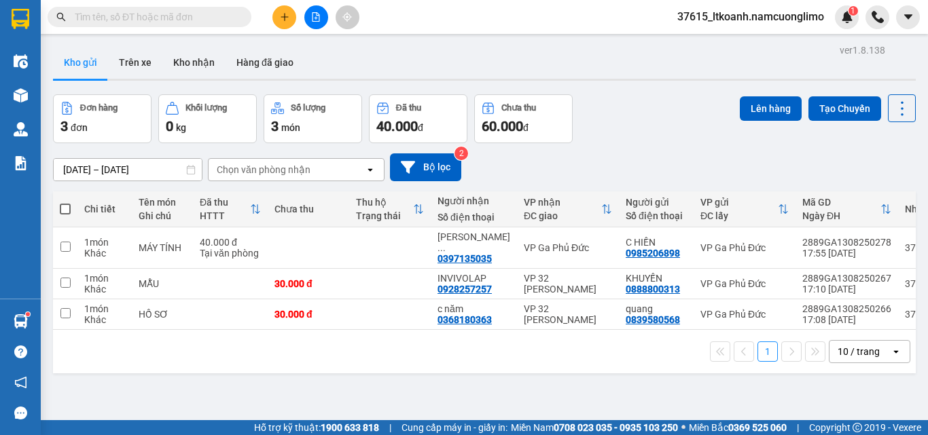
paste input "0904084812"
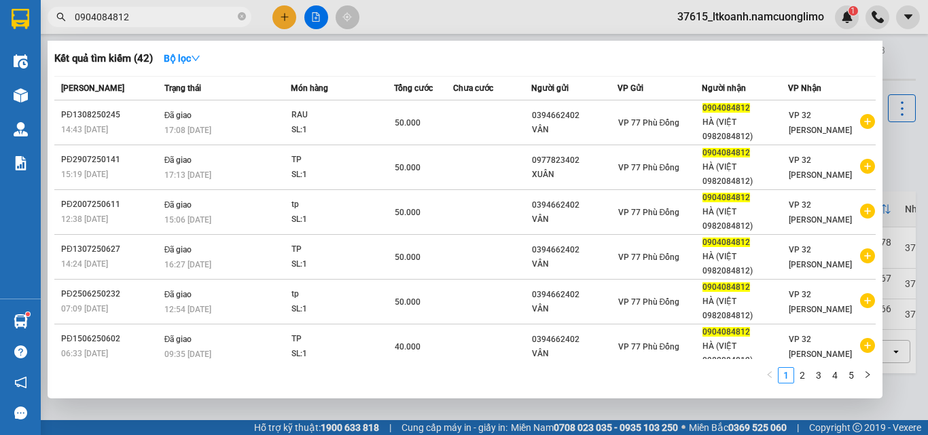
type input "0904084812"
click at [455, 7] on div at bounding box center [464, 217] width 928 height 435
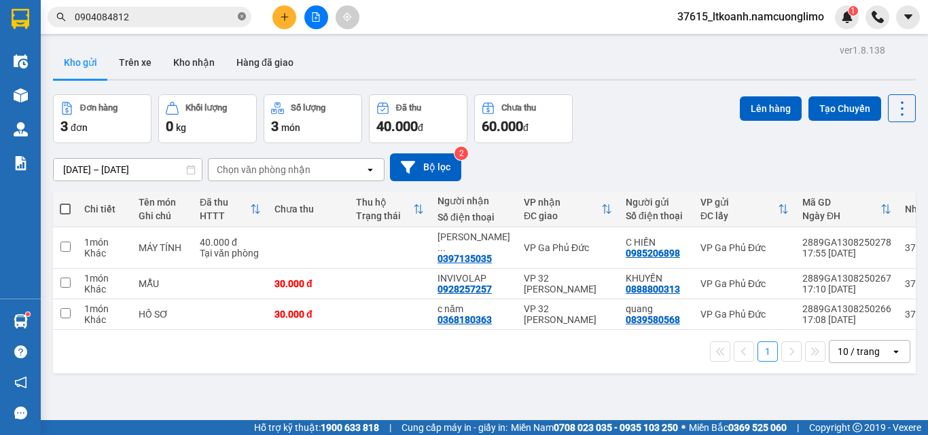
click at [243, 16] on icon "close-circle" at bounding box center [242, 16] width 8 height 8
click at [212, 9] on span at bounding box center [150, 17] width 204 height 20
paste input "0904084812"
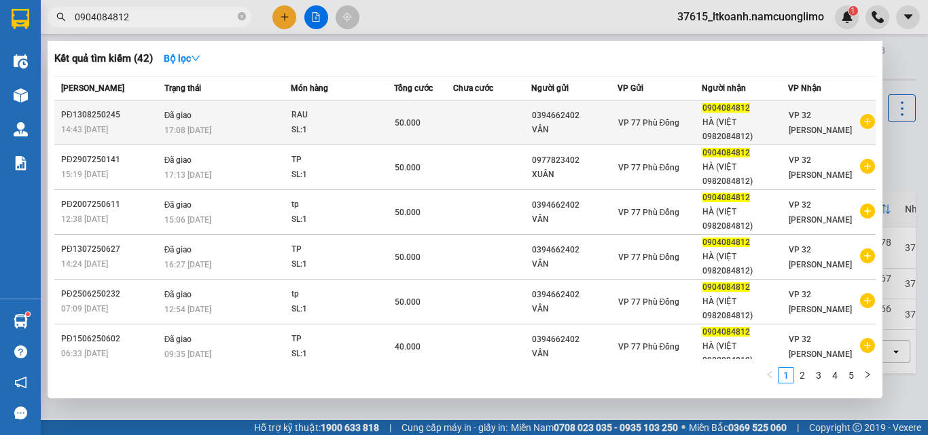
type input "0904084812"
click at [714, 122] on div "HÀ (VIỆT 0982084812)" at bounding box center [744, 129] width 85 height 29
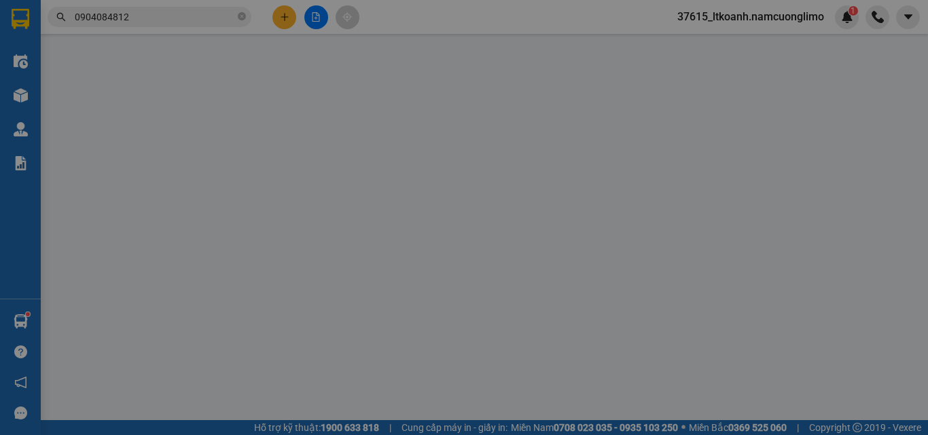
click at [714, 122] on div "Cước lấy hàng" at bounding box center [703, 116] width 97 height 20
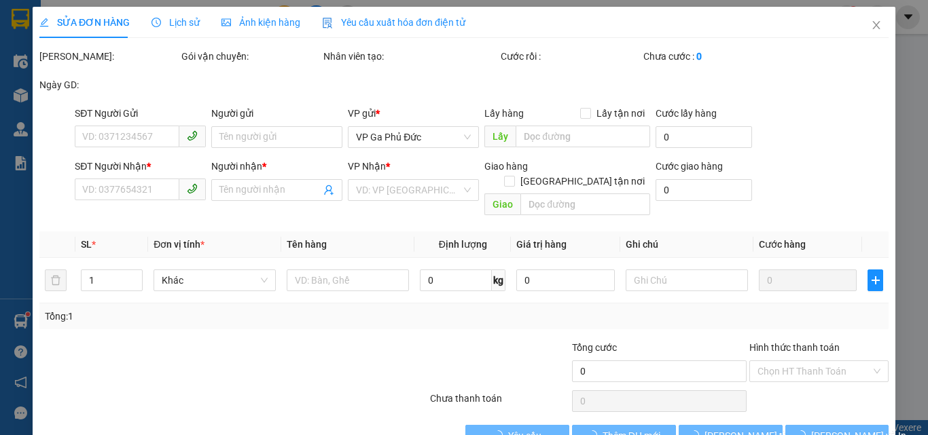
type input "0394662402"
type input "VÂN"
type input "0904084812"
type input "HÀ (VIỆT 0982084812)"
type input "50.000"
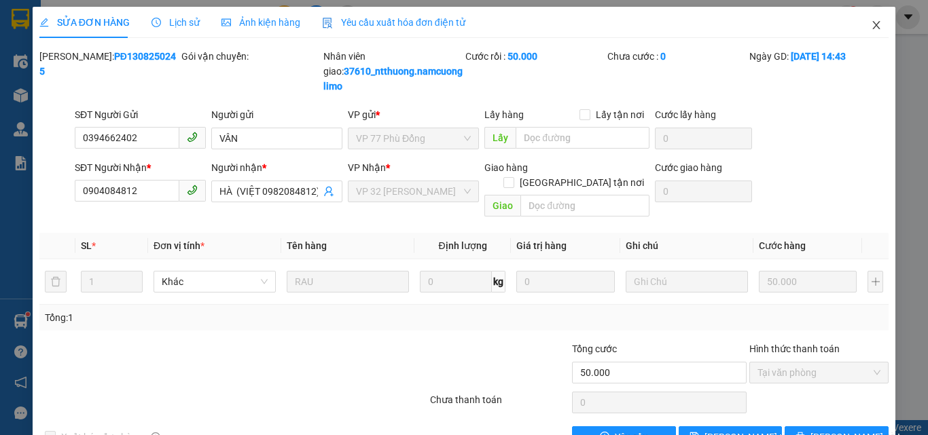
click at [871, 24] on icon "close" at bounding box center [876, 25] width 11 height 11
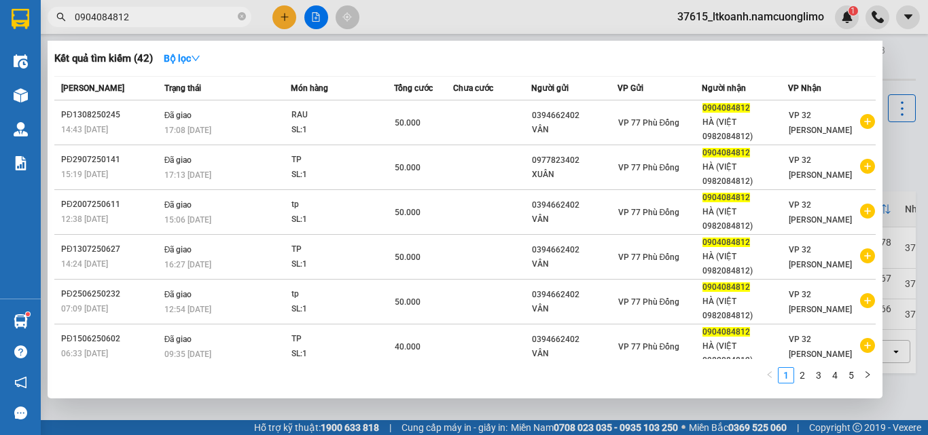
drag, startPoint x: 174, startPoint y: 7, endPoint x: 186, endPoint y: 22, distance: 18.8
click at [179, 17] on span "0904084812" at bounding box center [150, 17] width 204 height 20
drag, startPoint x: 175, startPoint y: 30, endPoint x: 171, endPoint y: 19, distance: 11.9
click at [171, 20] on div "Kết quả tìm kiếm ( 42 ) Bộ lọc Mã ĐH Trạng thái Món hàng Tổng cước Chưa cước Ng…" at bounding box center [132, 17] width 265 height 24
click at [171, 19] on input "0904084812" at bounding box center [155, 17] width 160 height 15
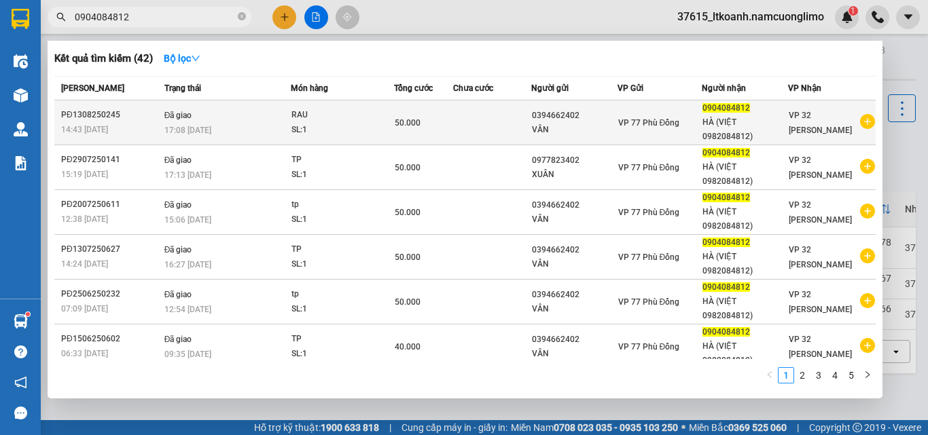
click at [723, 122] on div "HÀ (VIỆT 0982084812)" at bounding box center [744, 129] width 85 height 29
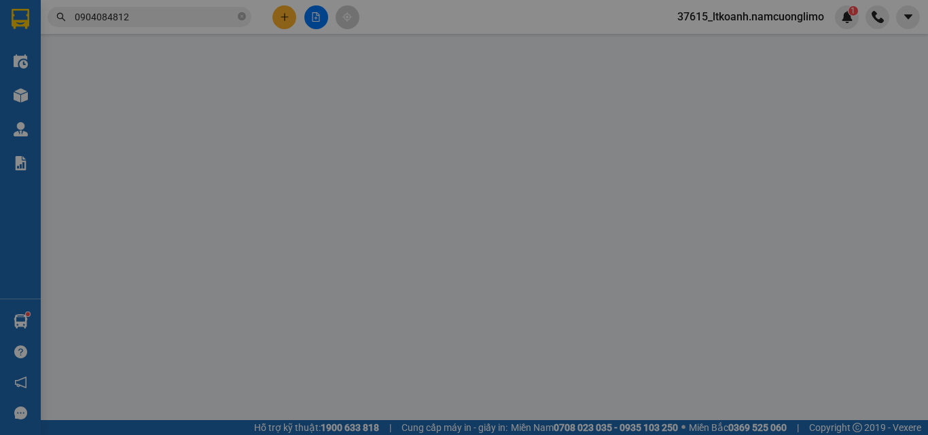
click at [723, 122] on div "Cước lấy hàng" at bounding box center [703, 116] width 97 height 20
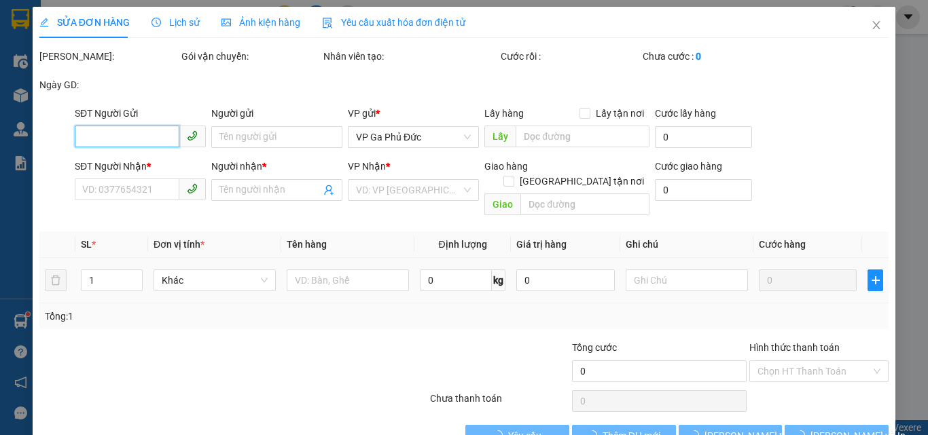
type input "0394662402"
type input "VÂN"
type input "0904084812"
type input "HÀ (VIỆT 0982084812)"
type input "50.000"
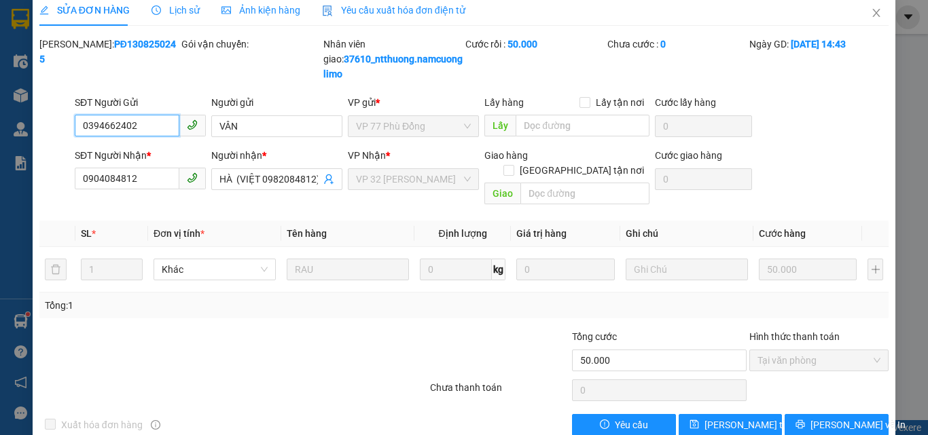
scroll to position [24, 0]
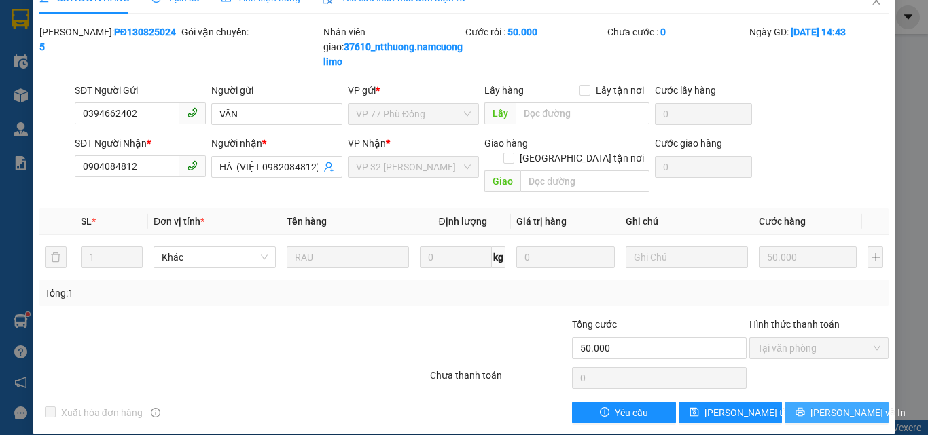
drag, startPoint x: 850, startPoint y: 397, endPoint x: 891, endPoint y: 120, distance: 280.3
click at [852, 381] on div "Total Paid Fee 50.000 Total UnPaid Fee 0 Cash Collection Total Fee Mã ĐH: PĐ130…" at bounding box center [463, 223] width 849 height 399
click at [831, 406] on span "[PERSON_NAME] và In" at bounding box center [857, 413] width 95 height 15
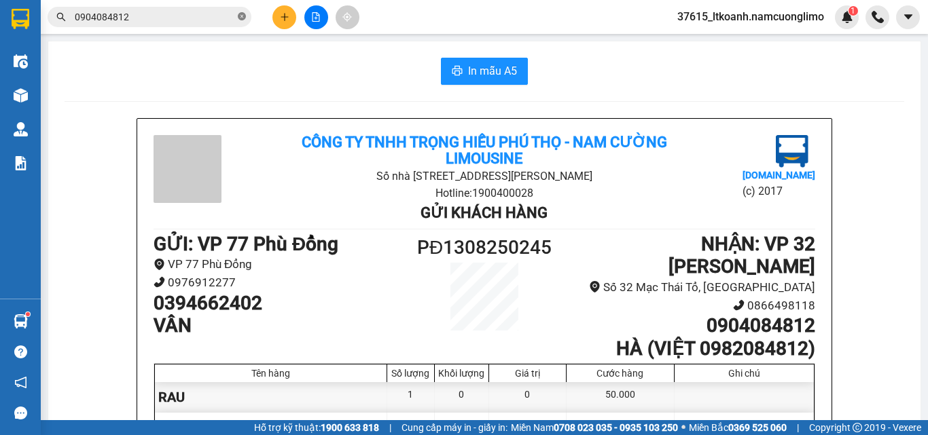
click at [241, 19] on icon "close-circle" at bounding box center [242, 16] width 8 height 8
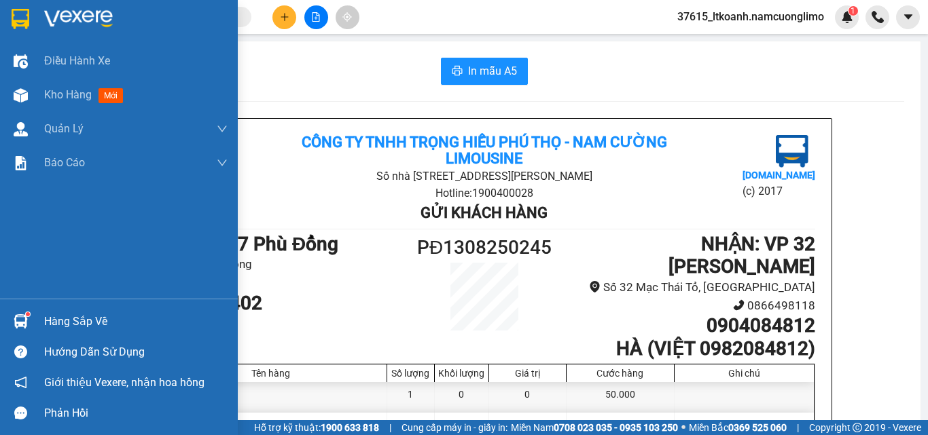
click at [24, 16] on img at bounding box center [21, 19] width 18 height 20
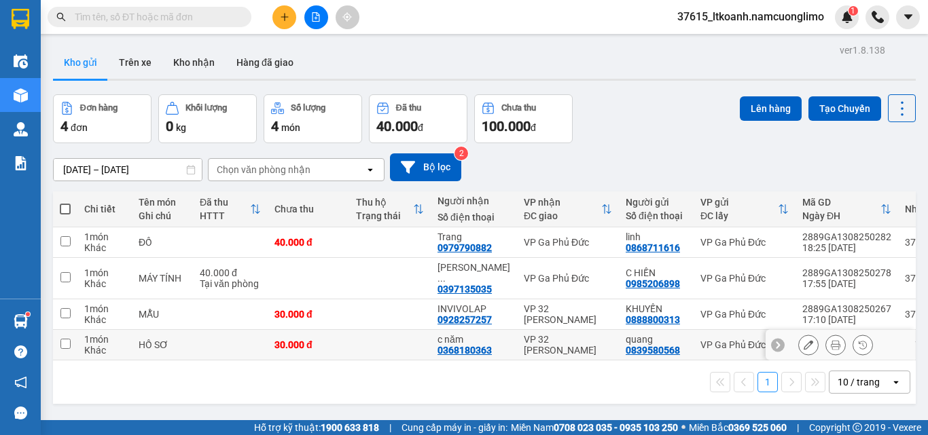
click at [65, 339] on input "checkbox" at bounding box center [65, 344] width 10 height 10
checkbox input "true"
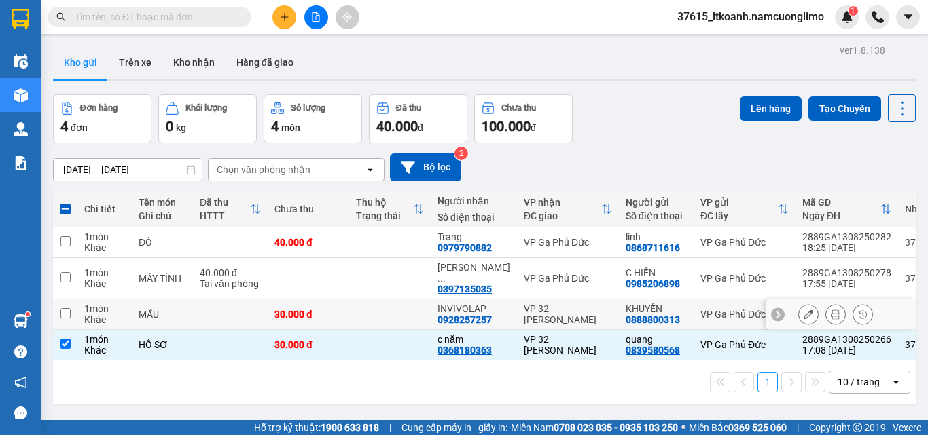
click at [65, 308] on input "checkbox" at bounding box center [65, 313] width 10 height 10
checkbox input "true"
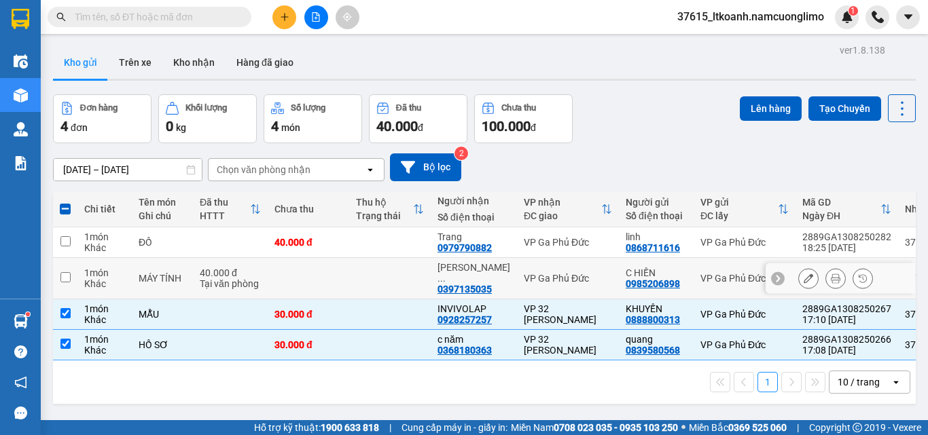
drag, startPoint x: 63, startPoint y: 270, endPoint x: 71, endPoint y: 247, distance: 25.1
click at [63, 272] on input "checkbox" at bounding box center [65, 277] width 10 height 10
checkbox input "true"
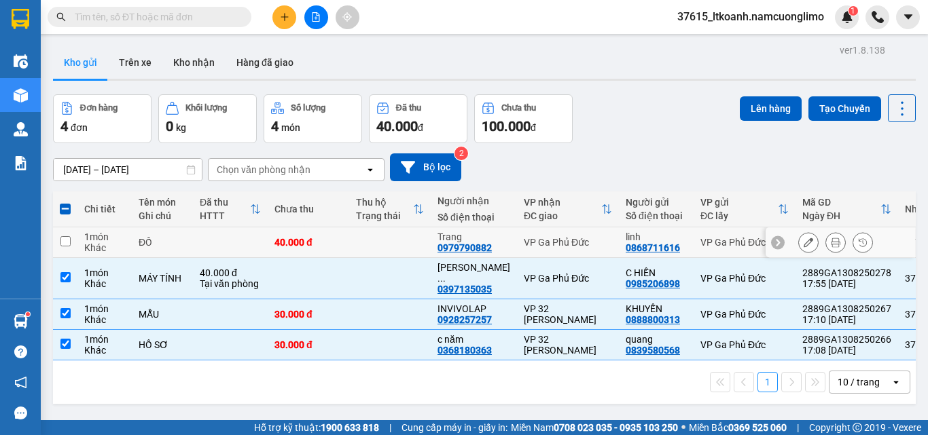
click at [67, 236] on input "checkbox" at bounding box center [65, 241] width 10 height 10
checkbox input "true"
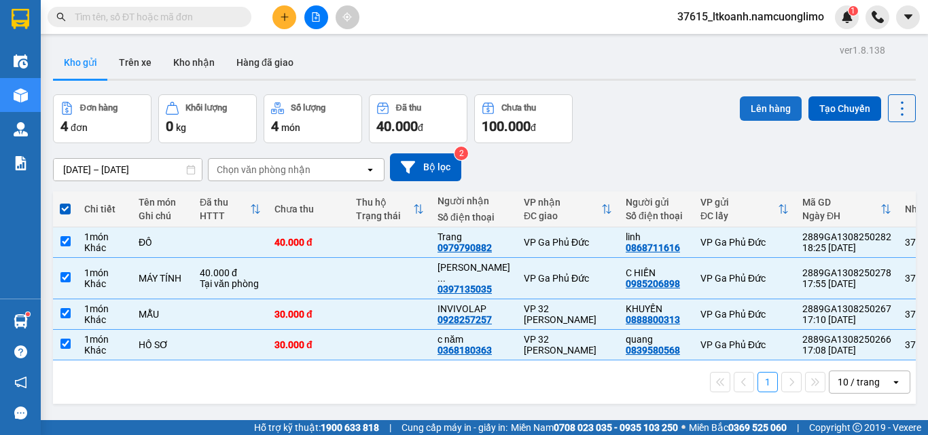
click at [768, 109] on button "Lên hàng" at bounding box center [771, 108] width 62 height 24
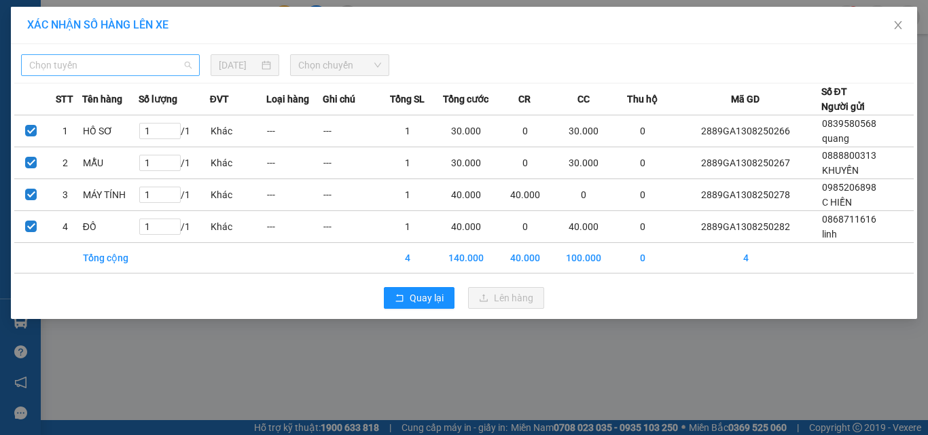
click at [127, 69] on span "Chọn tuyến" at bounding box center [110, 65] width 162 height 20
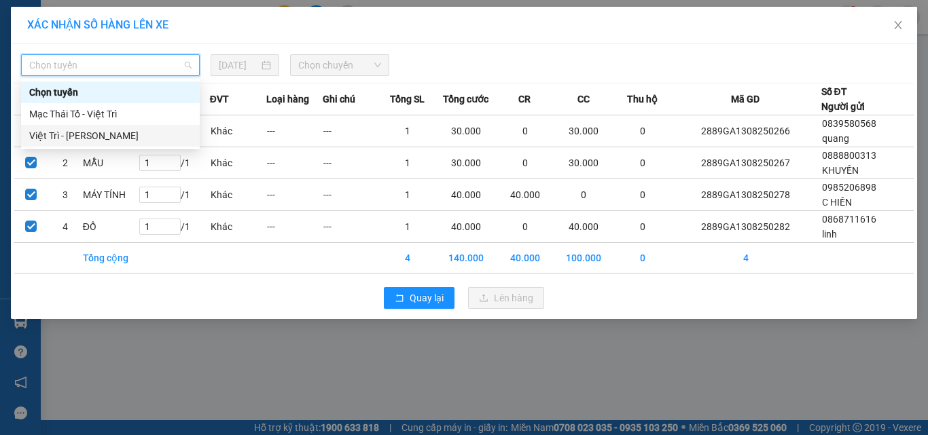
click at [83, 141] on div "Việt Trì - [PERSON_NAME]" at bounding box center [110, 135] width 162 height 15
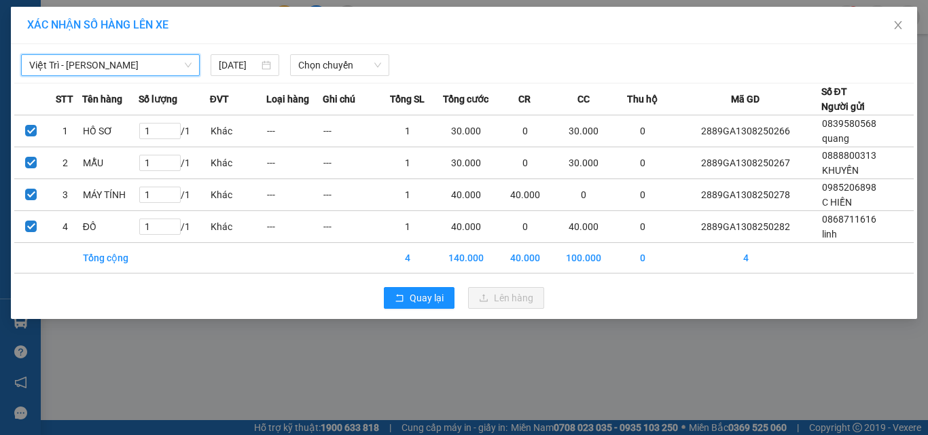
click at [351, 52] on div "Việt Trì - Mạc Thái Tổ Việt Trì - Mạc Thái Tổ 13/08/2025 Chọn chuyến" at bounding box center [463, 62] width 899 height 29
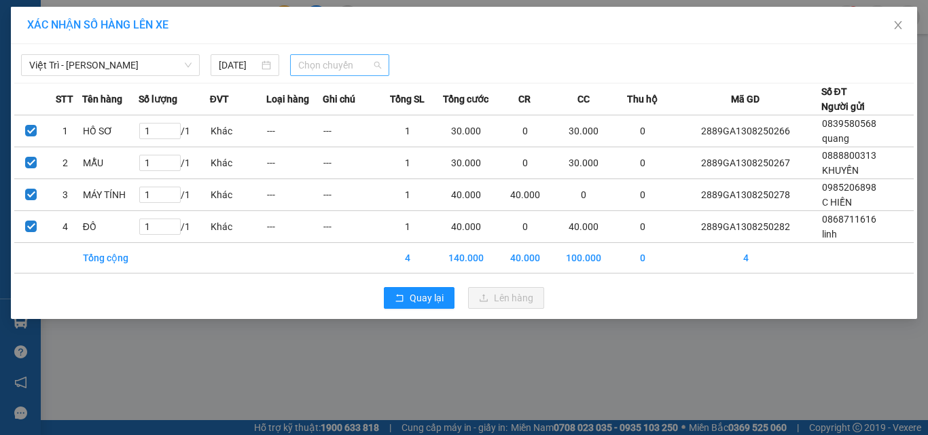
click at [372, 65] on span "Chọn chuyến" at bounding box center [340, 65] width 84 height 20
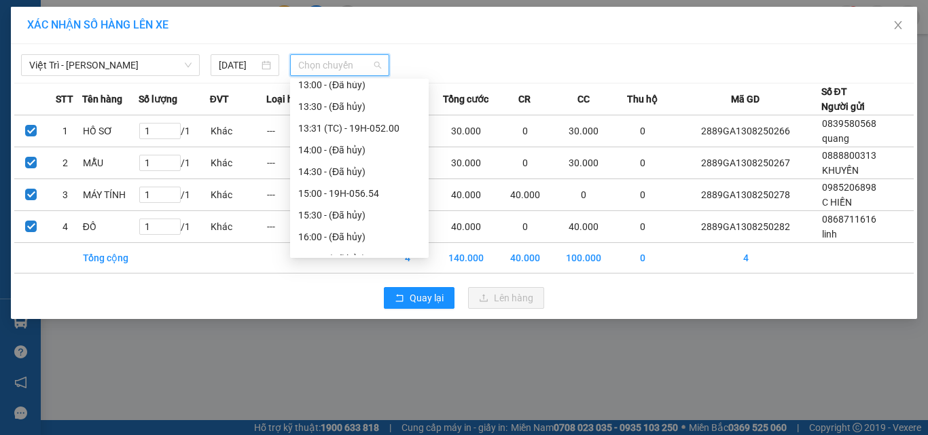
scroll to position [500, 0]
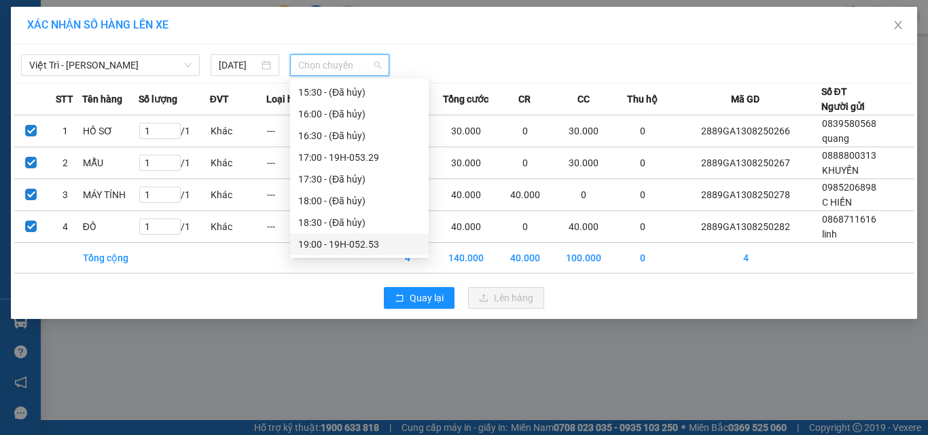
click at [380, 244] on div "19:00 - 19H-052.53" at bounding box center [359, 244] width 122 height 15
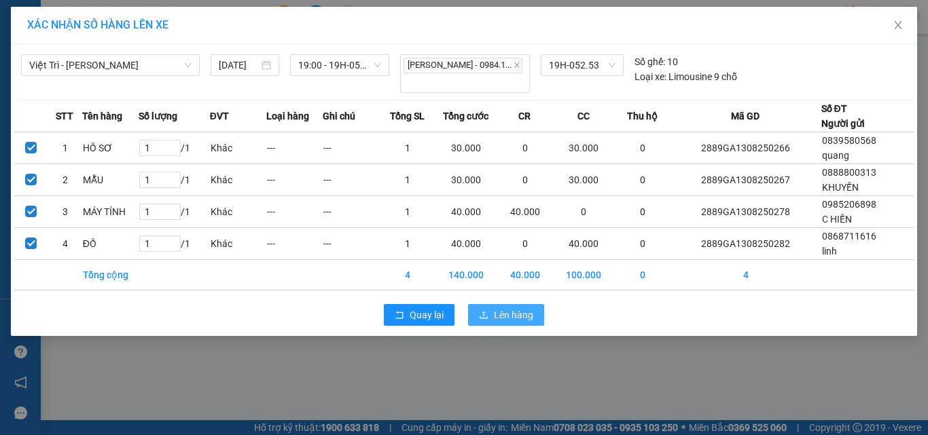
click at [527, 310] on span "Lên hàng" at bounding box center [513, 315] width 39 height 15
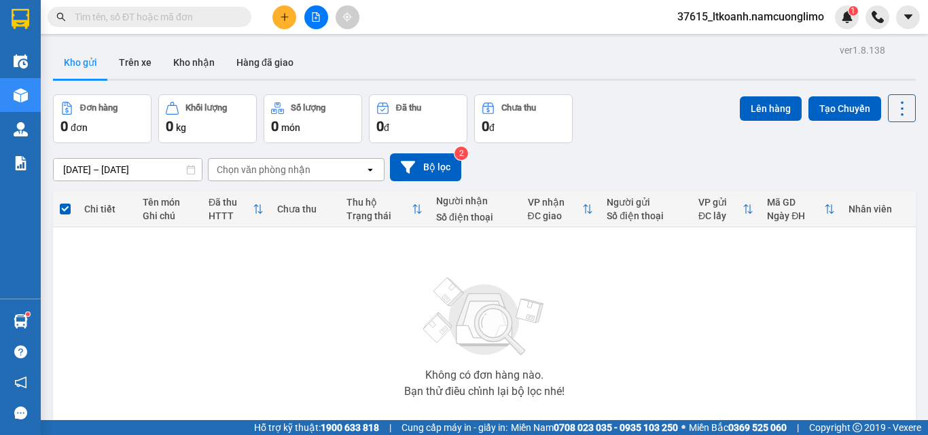
click at [80, 60] on button "Kho gửi" at bounding box center [80, 62] width 55 height 33
click at [183, 4] on div "Kết quả tìm kiếm ( 42 ) Bộ lọc Mã ĐH Trạng thái Món hàng Tổng cước Chưa cước Ng…" at bounding box center [464, 17] width 928 height 34
click at [196, 10] on input "text" at bounding box center [155, 17] width 160 height 15
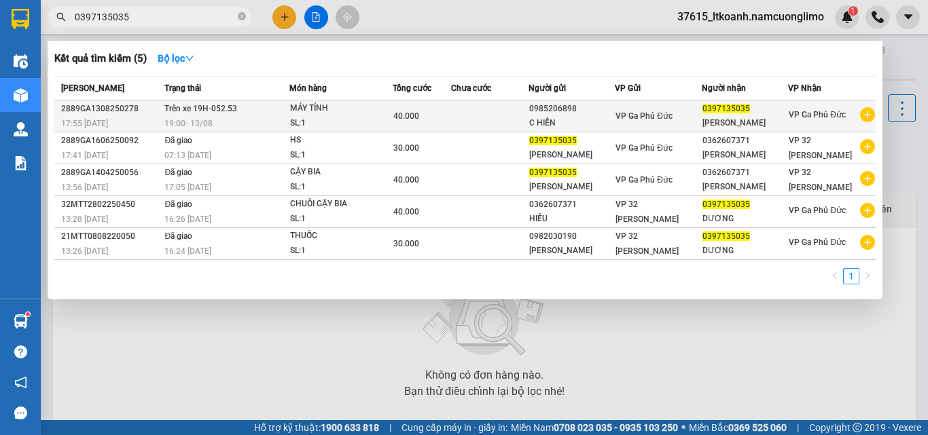
type input "0397135035"
click at [753, 120] on div "PHAN ĐỨC DƯƠNG" at bounding box center [744, 123] width 85 height 14
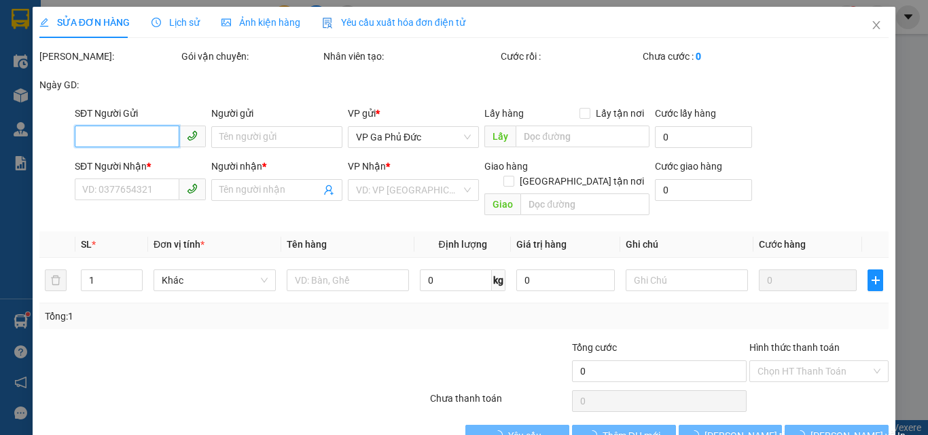
type input "0985206898"
type input "C HIỀN"
type input "0397135035"
type input "PHAN ĐỨC DƯƠNG"
type input "40.000"
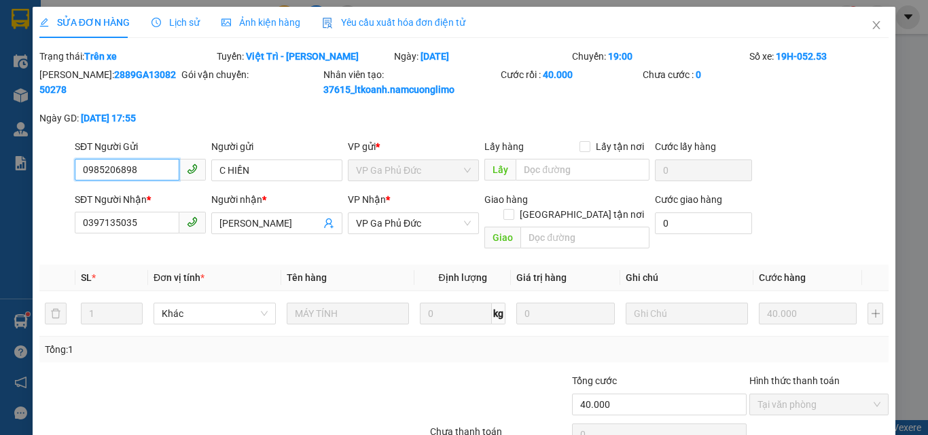
click at [397, 171] on span "VP Ga Phủ Đức" at bounding box center [413, 170] width 115 height 20
click at [465, 171] on span "VP Ga Phủ Đức" at bounding box center [413, 170] width 115 height 20
click at [425, 228] on span "VP Ga Phủ Đức" at bounding box center [413, 223] width 115 height 20
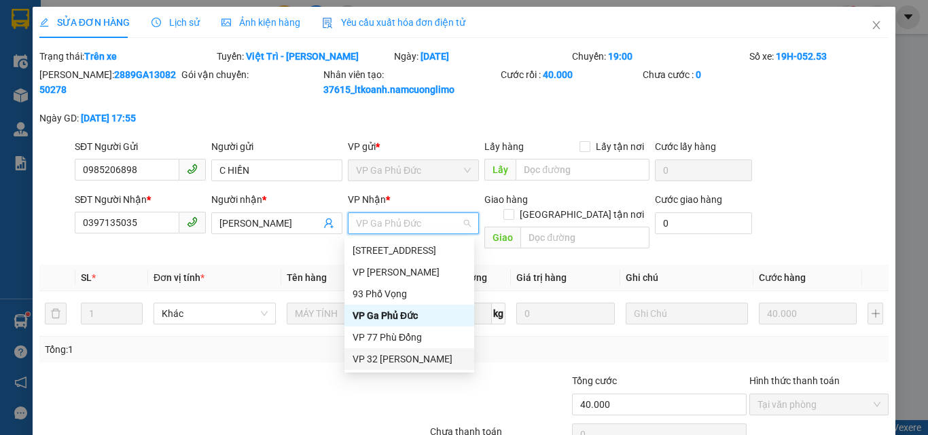
click at [417, 356] on div "VP 32 [PERSON_NAME]" at bounding box center [409, 359] width 113 height 15
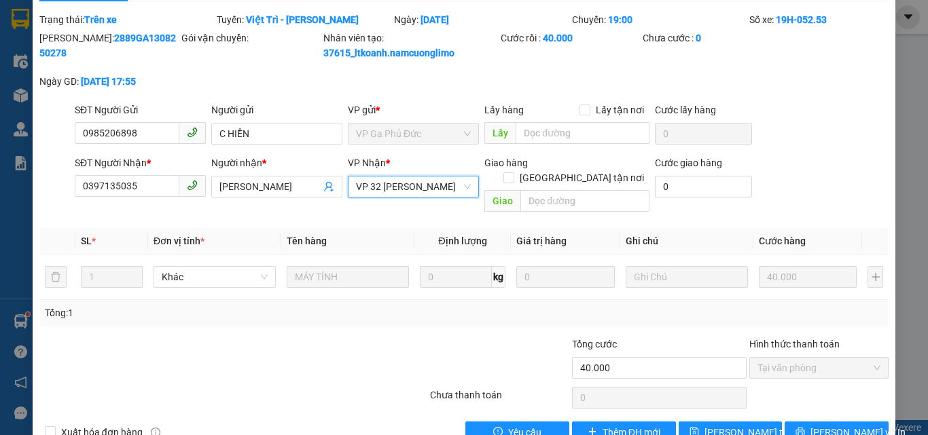
scroll to position [56, 0]
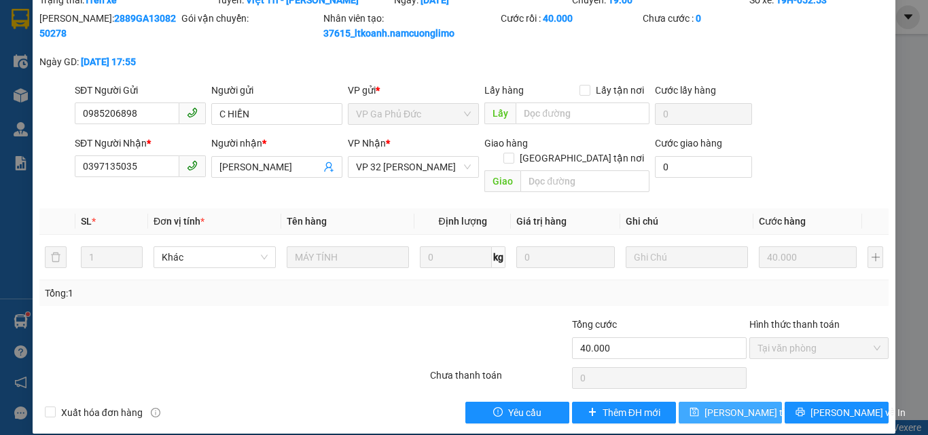
click at [735, 406] on span "[PERSON_NAME] thay đổi" at bounding box center [758, 413] width 109 height 15
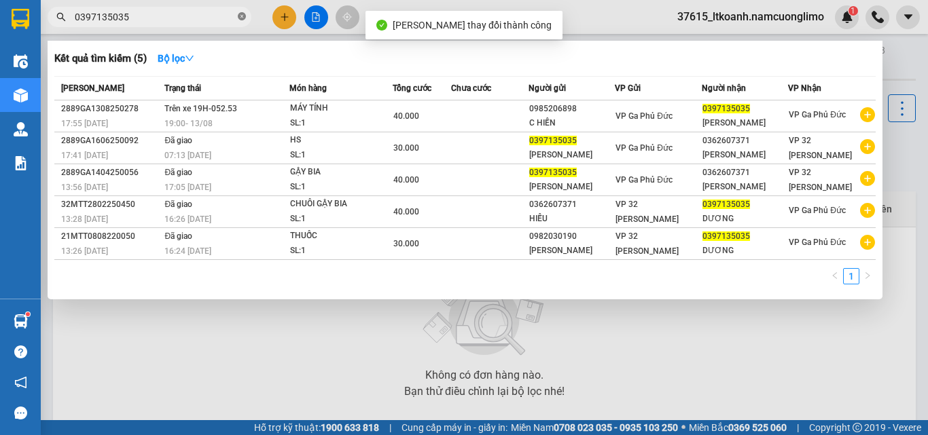
click at [240, 18] on icon "close-circle" at bounding box center [242, 16] width 8 height 8
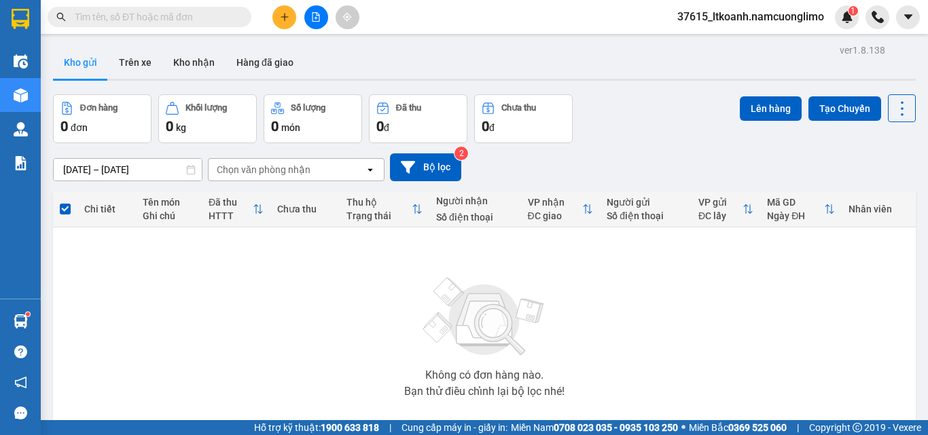
drag, startPoint x: 194, startPoint y: 22, endPoint x: 224, endPoint y: 27, distance: 30.4
click at [197, 21] on input "text" at bounding box center [155, 17] width 160 height 15
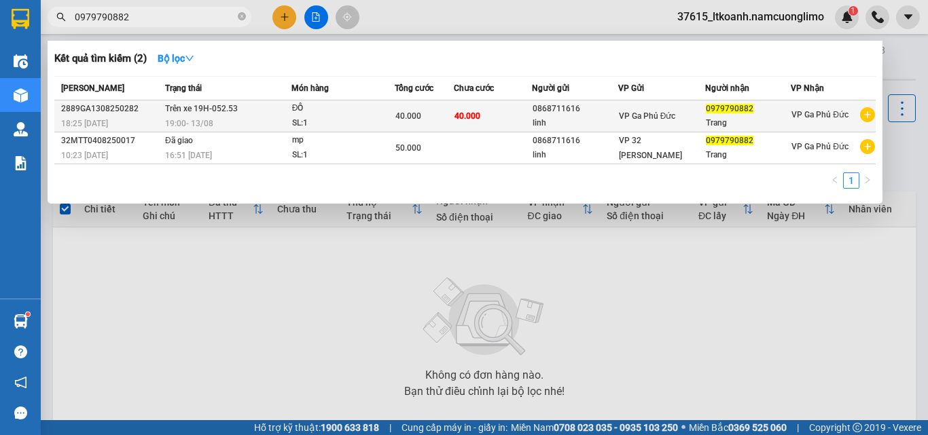
type input "0979790882"
click at [814, 114] on span "VP Ga Phủ Đức" at bounding box center [819, 115] width 57 height 10
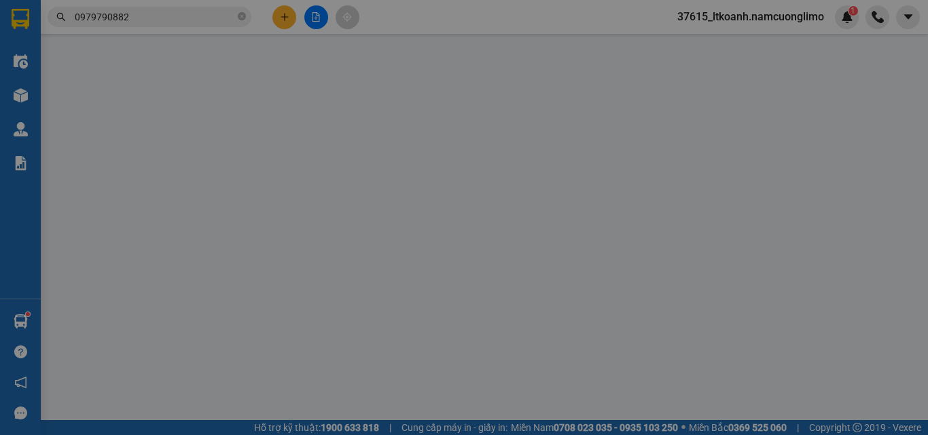
type input "0868711616"
type input "linh"
type input "0979790882"
type input "Trang"
type input "40.000"
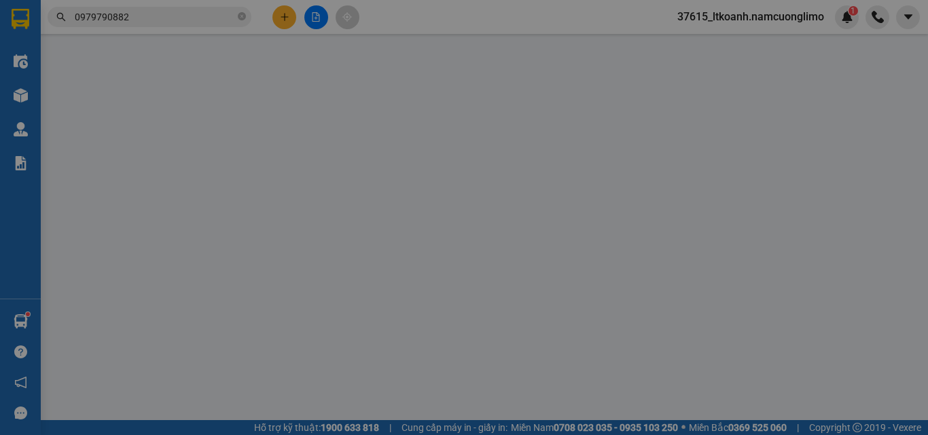
type input "40.000"
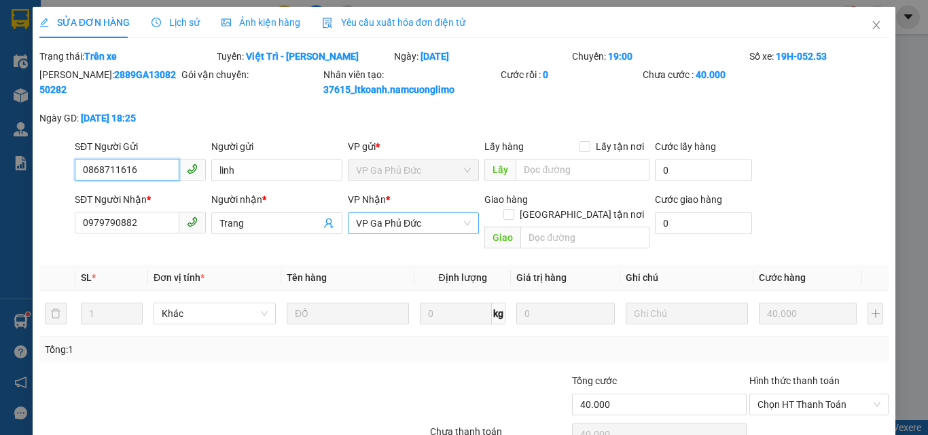
click at [435, 222] on span "VP Ga Phủ Đức" at bounding box center [413, 223] width 115 height 20
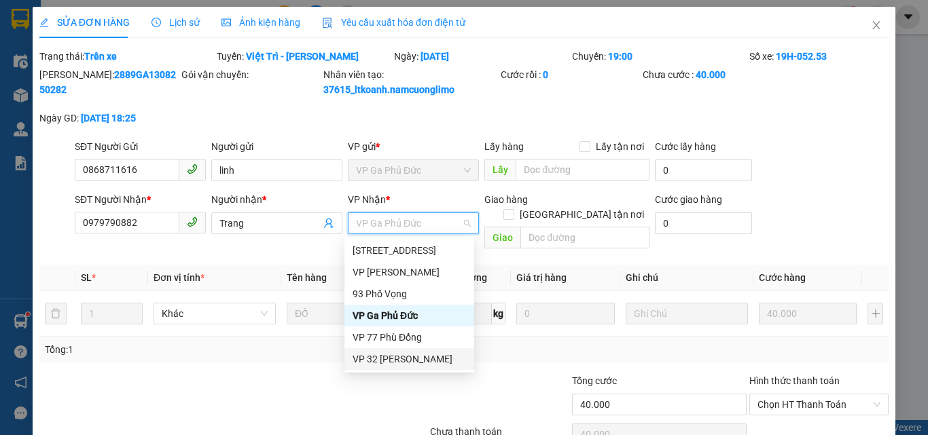
click at [427, 359] on div "VP 32 [PERSON_NAME]" at bounding box center [409, 359] width 113 height 15
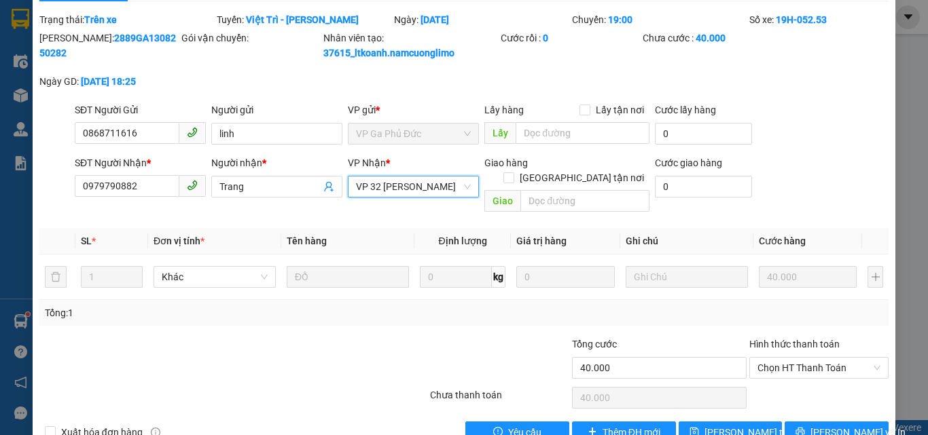
scroll to position [56, 0]
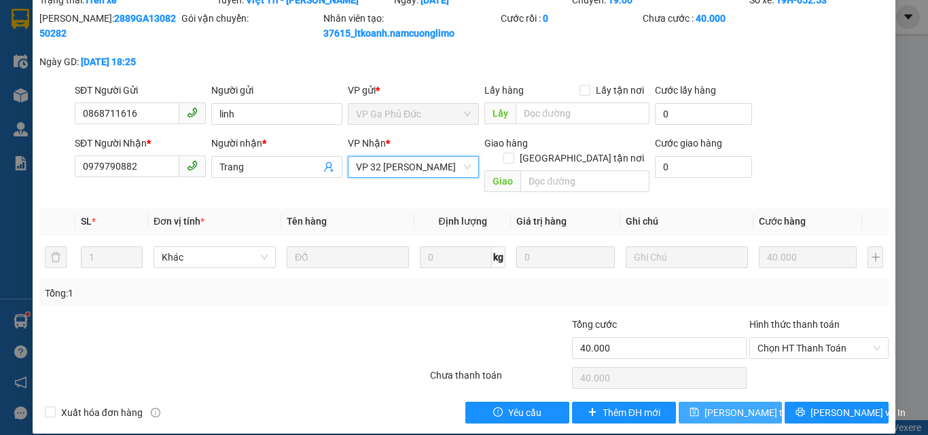
click at [724, 406] on span "[PERSON_NAME] thay đổi" at bounding box center [758, 413] width 109 height 15
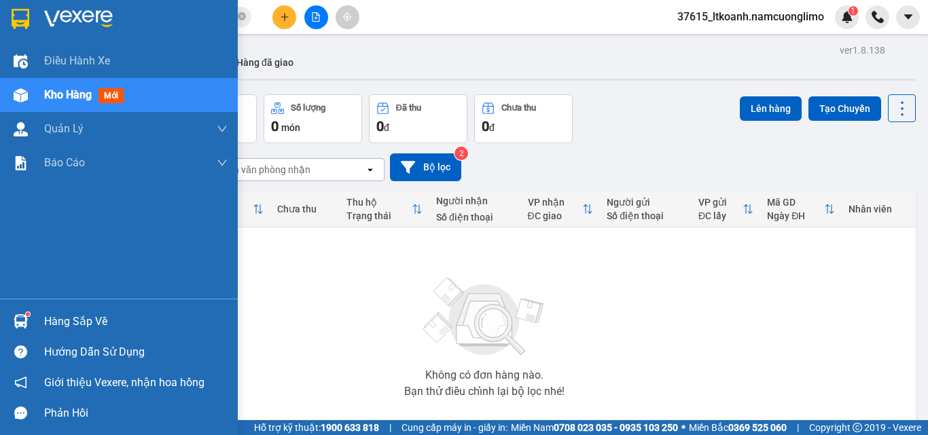
click at [26, 20] on img at bounding box center [21, 19] width 18 height 20
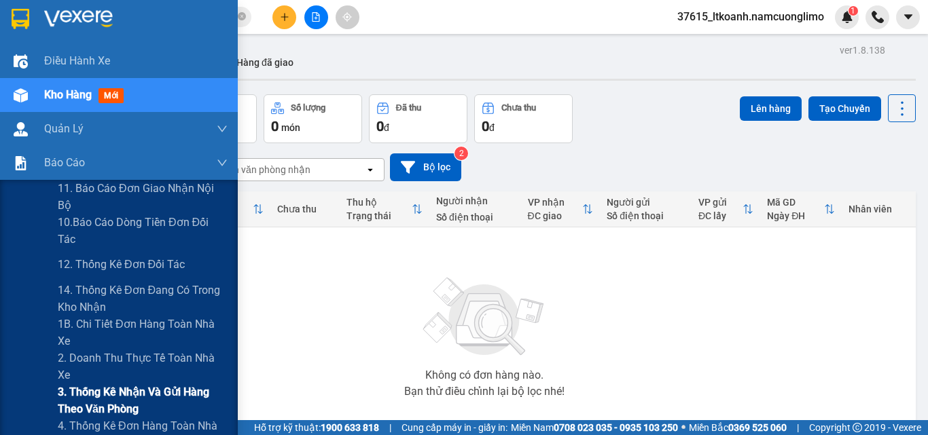
click at [114, 394] on span "3. Thống kê nhận và gửi hàng theo văn phòng" at bounding box center [143, 401] width 170 height 34
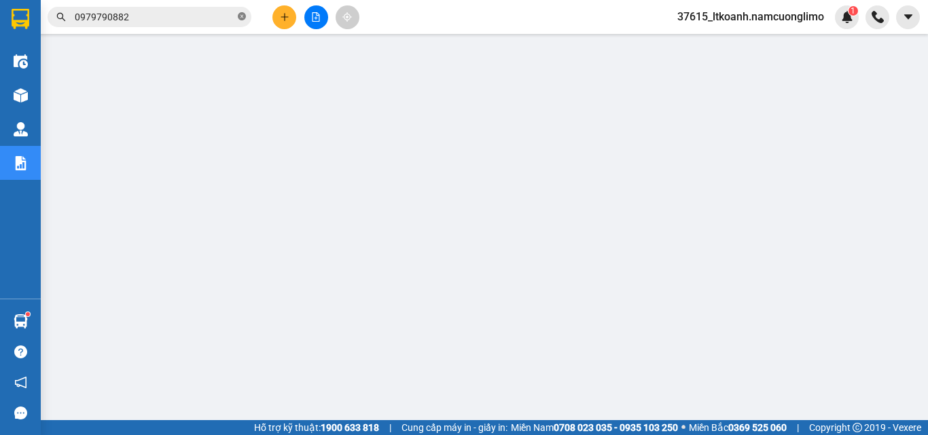
click at [240, 15] on icon "close-circle" at bounding box center [242, 16] width 8 height 8
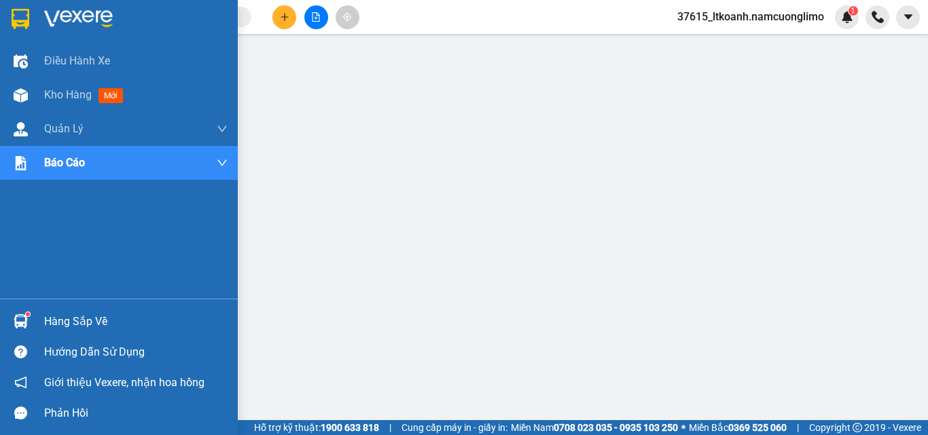
click at [77, 329] on div "Hàng sắp về" at bounding box center [135, 322] width 183 height 20
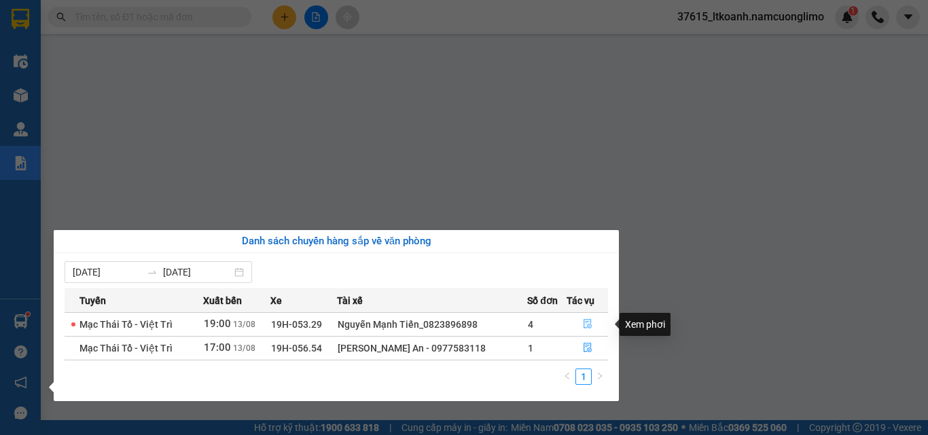
click at [586, 323] on icon "file-done" at bounding box center [588, 325] width 8 height 10
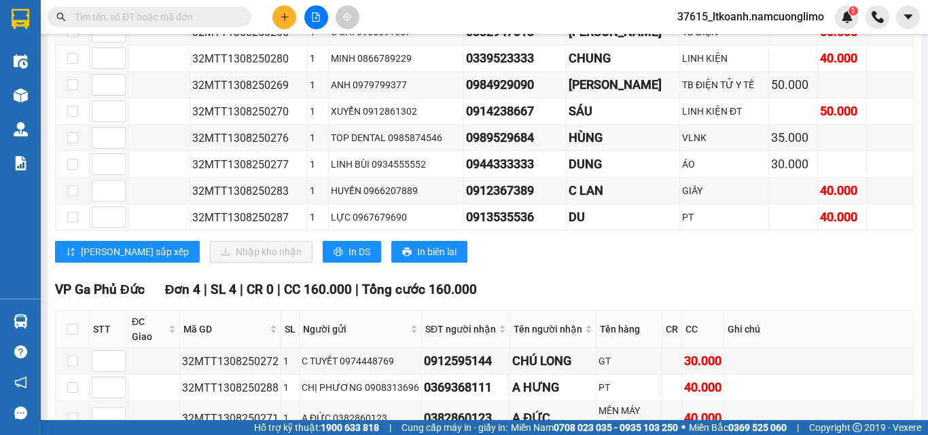
scroll to position [69, 0]
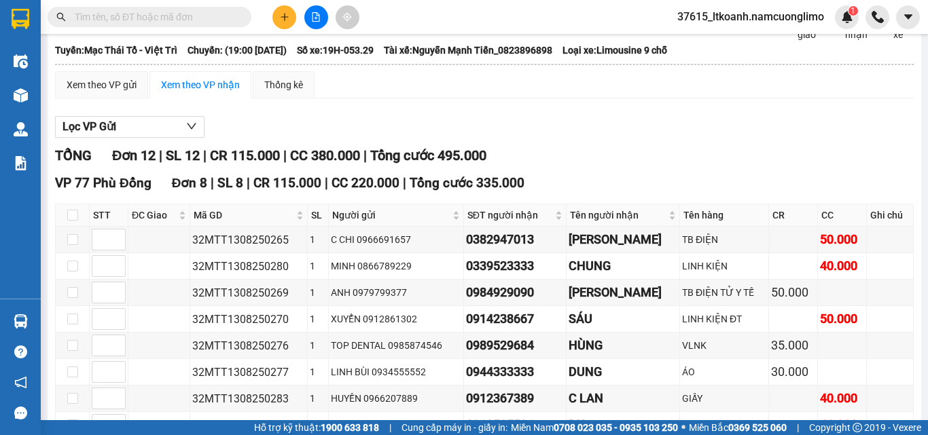
click at [730, 137] on div "Lọc VP Gửi" at bounding box center [484, 127] width 859 height 22
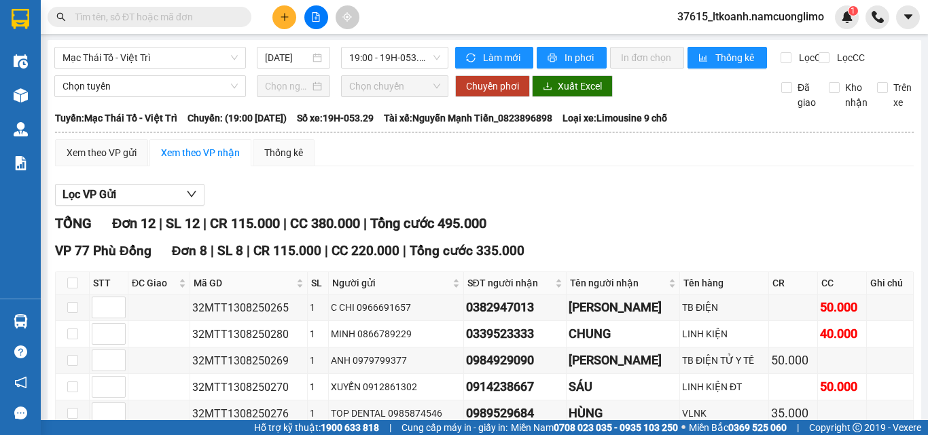
scroll to position [0, 0]
click at [605, 207] on div "Lọc VP Gửi" at bounding box center [484, 196] width 859 height 22
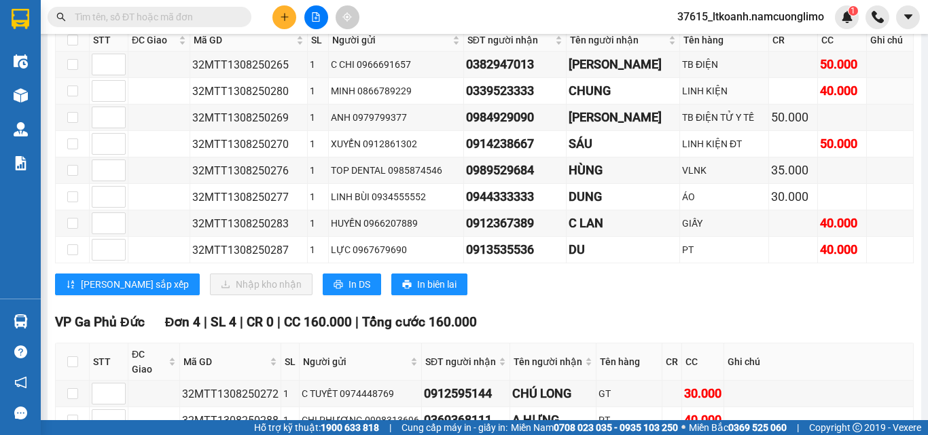
scroll to position [69, 0]
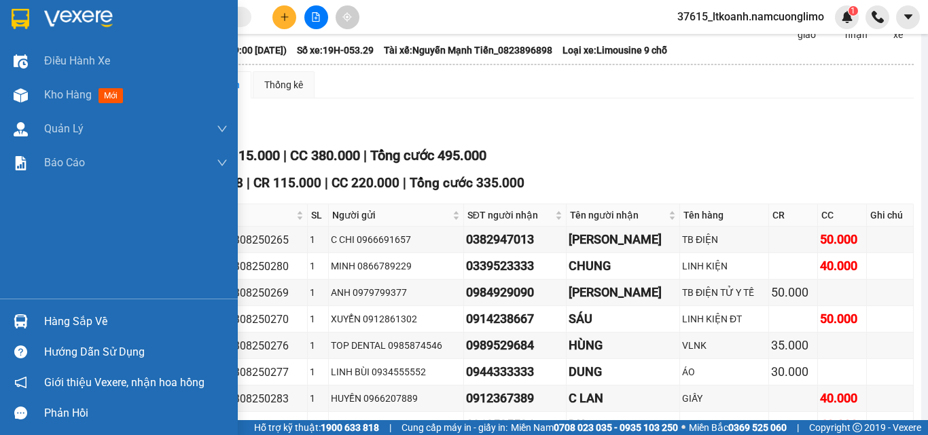
click at [76, 318] on div "Hàng sắp về" at bounding box center [135, 322] width 183 height 20
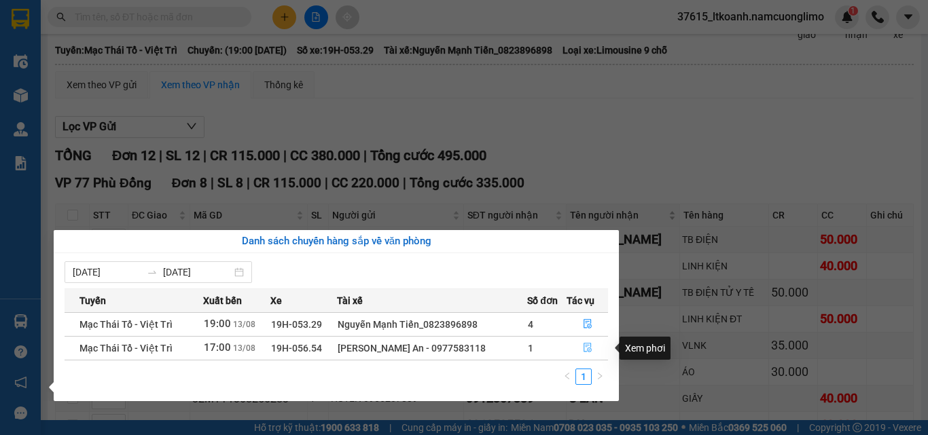
drag, startPoint x: 592, startPoint y: 354, endPoint x: 674, endPoint y: 232, distance: 147.3
click at [592, 353] on button "button" at bounding box center [587, 349] width 40 height 22
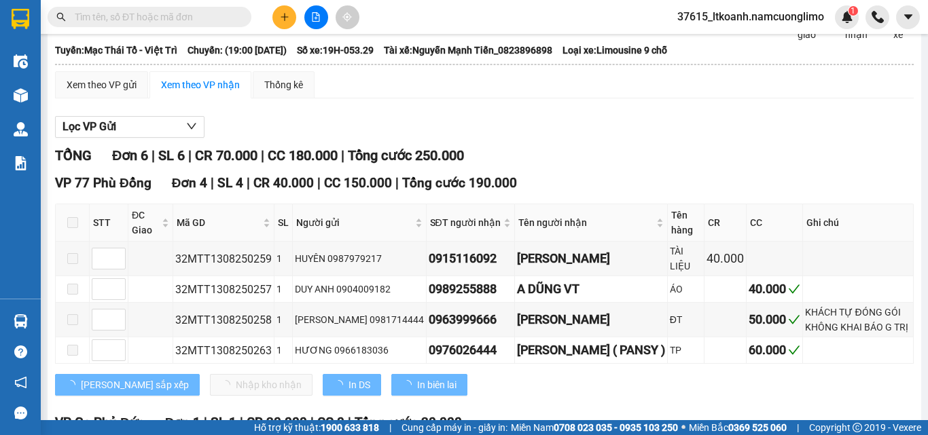
click at [706, 139] on div at bounding box center [484, 138] width 859 height 1
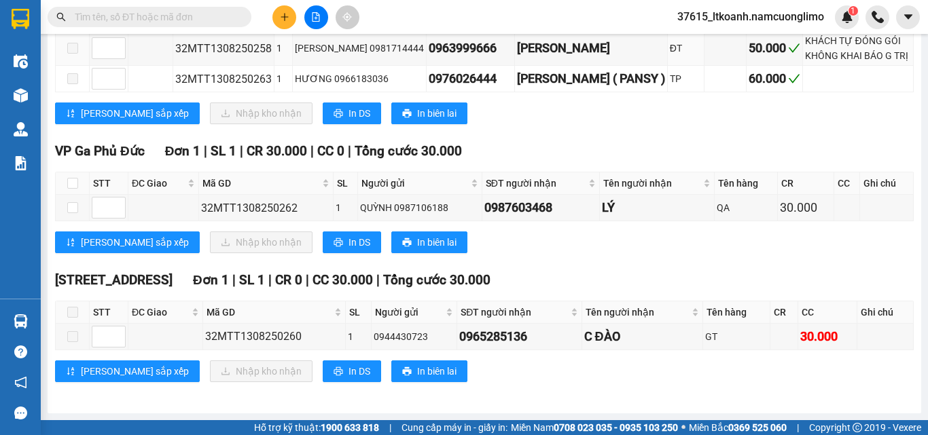
scroll to position [344, 0]
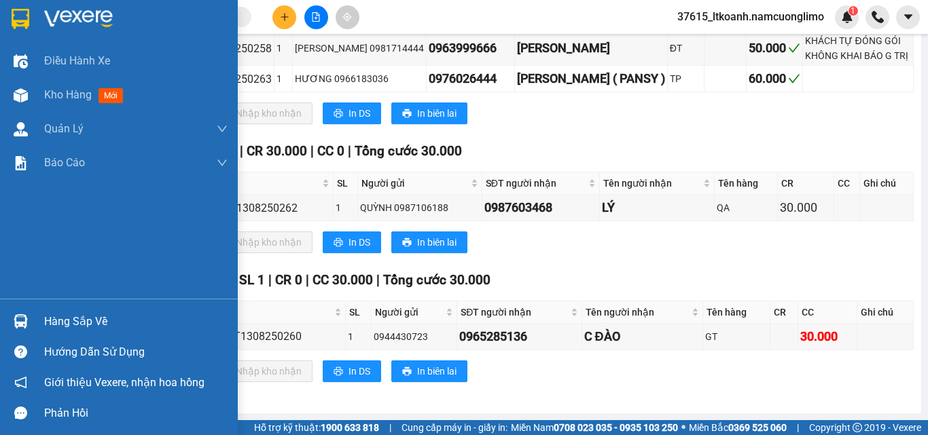
click at [86, 323] on div "Hàng sắp về" at bounding box center [135, 322] width 183 height 20
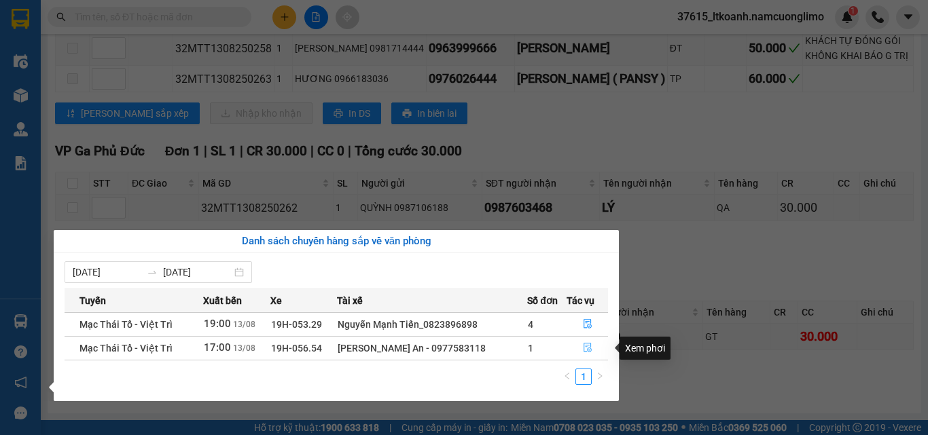
drag, startPoint x: 590, startPoint y: 346, endPoint x: 635, endPoint y: 300, distance: 64.4
click at [590, 345] on icon "file-done" at bounding box center [588, 349] width 8 height 10
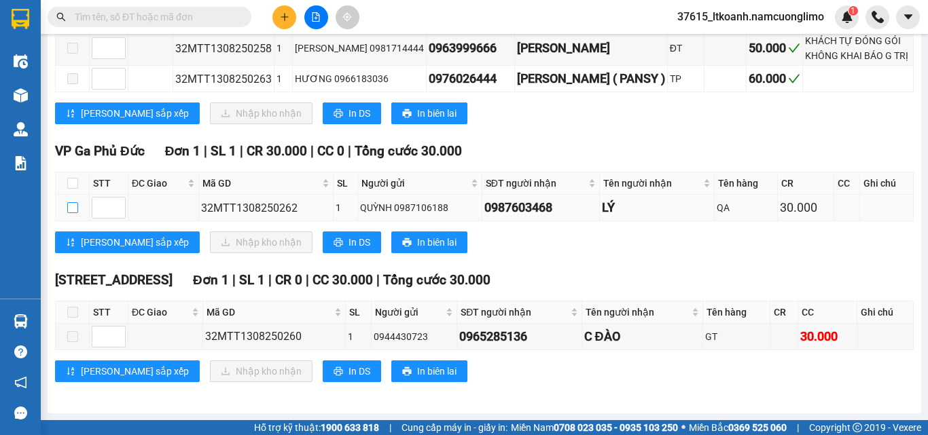
click at [71, 207] on input "checkbox" at bounding box center [72, 207] width 11 height 11
checkbox input "true"
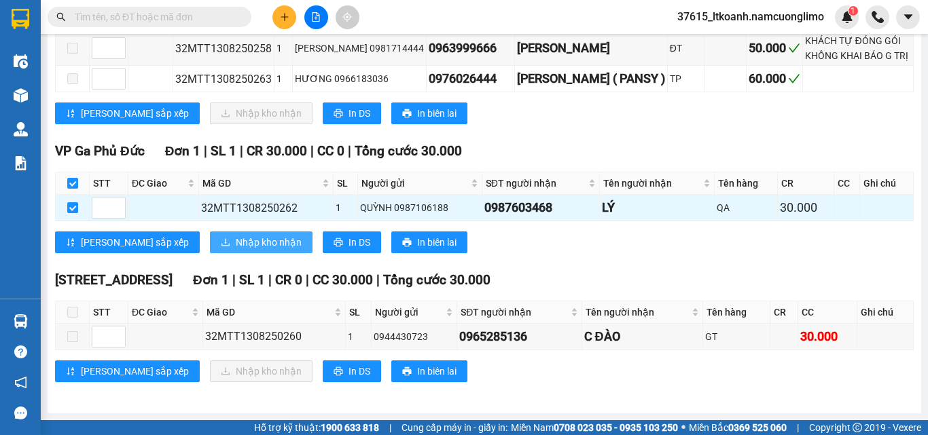
click at [236, 243] on span "Nhập kho nhận" at bounding box center [269, 242] width 66 height 15
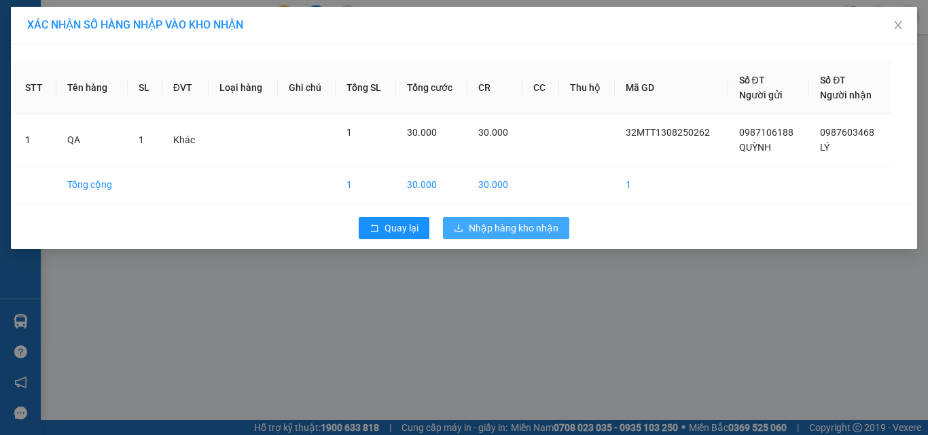
click at [537, 232] on span "Nhập hàng kho nhận" at bounding box center [514, 228] width 90 height 15
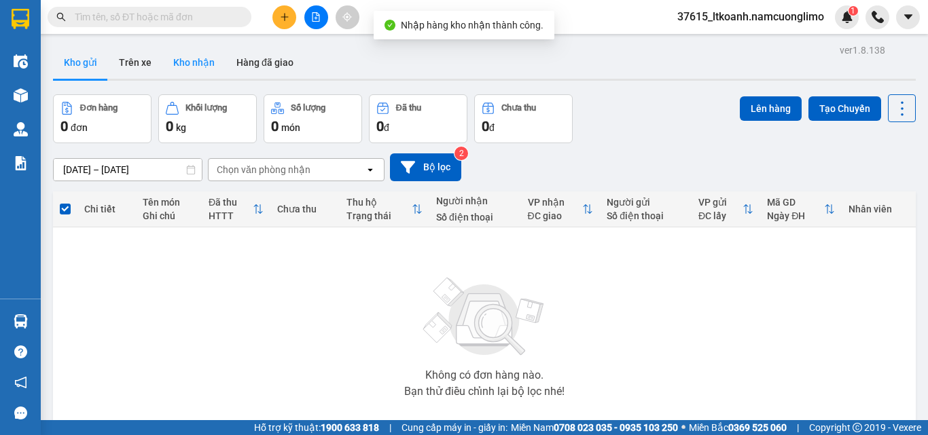
click at [187, 61] on button "Kho nhận" at bounding box center [193, 62] width 63 height 33
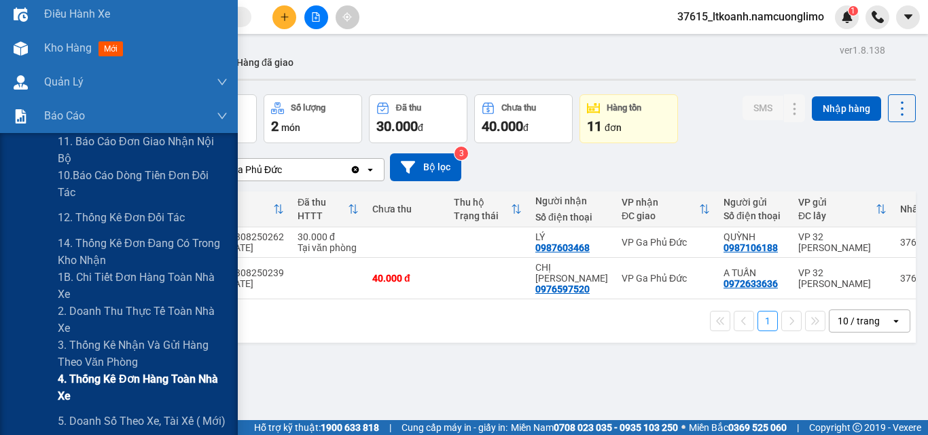
scroll to position [68, 0]
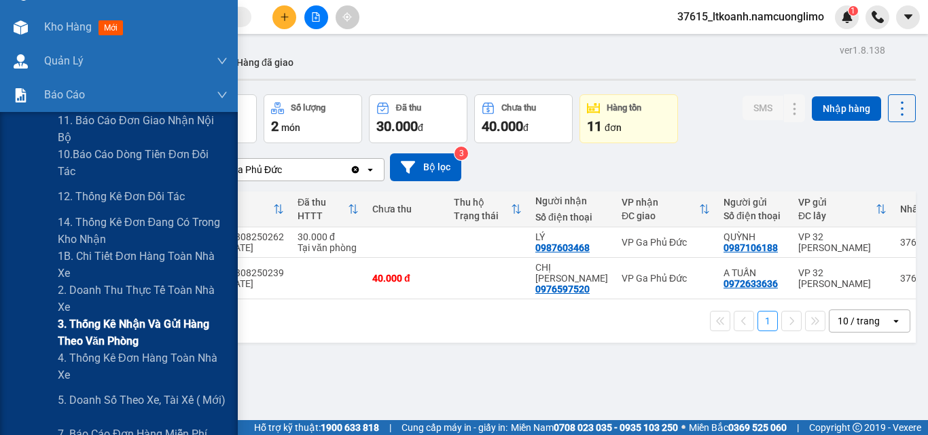
click at [118, 320] on span "3. Thống kê nhận và gửi hàng theo văn phòng" at bounding box center [143, 333] width 170 height 34
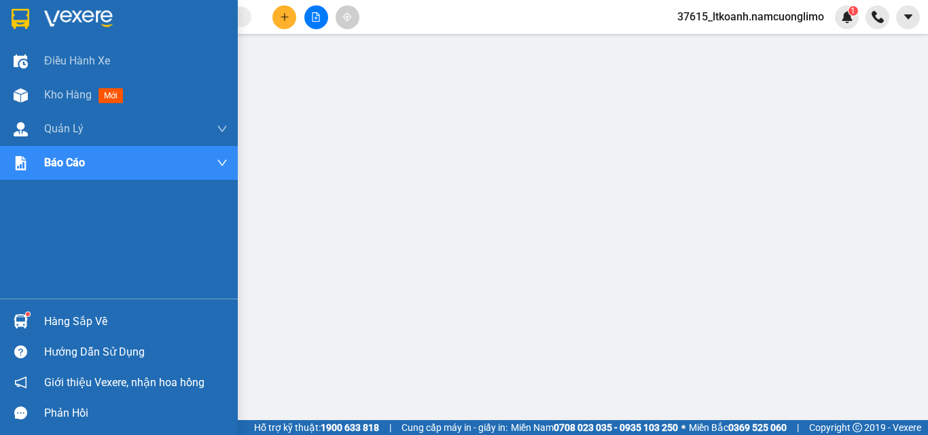
click at [20, 18] on img at bounding box center [21, 19] width 18 height 20
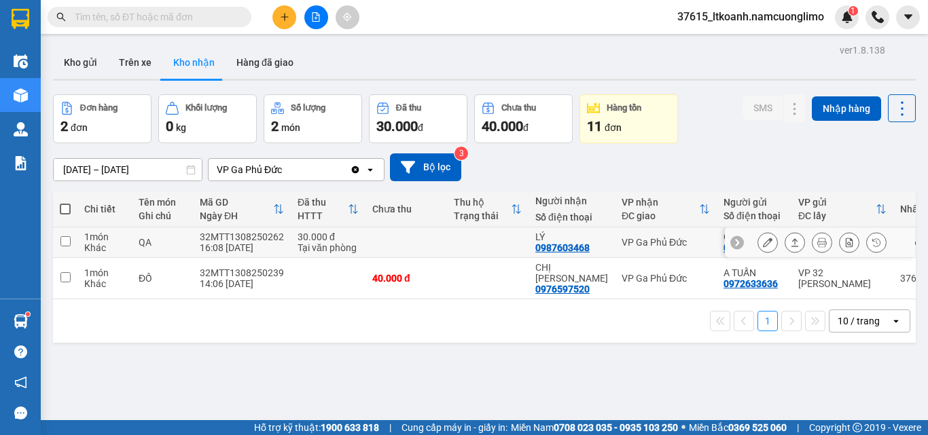
click at [67, 240] on input "checkbox" at bounding box center [65, 241] width 10 height 10
checkbox input "true"
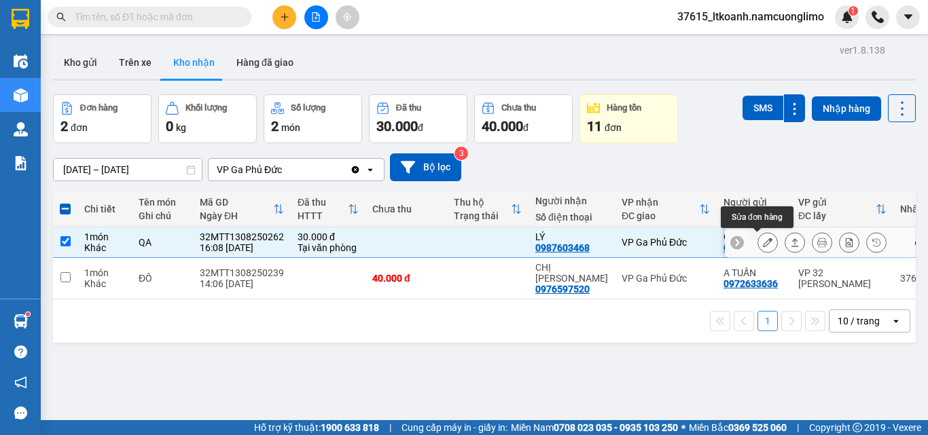
click at [763, 246] on icon at bounding box center [768, 243] width 10 height 10
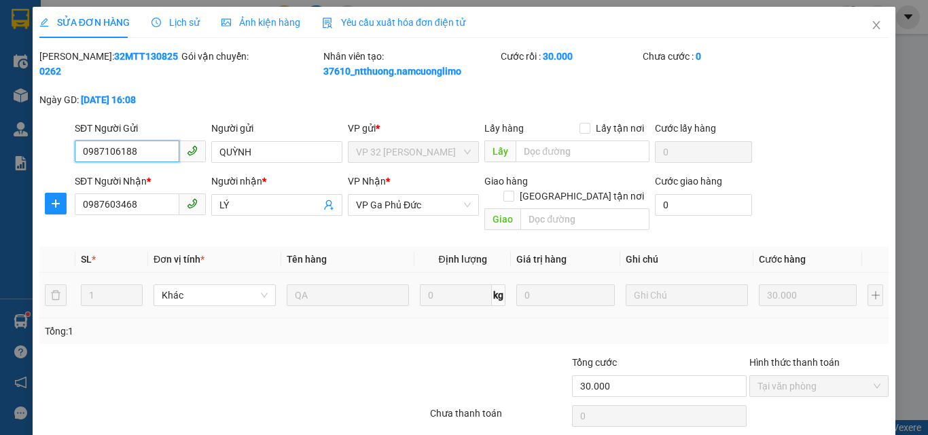
type input "0987106188"
type input "QUỲNH"
type input "0987603468"
type input "LÝ"
type input "30.000"
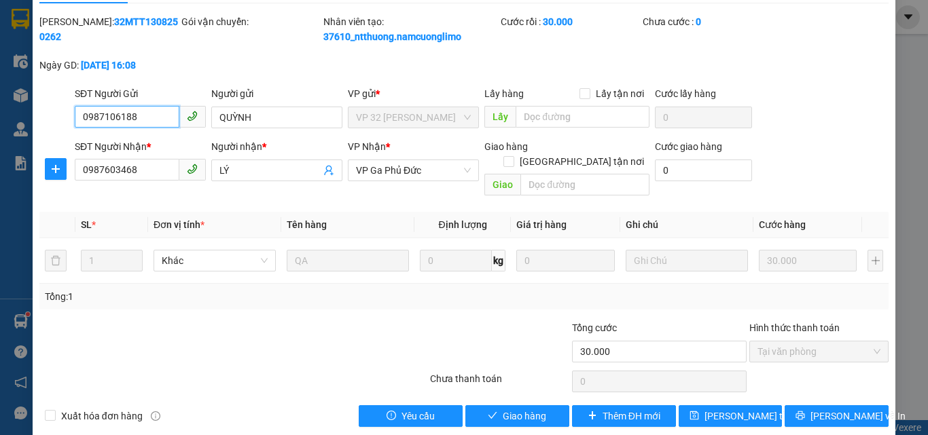
scroll to position [38, 0]
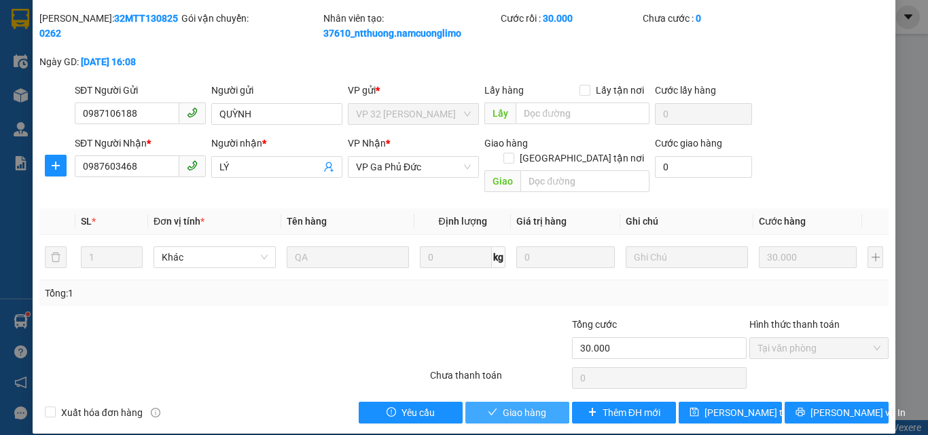
click at [522, 406] on span "Giao hàng" at bounding box center [524, 413] width 43 height 15
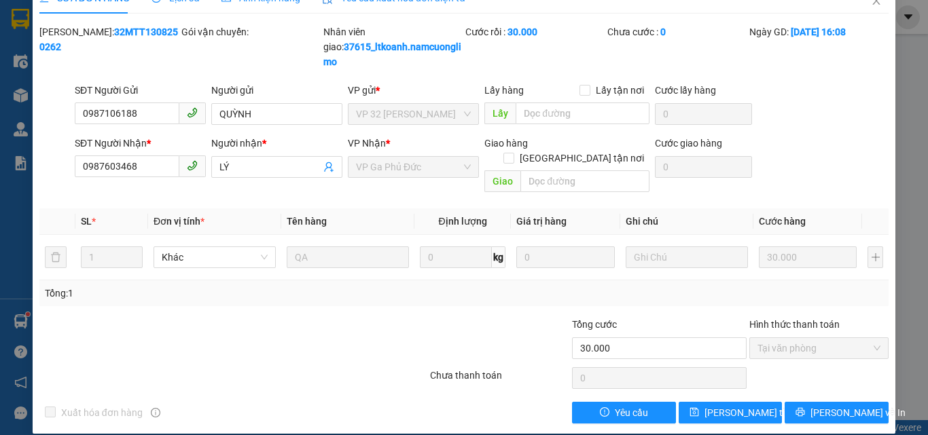
scroll to position [0, 0]
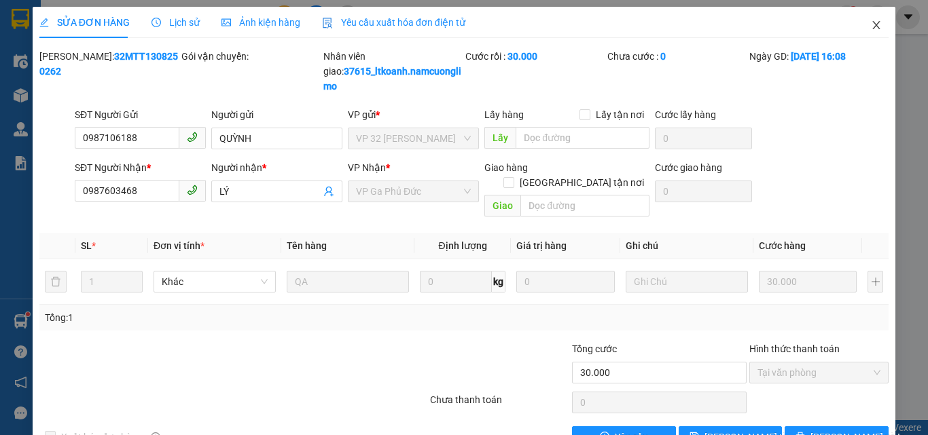
drag, startPoint x: 874, startPoint y: 27, endPoint x: 0, endPoint y: 90, distance: 876.6
click at [874, 26] on span "Close" at bounding box center [876, 26] width 38 height 38
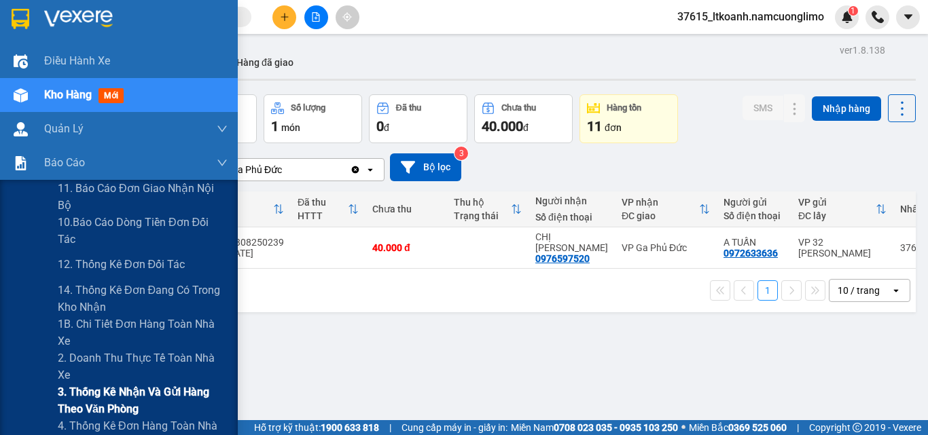
click at [130, 385] on span "3. Thống kê nhận và gửi hàng theo văn phòng" at bounding box center [143, 401] width 170 height 34
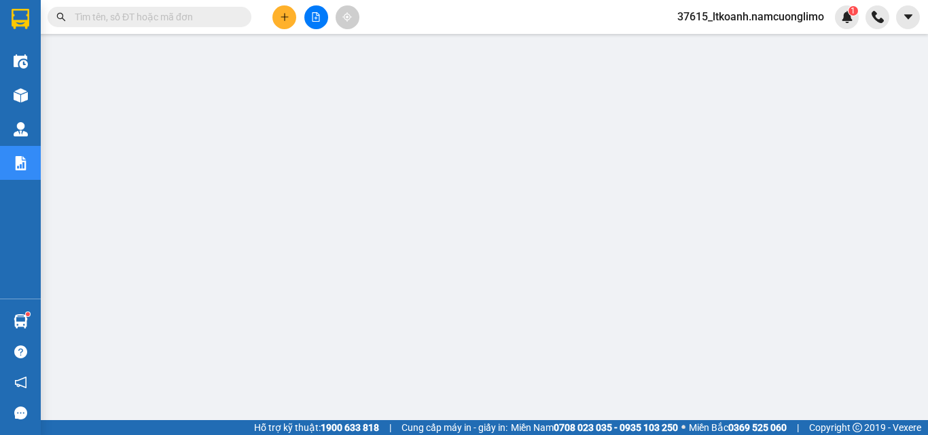
paste input "0369368111"
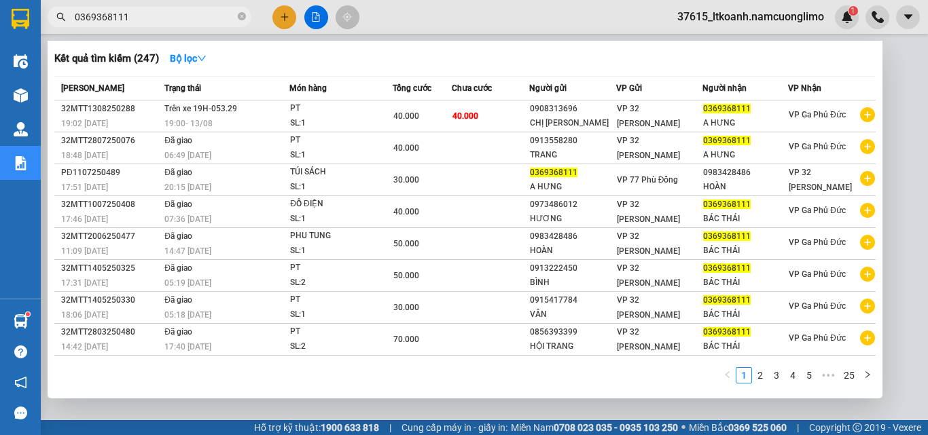
type input "0369368111"
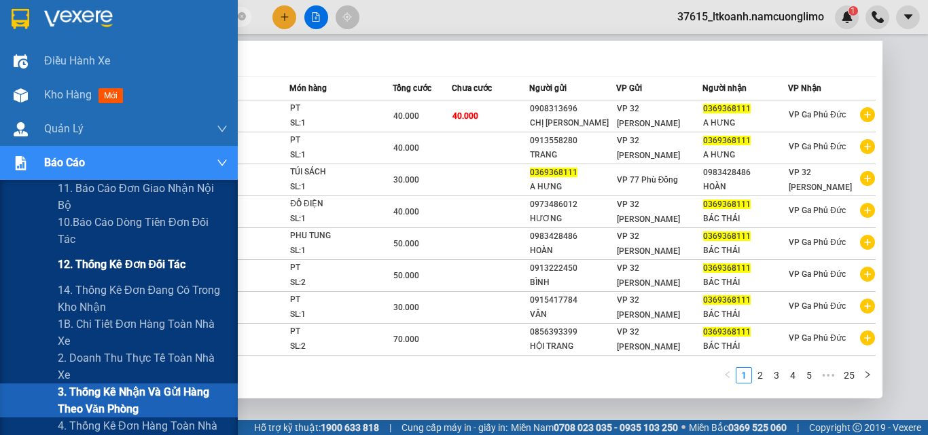
click at [143, 264] on span "12. Thống kê đơn đối tác" at bounding box center [122, 264] width 128 height 17
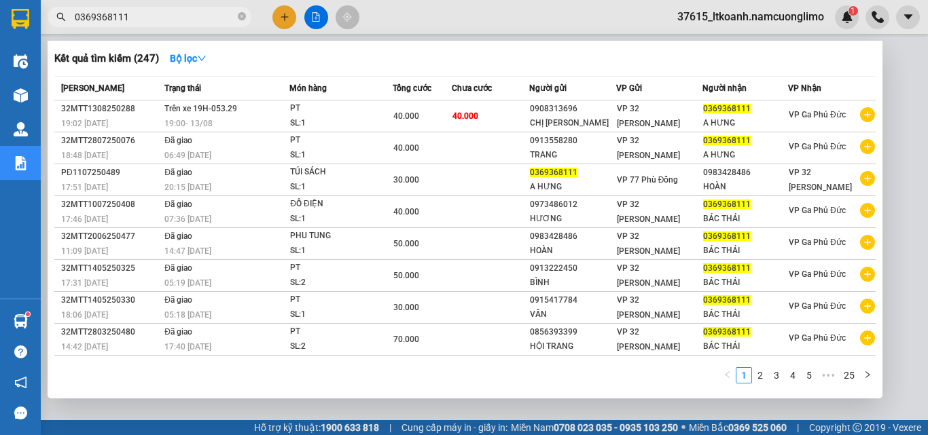
drag, startPoint x: 637, startPoint y: 61, endPoint x: 770, endPoint y: 72, distance: 133.6
click at [637, 60] on div "Kết quả tìm kiếm ( 247 ) Bộ lọc" at bounding box center [464, 59] width 821 height 22
click at [907, 79] on div at bounding box center [464, 217] width 928 height 435
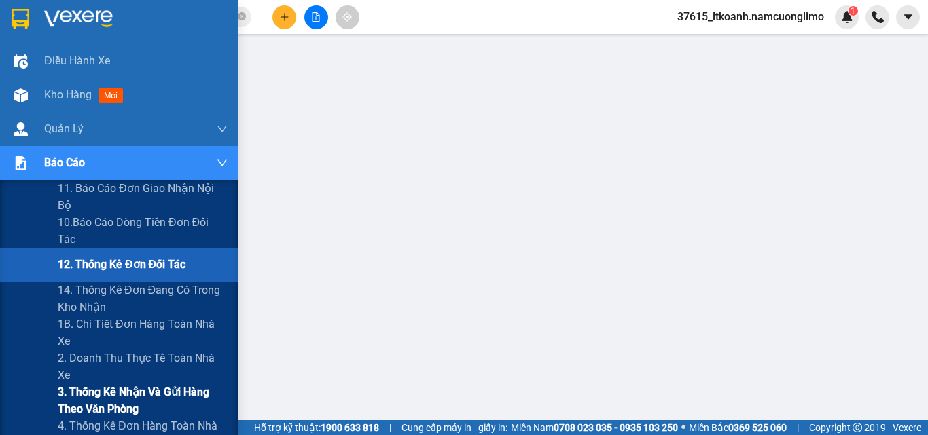
drag, startPoint x: 128, startPoint y: 391, endPoint x: 245, endPoint y: 363, distance: 119.3
click at [129, 391] on span "3. Thống kê nhận và gửi hàng theo văn phòng" at bounding box center [143, 401] width 170 height 34
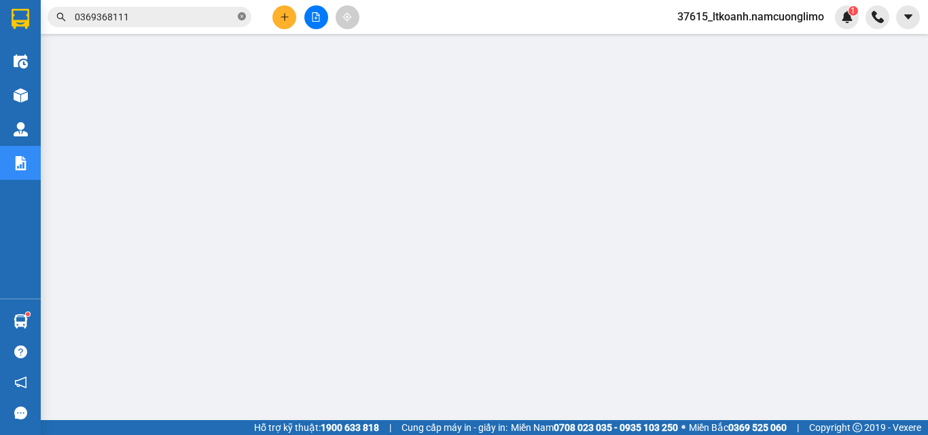
click at [243, 17] on icon "close-circle" at bounding box center [242, 16] width 8 height 8
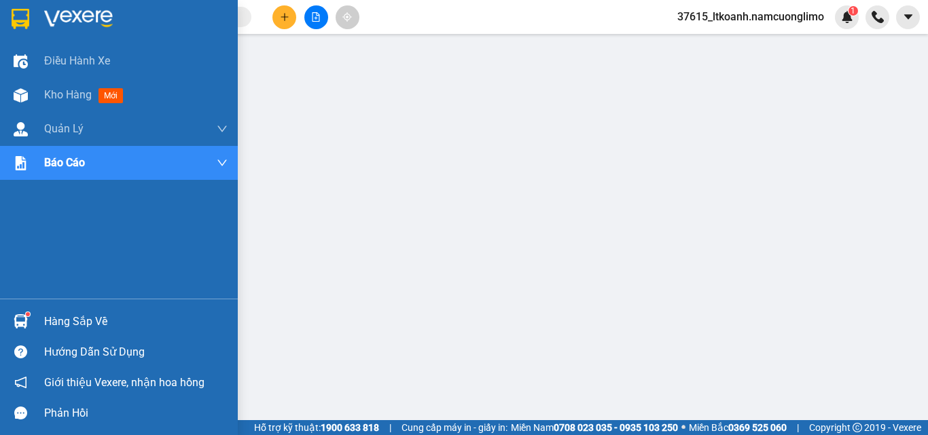
drag, startPoint x: 53, startPoint y: 323, endPoint x: 113, endPoint y: 322, distance: 59.8
click at [54, 322] on div "Hàng sắp về" at bounding box center [135, 322] width 183 height 20
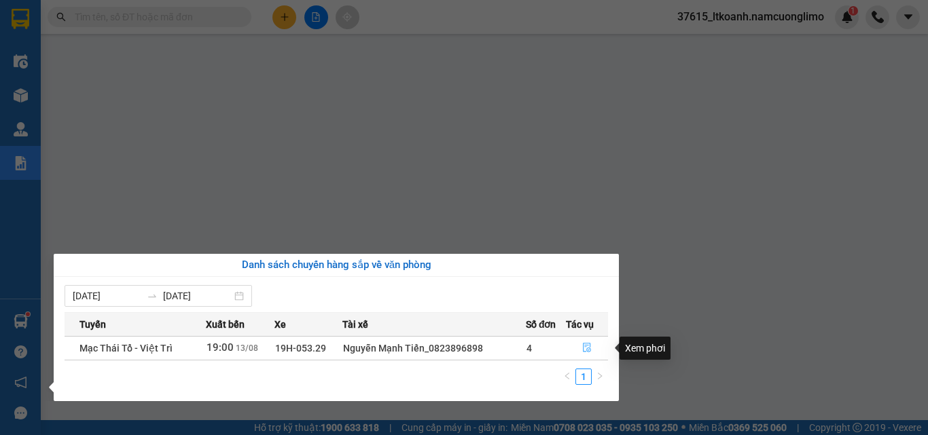
click at [590, 353] on icon "file-done" at bounding box center [587, 348] width 10 height 10
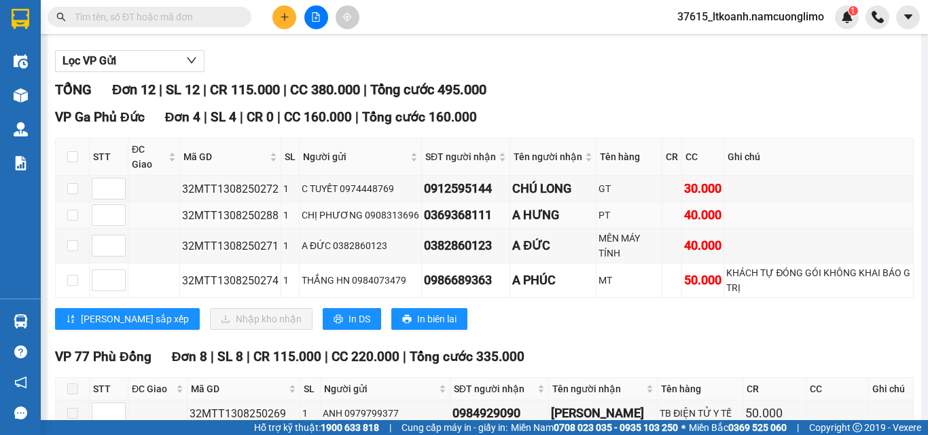
scroll to position [136, 0]
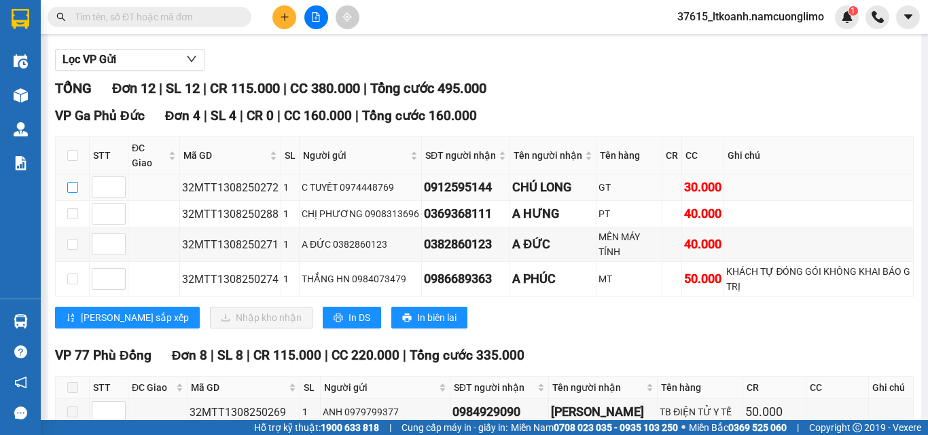
click at [71, 193] on input "checkbox" at bounding box center [72, 187] width 11 height 11
checkbox input "true"
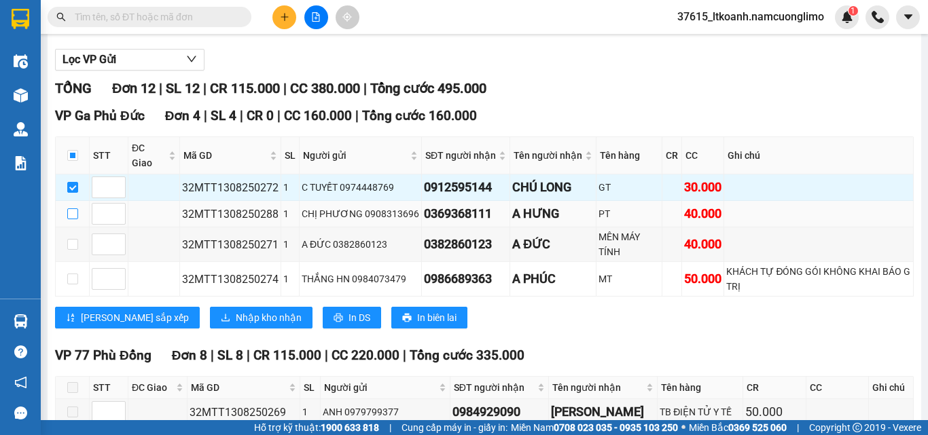
click at [73, 219] on input "checkbox" at bounding box center [72, 214] width 11 height 11
checkbox input "true"
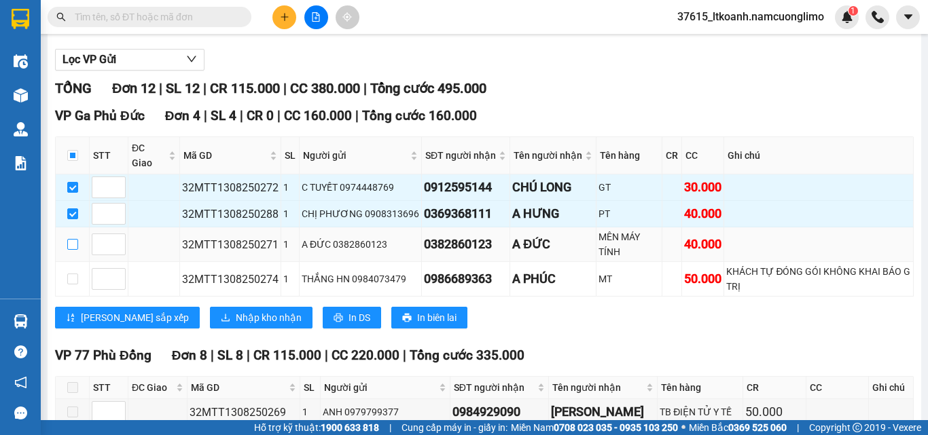
drag, startPoint x: 73, startPoint y: 257, endPoint x: 74, endPoint y: 269, distance: 11.6
click at [73, 250] on input "checkbox" at bounding box center [72, 244] width 11 height 11
checkbox input "true"
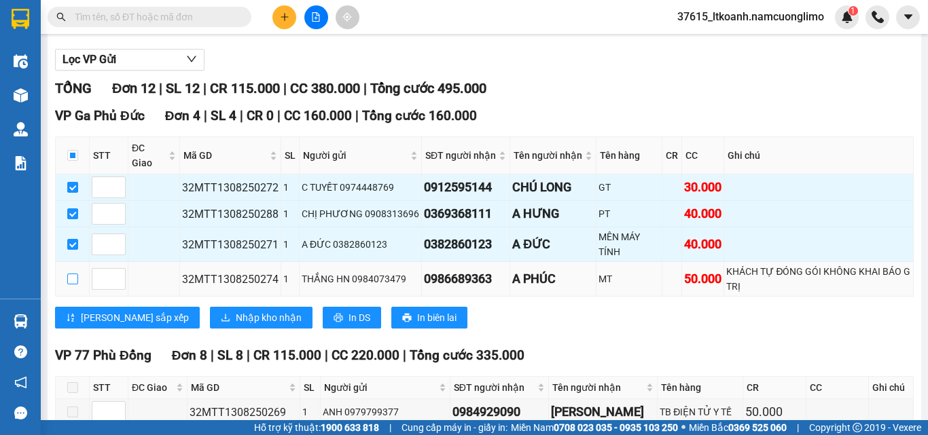
click at [71, 285] on input "checkbox" at bounding box center [72, 279] width 11 height 11
checkbox input "true"
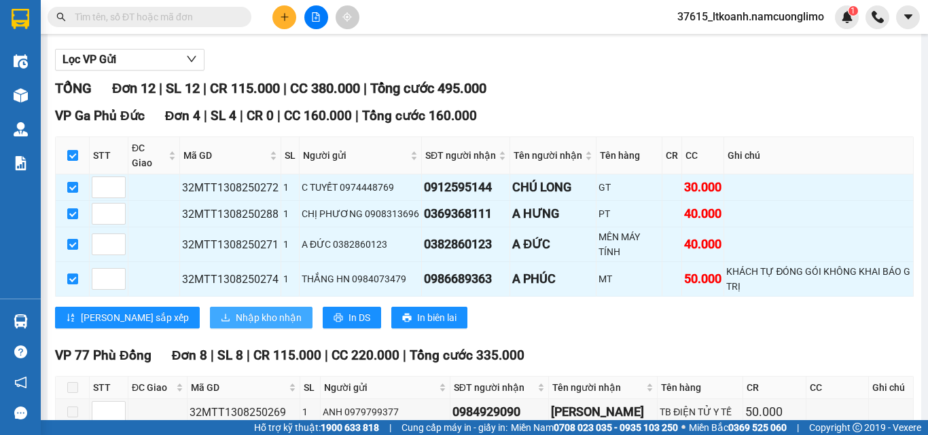
click at [236, 325] on span "Nhập kho nhận" at bounding box center [269, 317] width 66 height 15
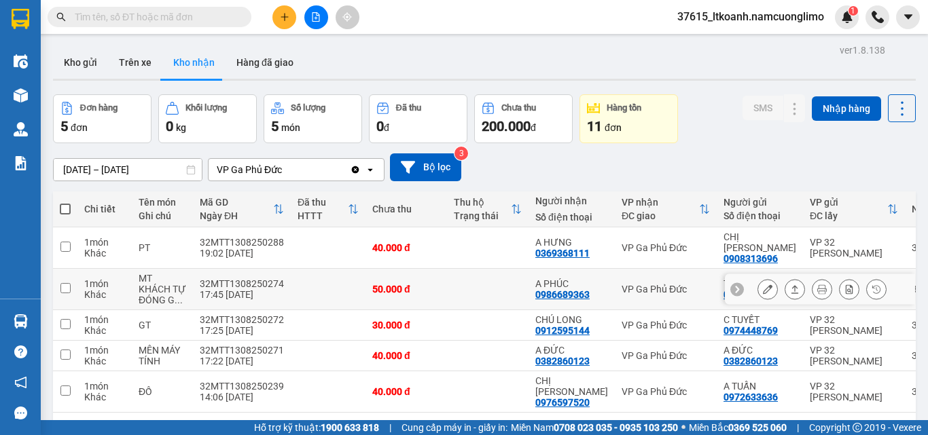
click at [62, 283] on input "checkbox" at bounding box center [65, 288] width 10 height 10
checkbox input "true"
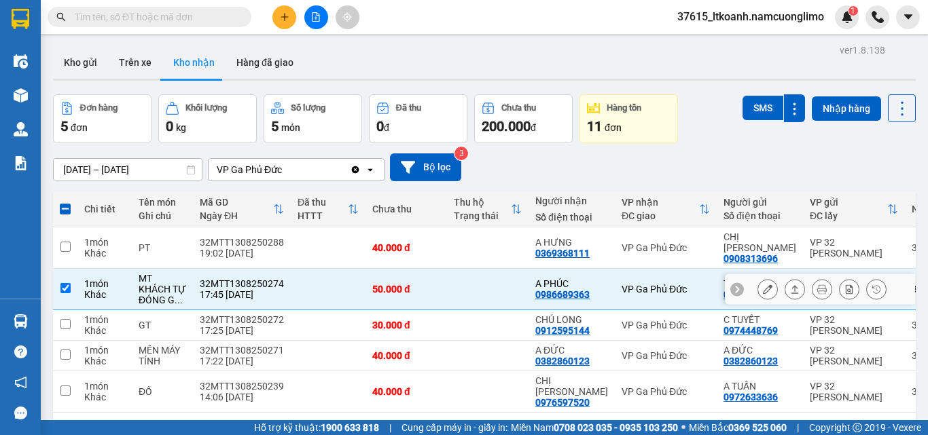
click at [763, 285] on icon at bounding box center [768, 290] width 10 height 10
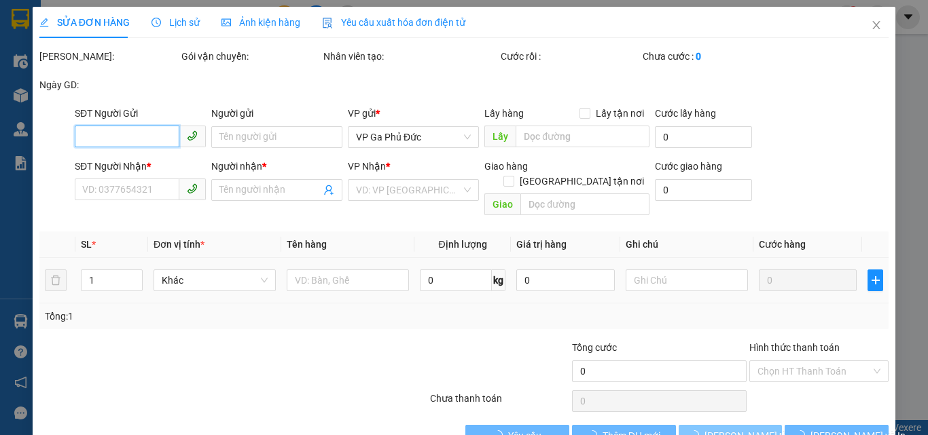
type input "0984073479"
type input "THẮNG HN"
type input "0986689363"
type input "A PHÚC"
type input "50.000"
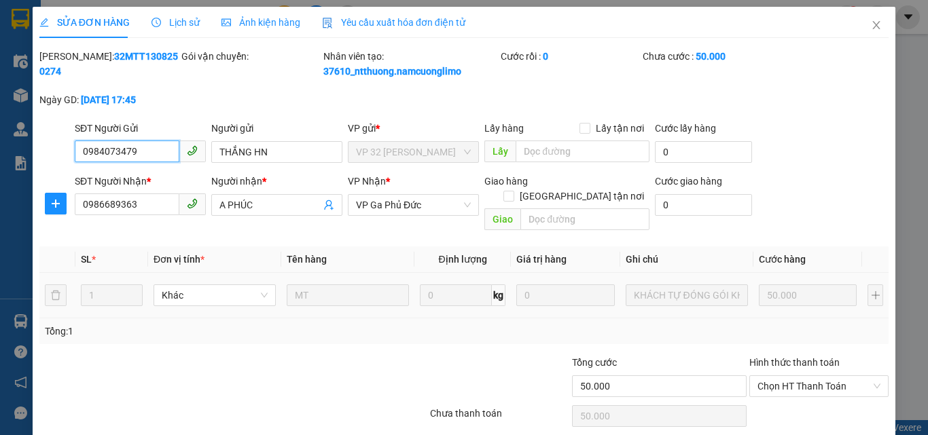
scroll to position [23, 0]
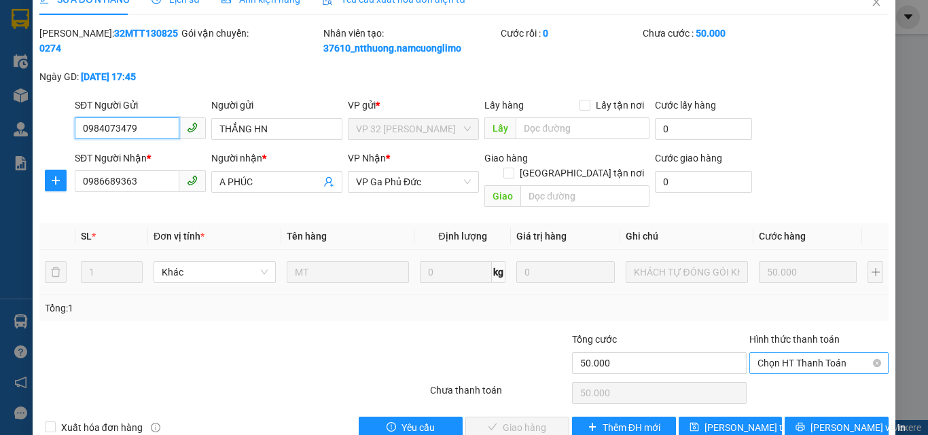
click at [791, 353] on span "Chọn HT Thanh Toán" at bounding box center [818, 363] width 123 height 20
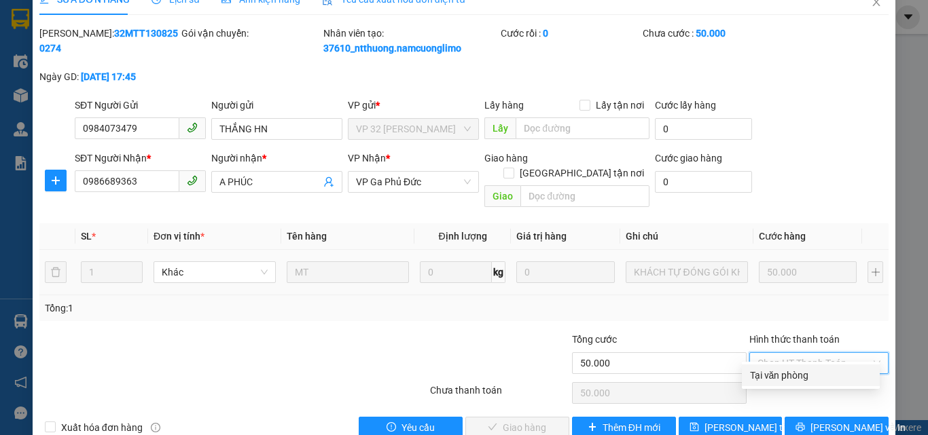
click at [770, 377] on div "Tại văn phòng" at bounding box center [811, 375] width 122 height 15
type input "0"
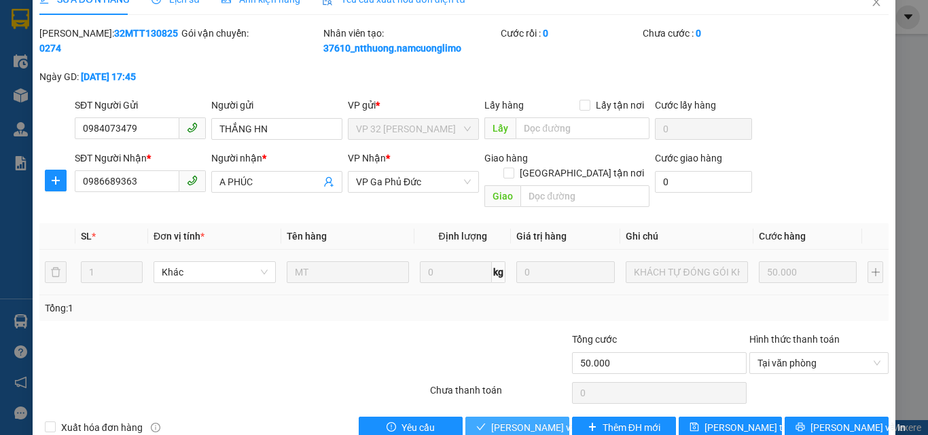
click at [507, 421] on span "[PERSON_NAME] và Giao hàng" at bounding box center [556, 428] width 130 height 15
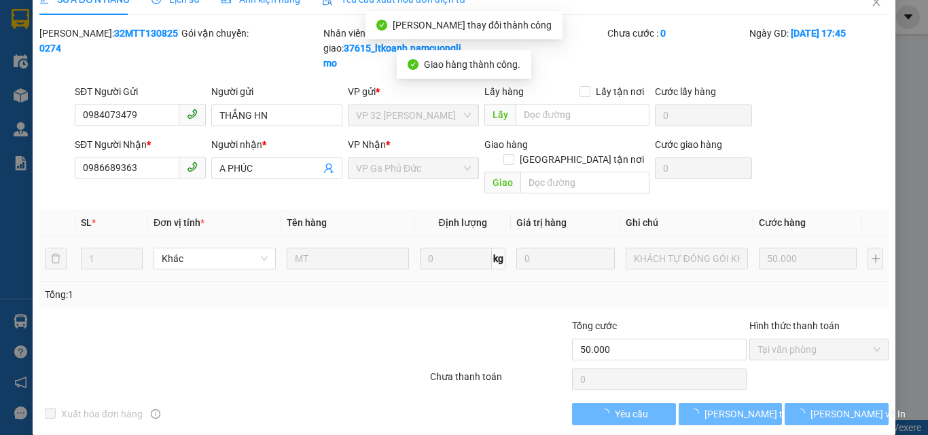
scroll to position [0, 0]
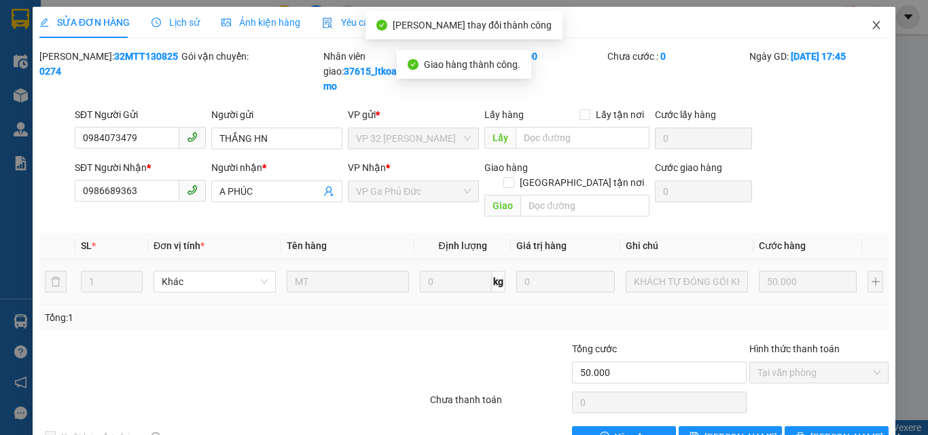
click at [871, 23] on icon "close" at bounding box center [876, 25] width 11 height 11
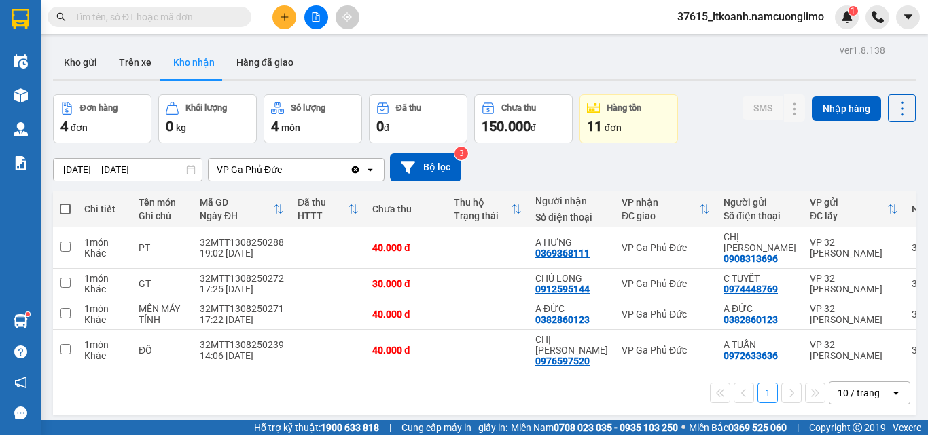
click at [704, 149] on div "[DATE] – [DATE] Press the down arrow key to interact with the calendar and sele…" at bounding box center [484, 167] width 863 height 48
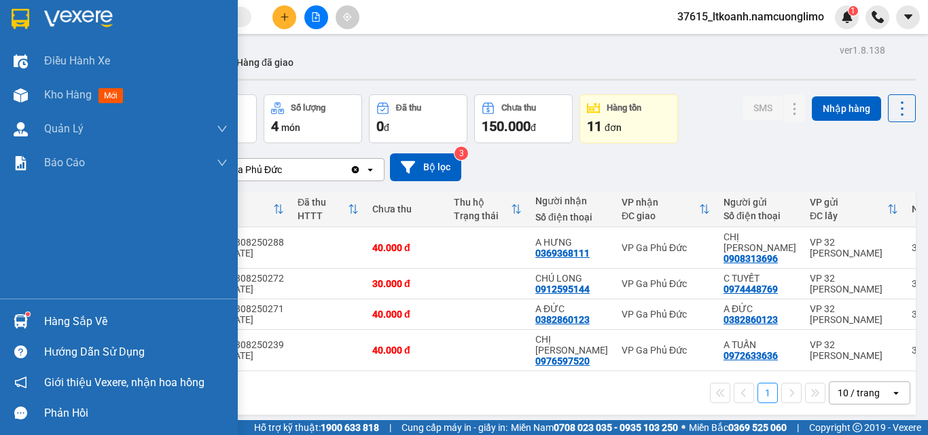
click at [20, 16] on img at bounding box center [21, 19] width 18 height 20
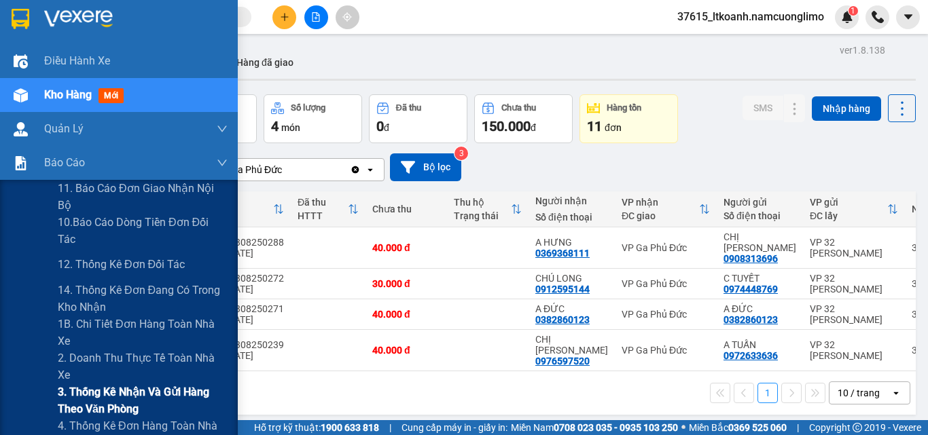
click at [79, 396] on span "3. Thống kê nhận và gửi hàng theo văn phòng" at bounding box center [143, 401] width 170 height 34
